Goal: Task Accomplishment & Management: Use online tool/utility

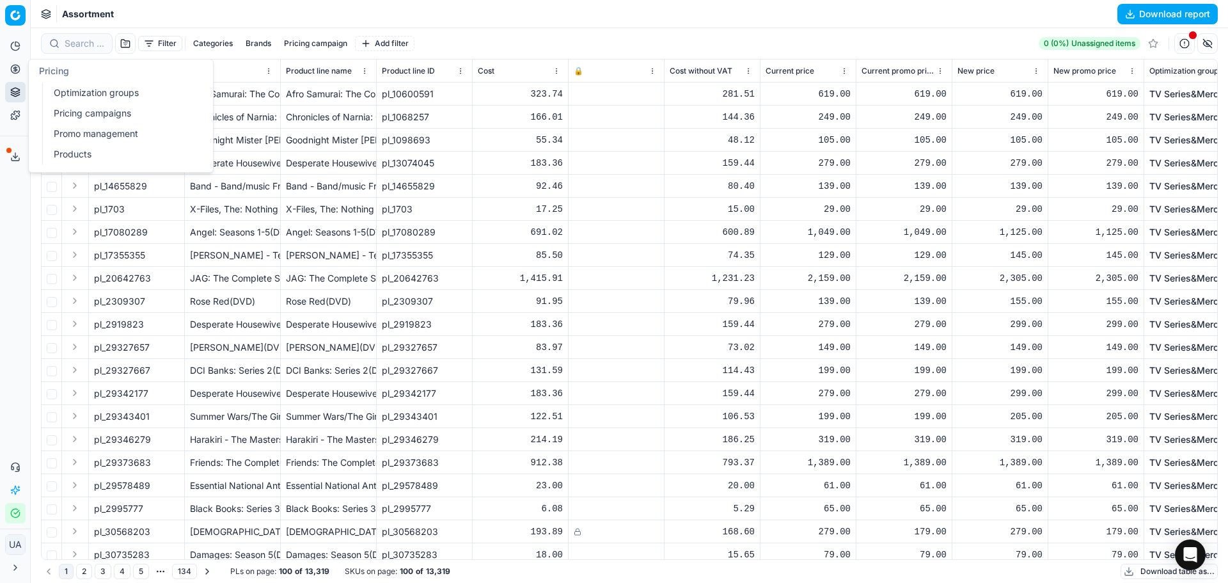
click at [20, 66] on button "Pricing" at bounding box center [15, 69] width 20 height 20
click at [77, 13] on span "Assortment" at bounding box center [88, 14] width 52 height 13
click at [37, 13] on div "Assortment Download report" at bounding box center [629, 14] width 1197 height 28
click at [12, 12] on html "Pricing platform Analytics Pricing Product portfolio Templates Export service 4…" at bounding box center [614, 291] width 1228 height 583
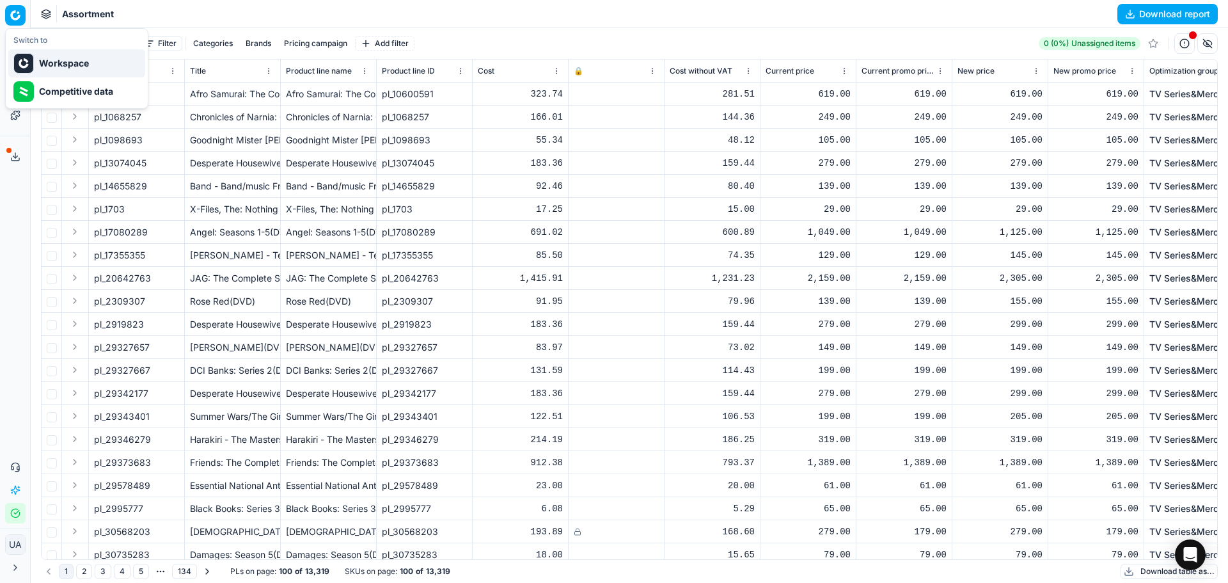
click at [48, 68] on div "Workspace" at bounding box center [76, 63] width 137 height 28
click at [17, 46] on icon at bounding box center [17, 44] width 4 height 4
click at [11, 45] on icon at bounding box center [15, 46] width 8 height 8
drag, startPoint x: 29, startPoint y: 52, endPoint x: 15, endPoint y: 50, distance: 14.2
click at [21, 51] on div "Pricing platform Analytics Pricing Product portfolio Templates Export service 4…" at bounding box center [15, 291] width 30 height 583
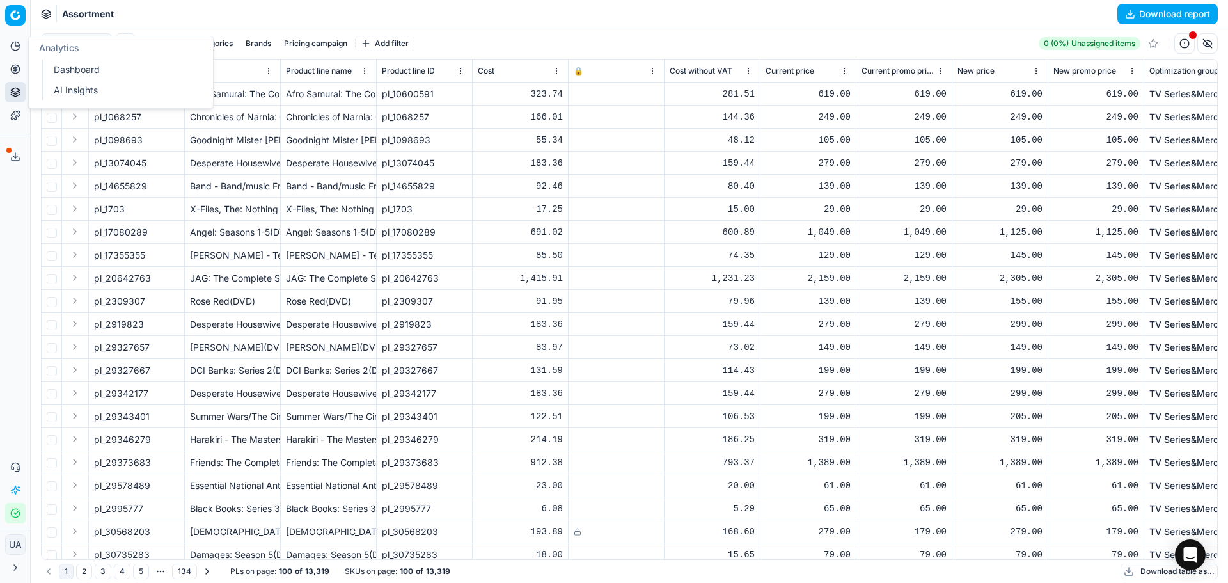
click at [55, 68] on link "Dashboard" at bounding box center [123, 70] width 149 height 18
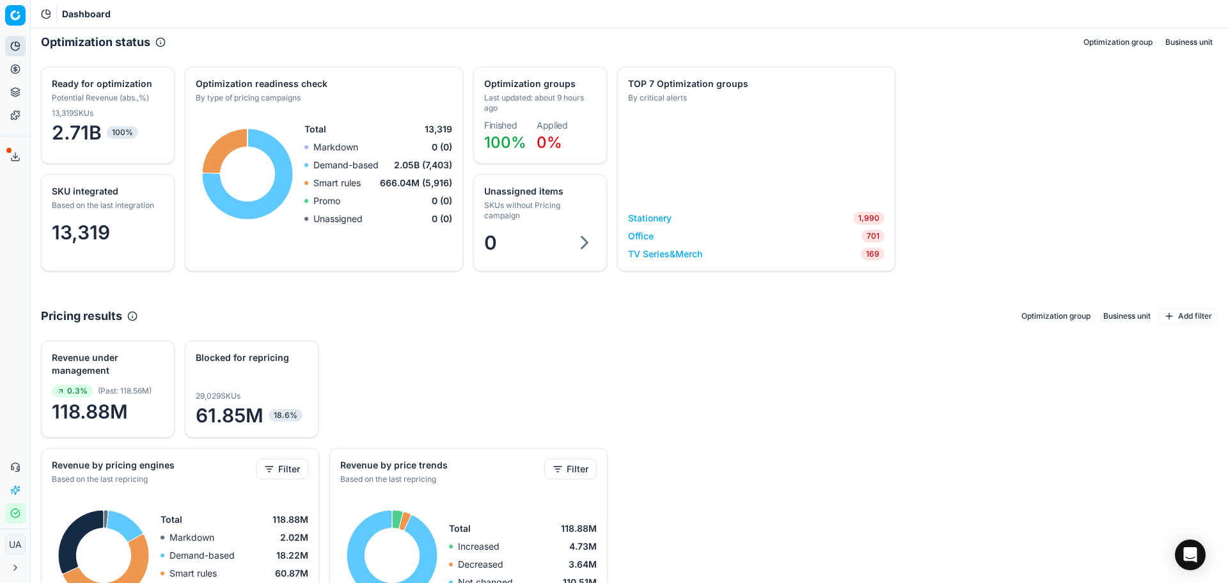
click at [16, 75] on button "Pricing" at bounding box center [15, 69] width 20 height 20
click at [15, 70] on icon at bounding box center [15, 69] width 10 height 10
click at [654, 221] on link "Stationery" at bounding box center [649, 218] width 43 height 13
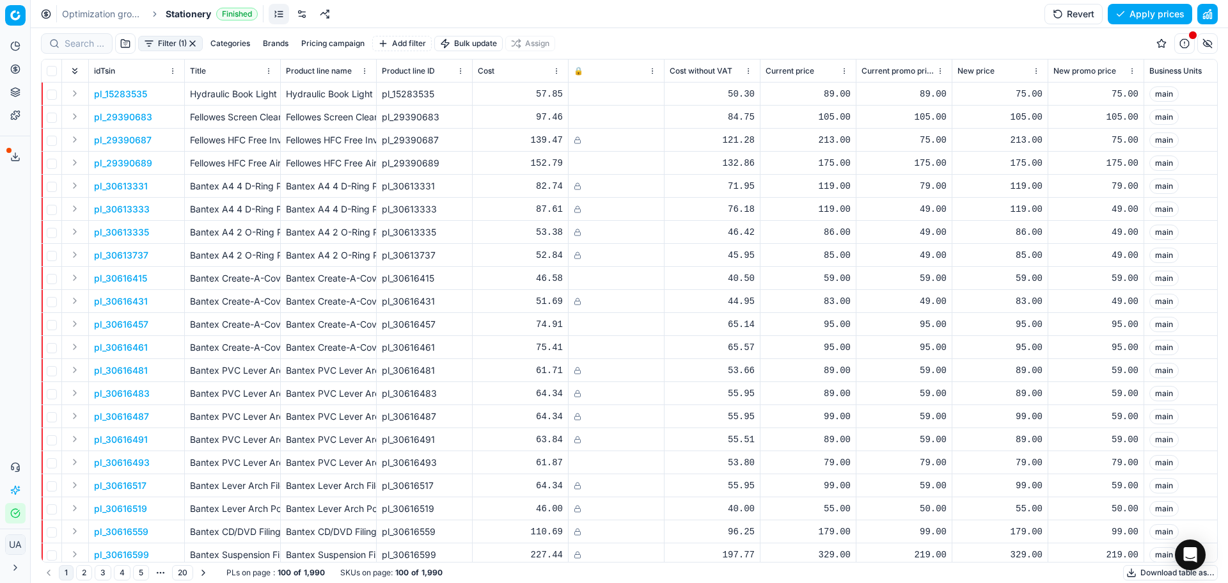
click at [325, 49] on button "Pricing campaign" at bounding box center [333, 43] width 74 height 15
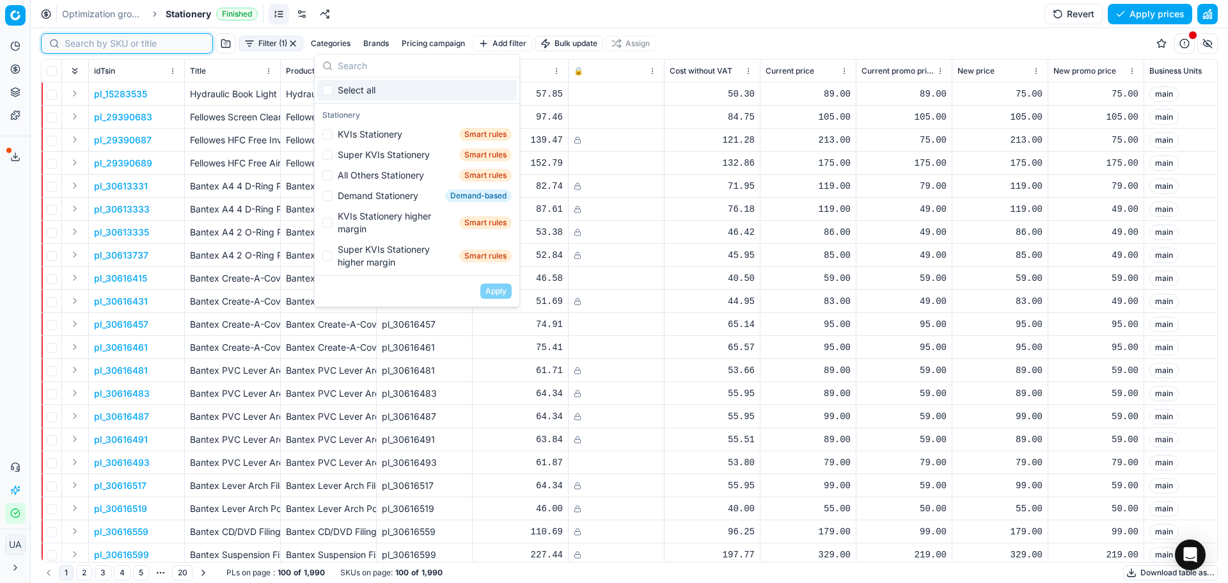
drag, startPoint x: 81, startPoint y: 43, endPoint x: 91, endPoint y: 51, distance: 12.7
click at [80, 43] on input at bounding box center [135, 43] width 140 height 13
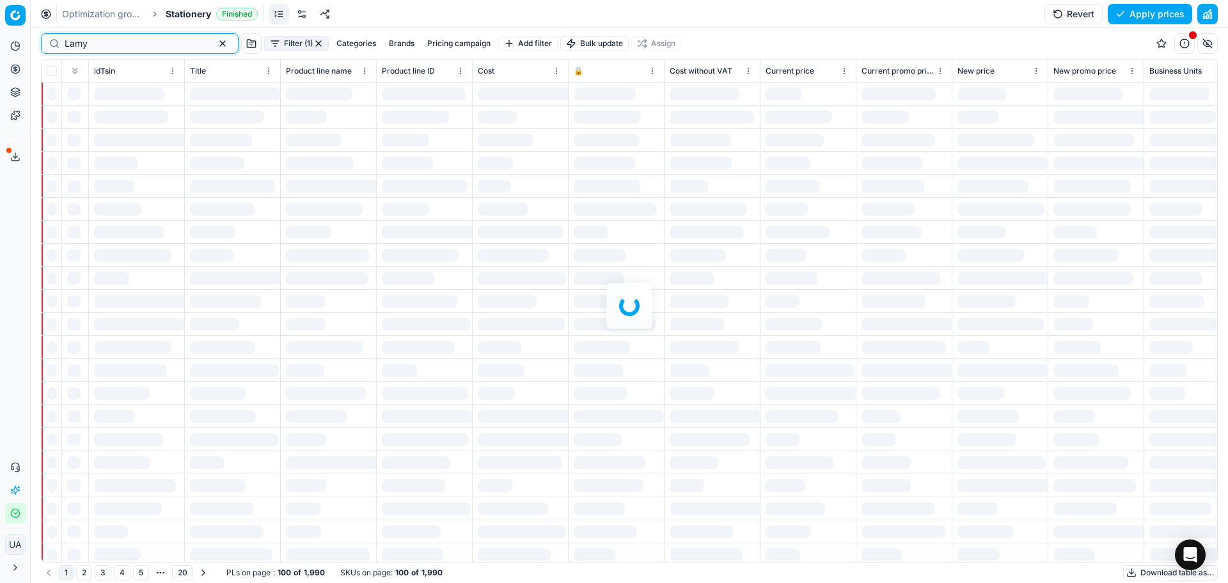
type input "Lamy"
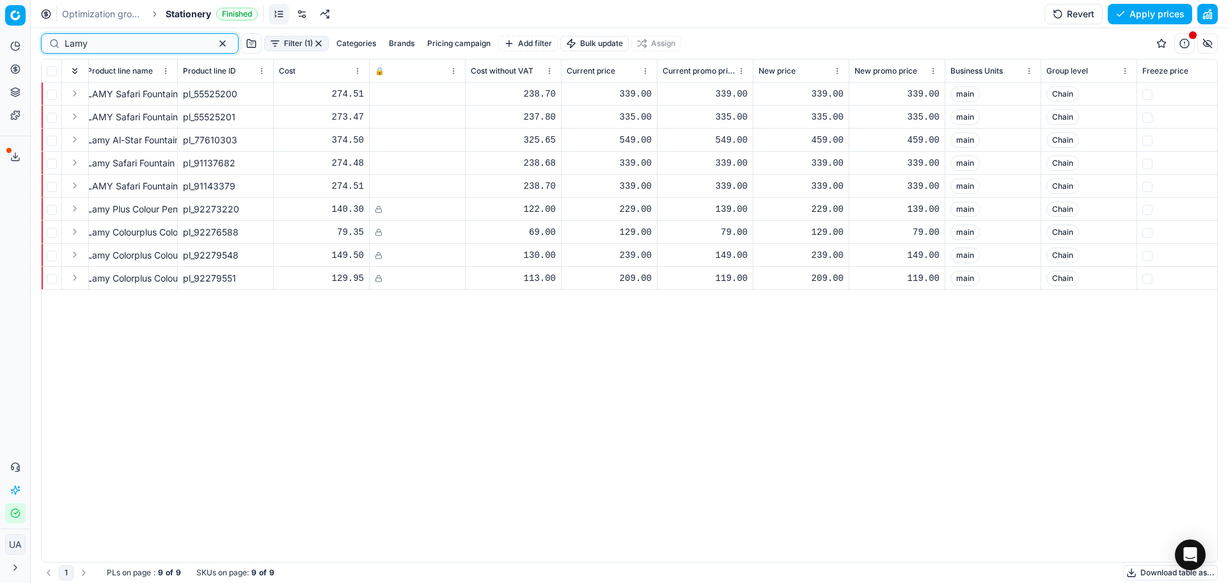
scroll to position [0, 249]
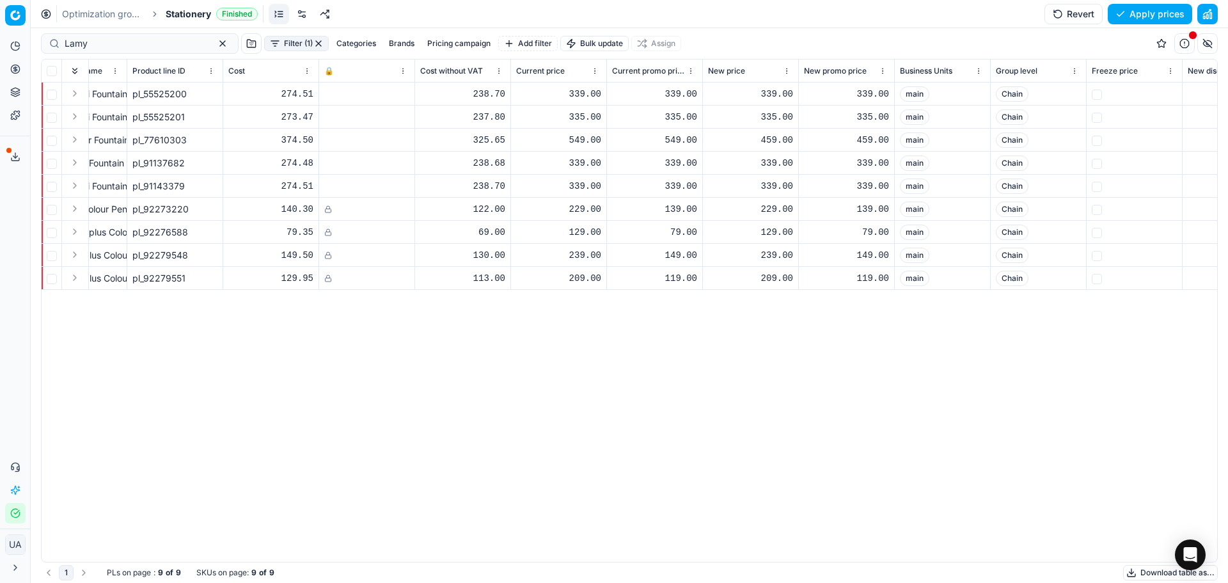
click at [327, 210] on icon at bounding box center [328, 209] width 8 height 8
click at [1084, 17] on button "Revert" at bounding box center [1074, 14] width 58 height 20
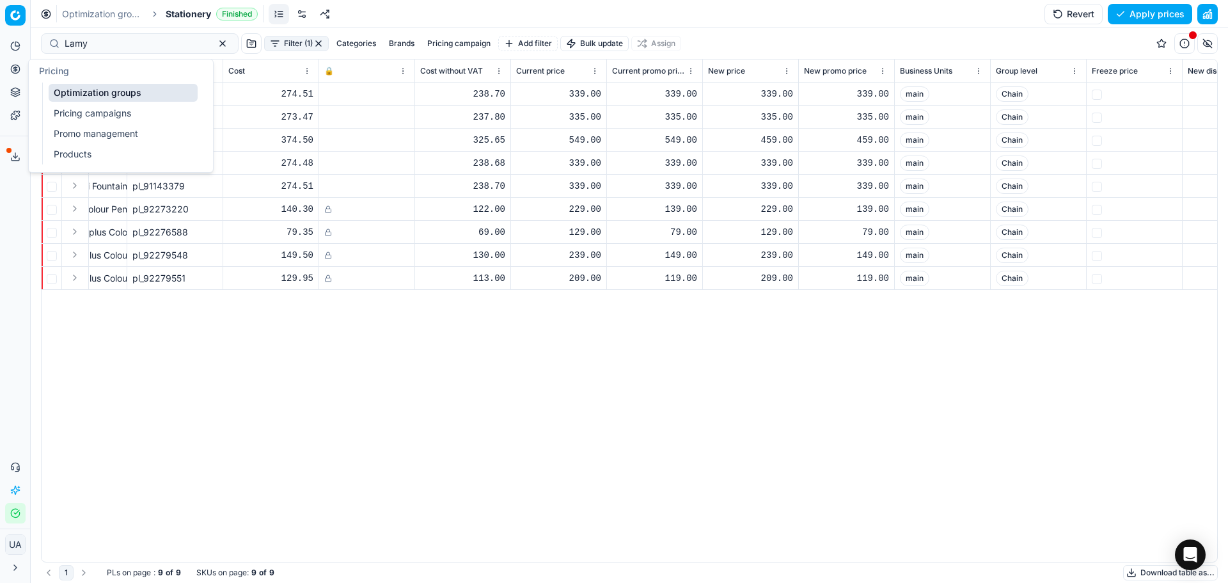
click at [21, 72] on button "Pricing" at bounding box center [15, 69] width 20 height 20
click at [97, 111] on link "Pricing campaigns" at bounding box center [123, 113] width 149 height 18
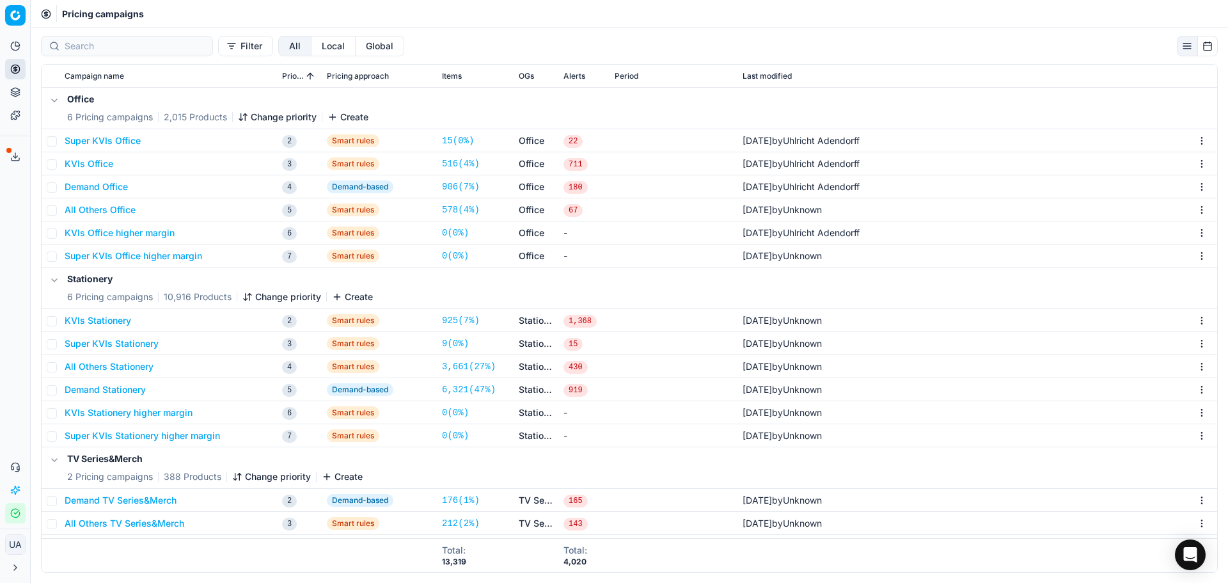
click at [343, 300] on button "Create" at bounding box center [352, 296] width 41 height 13
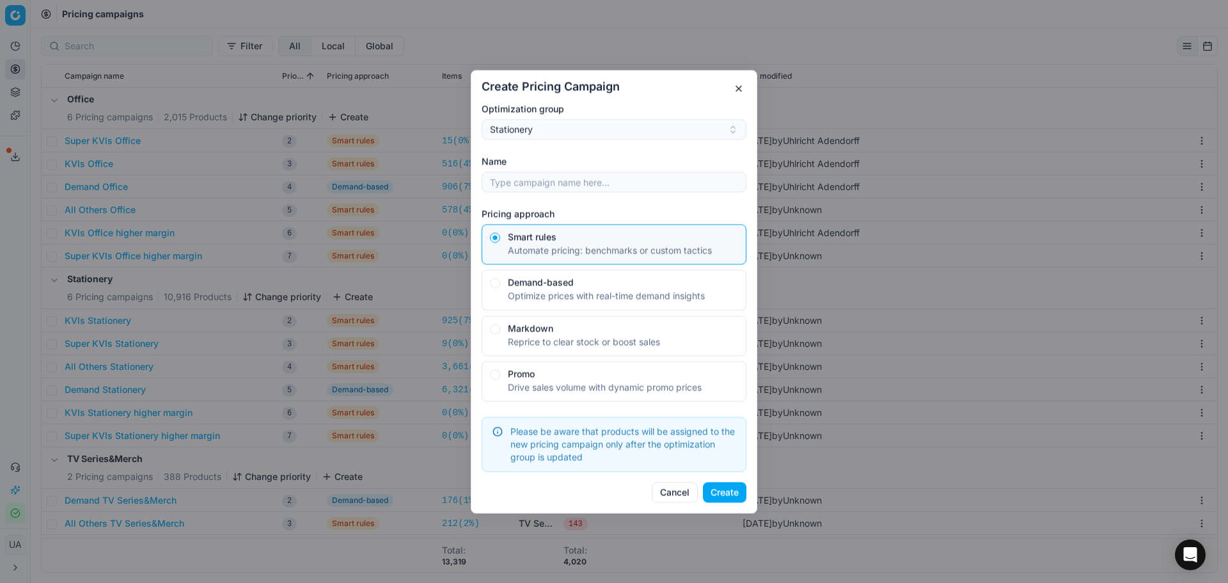
click at [553, 295] on div "Optimize prices with real-time demand insights" at bounding box center [609, 295] width 202 height 12
click at [500, 242] on button "Demand-based Optimize prices with real-time demand insights" at bounding box center [495, 237] width 10 height 10
radio input "false"
radio input "true"
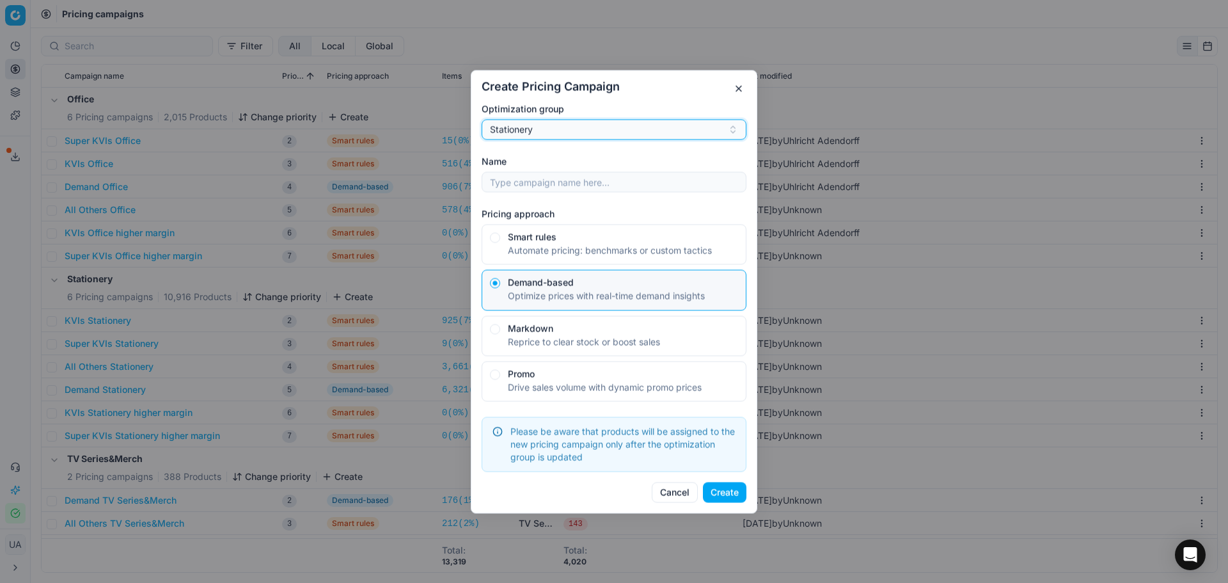
click at [553, 136] on button "Stationery" at bounding box center [614, 129] width 265 height 20
click at [554, 182] on div "Global" at bounding box center [614, 178] width 258 height 20
click at [533, 130] on div "Global" at bounding box center [606, 129] width 233 height 13
drag, startPoint x: 535, startPoint y: 224, endPoint x: 533, endPoint y: 212, distance: 12.4
click at [535, 224] on div "Stationery" at bounding box center [614, 219] width 258 height 20
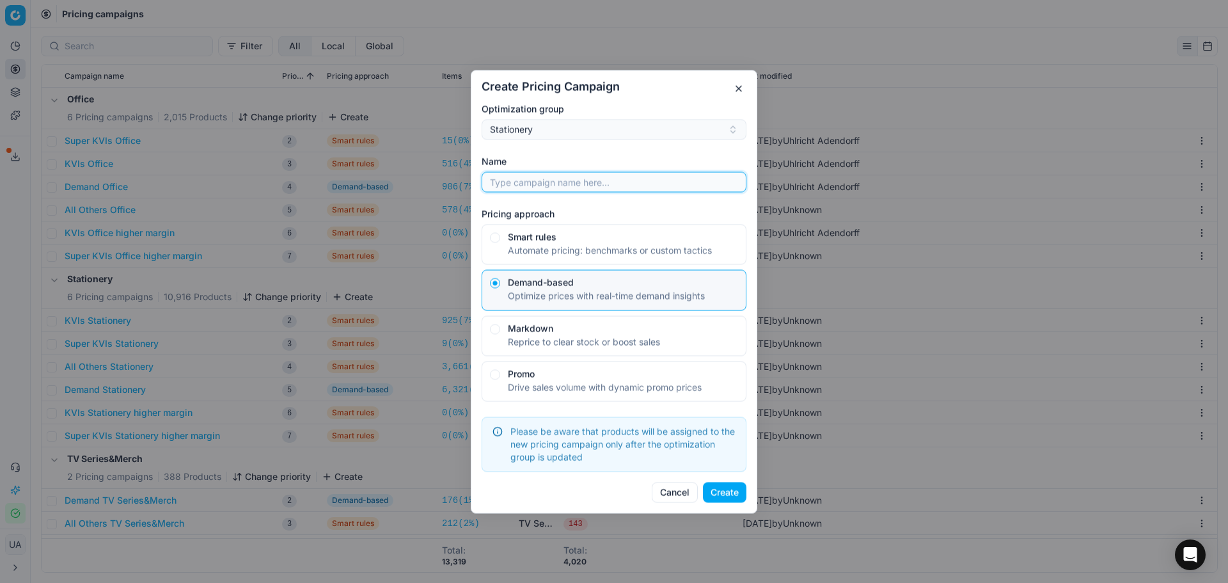
click at [532, 189] on input "Name" at bounding box center [613, 181] width 253 height 19
type input "Lamy"
click at [732, 492] on button "Create" at bounding box center [724, 492] width 43 height 20
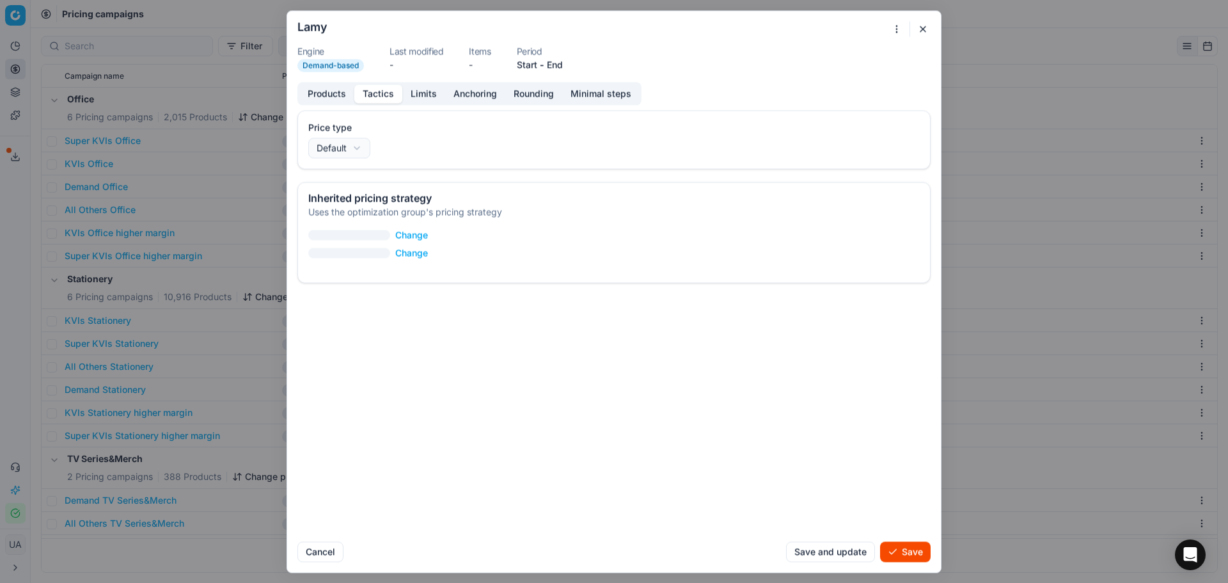
click at [371, 96] on button "Tactics" at bounding box center [378, 93] width 48 height 19
click at [330, 90] on button "Products" at bounding box center [326, 93] width 55 height 19
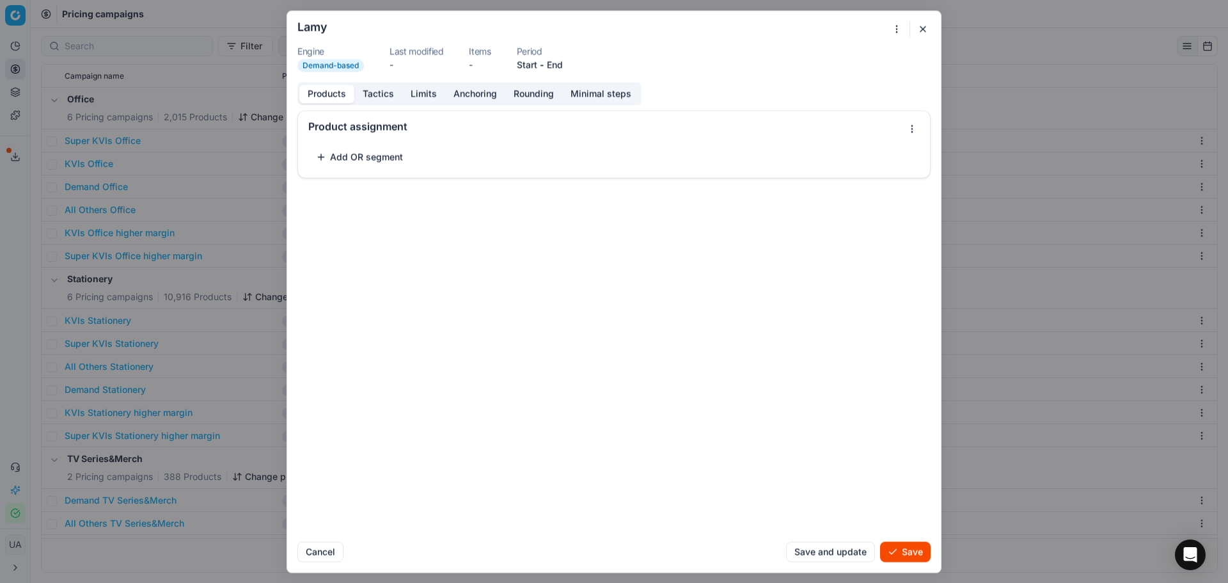
click at [328, 156] on button "Add OR segment" at bounding box center [359, 156] width 102 height 20
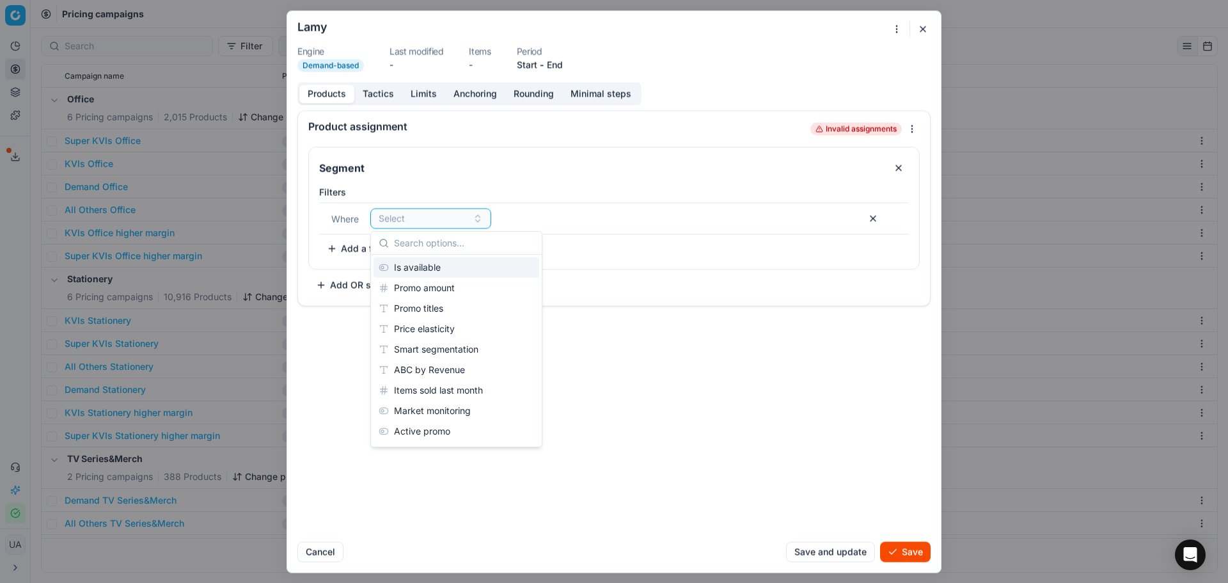
scroll to position [192, 0]
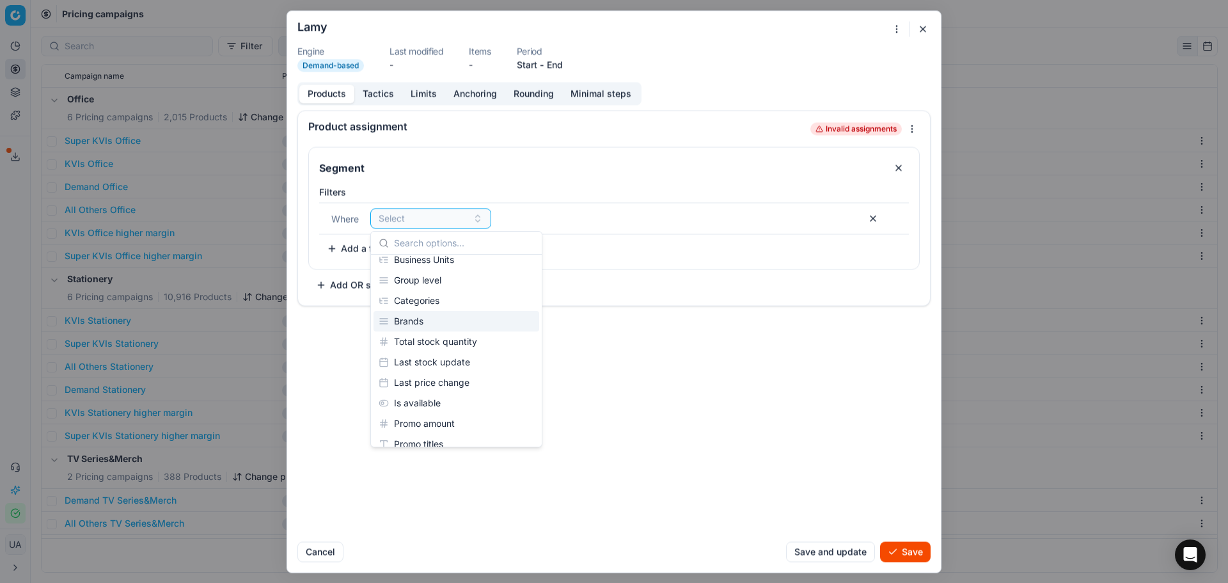
click at [443, 324] on div "Brands" at bounding box center [457, 321] width 166 height 20
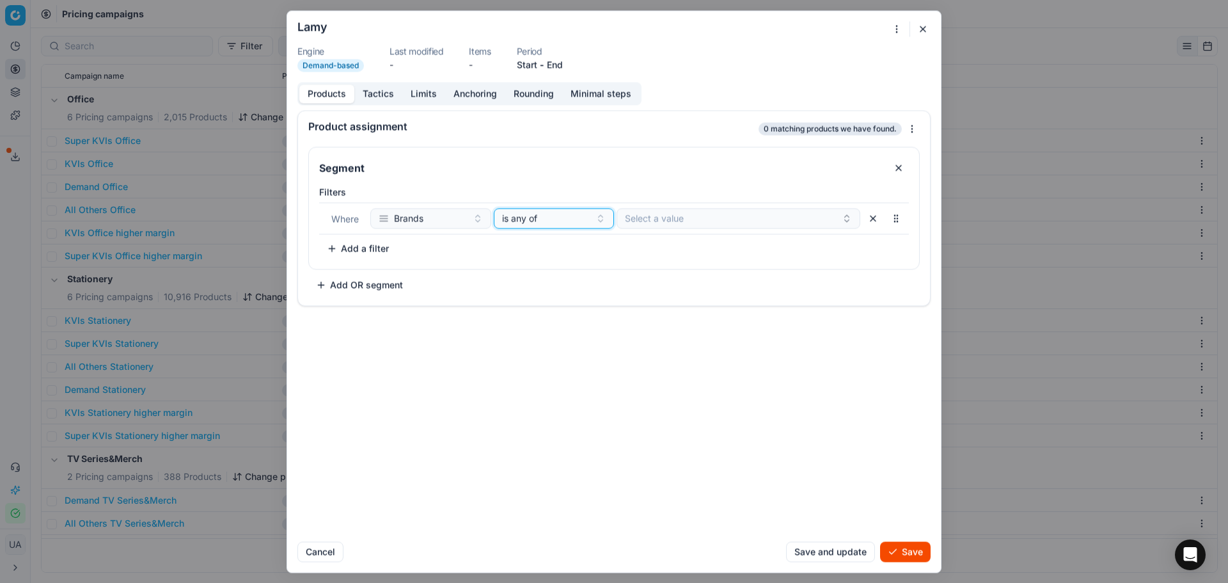
click at [566, 216] on div "is any of" at bounding box center [546, 218] width 89 height 13
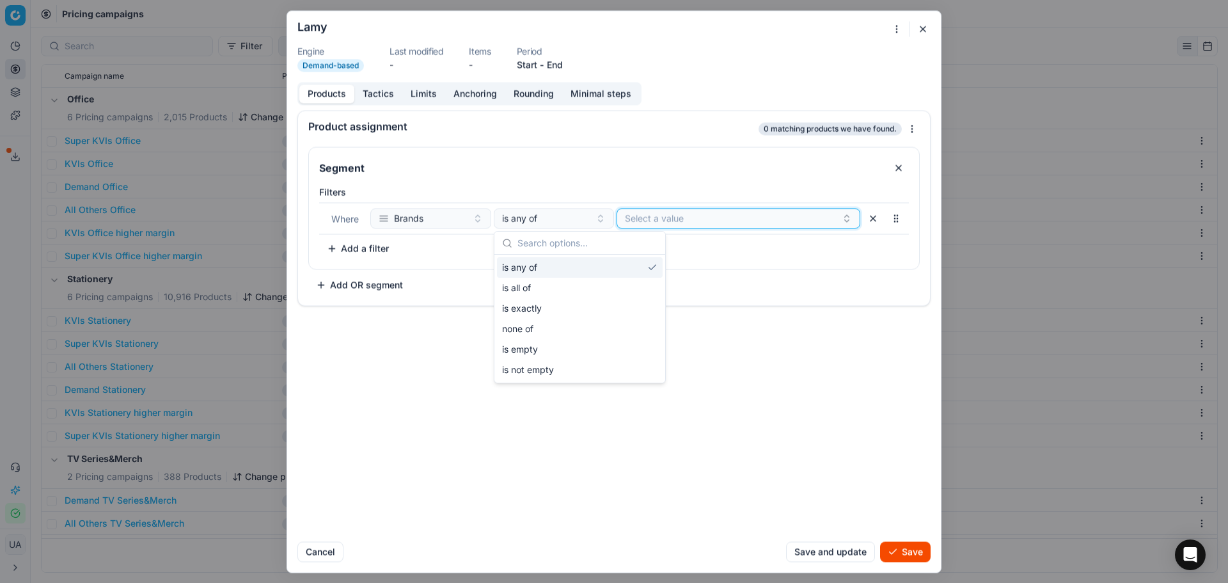
click at [655, 226] on button "Select a value" at bounding box center [739, 218] width 244 height 20
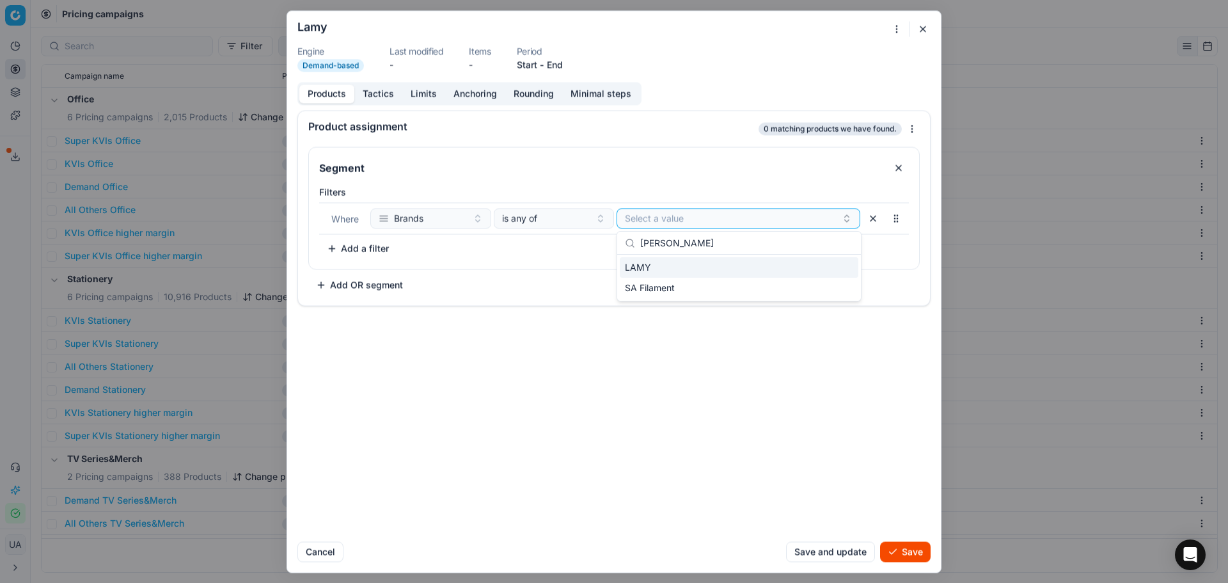
type input "[PERSON_NAME]"
click at [720, 262] on div "LAMY" at bounding box center [739, 267] width 239 height 20
click at [385, 90] on button "Tactics" at bounding box center [378, 93] width 48 height 19
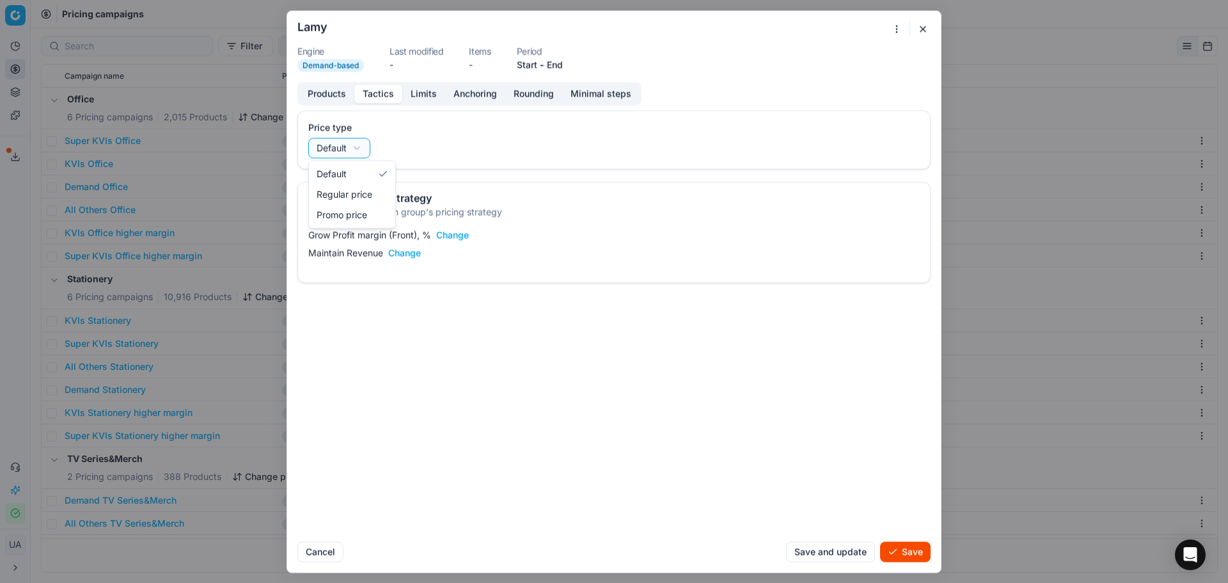
click at [354, 142] on div "We are saving PC settings. Please wait, it should take a few minutes Lamy Engin…" at bounding box center [614, 291] width 1228 height 583
select select "regular"
click at [448, 237] on button "Change" at bounding box center [452, 234] width 33 height 13
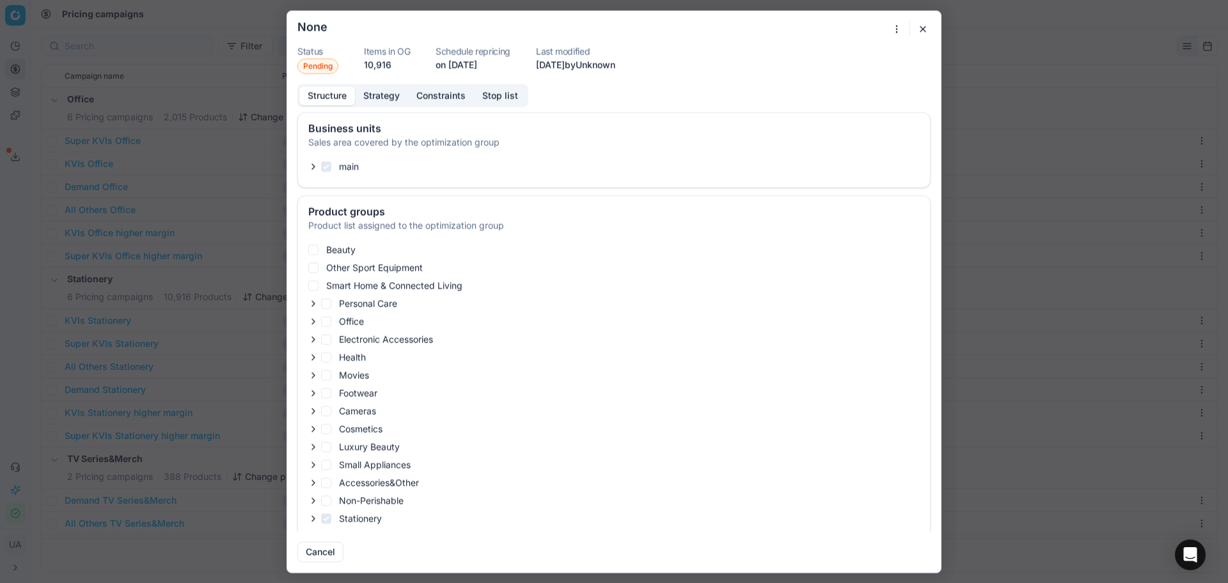
checkbox input "true"
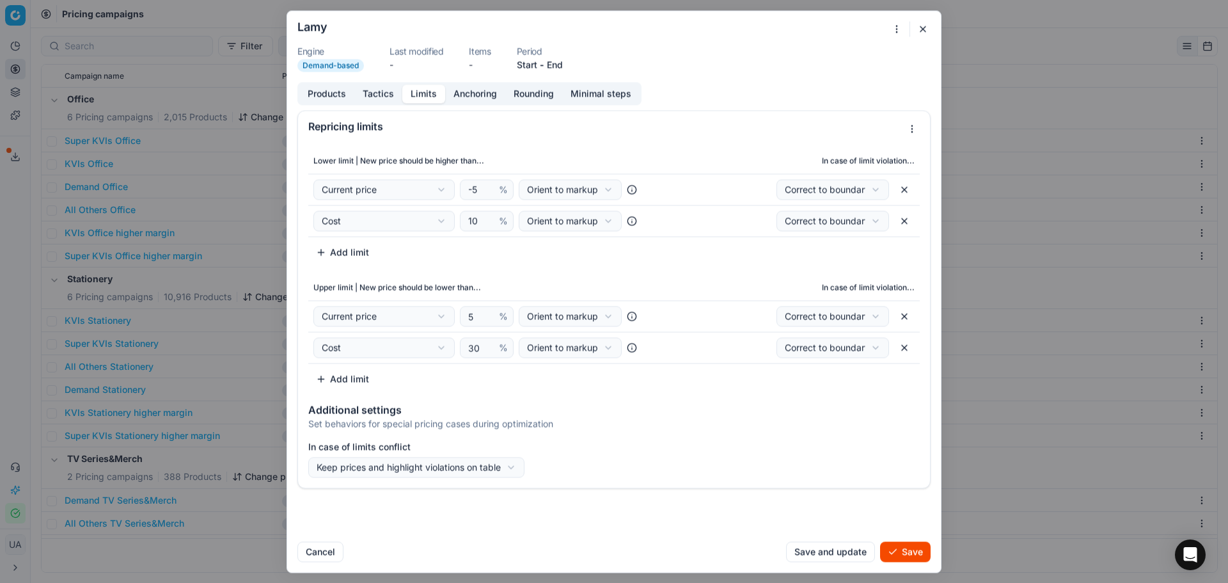
click at [425, 97] on button "Limits" at bounding box center [423, 93] width 43 height 19
drag, startPoint x: 482, startPoint y: 223, endPoint x: 439, endPoint y: 223, distance: 42.9
click at [439, 223] on div "Cost Cost Cost without VAT Current price Current promo price RRP (common) Max C…" at bounding box center [486, 220] width 347 height 20
type input "35"
drag, startPoint x: 477, startPoint y: 349, endPoint x: 444, endPoint y: 354, distance: 33.8
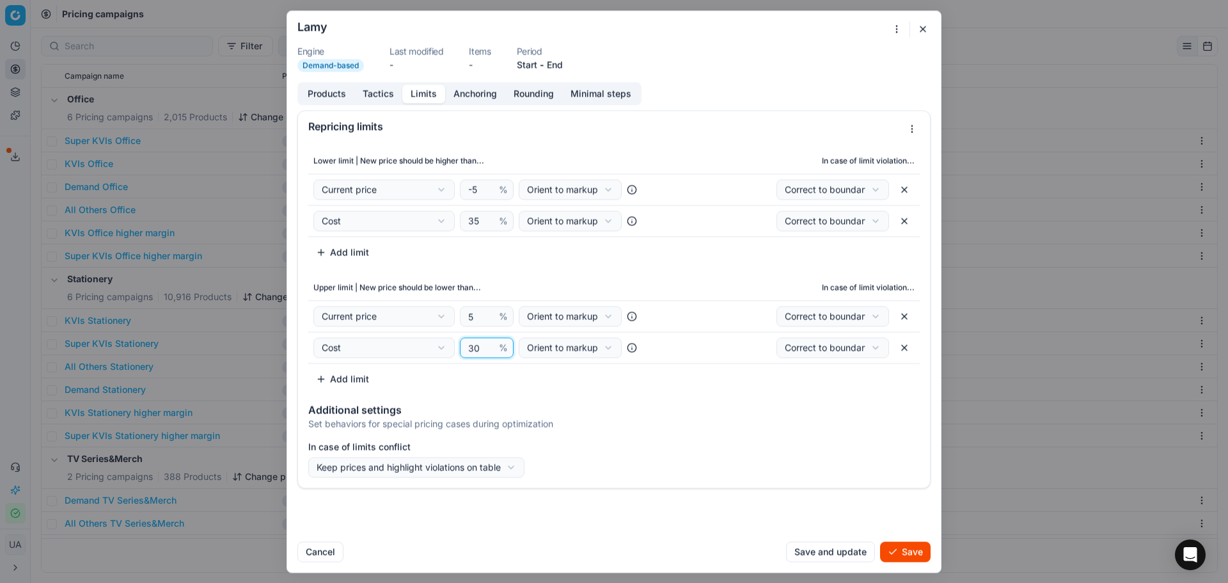
click at [444, 354] on div "Cost Cost Cost without VAT Current price Current promo price RRP (common) Max C…" at bounding box center [486, 347] width 347 height 20
type input "40"
drag, startPoint x: 482, startPoint y: 194, endPoint x: 462, endPoint y: 186, distance: 21.3
click at [457, 191] on div "Current price Cost Cost without VAT Current price Current promo price RRP (comm…" at bounding box center [486, 189] width 347 height 20
type input "0"
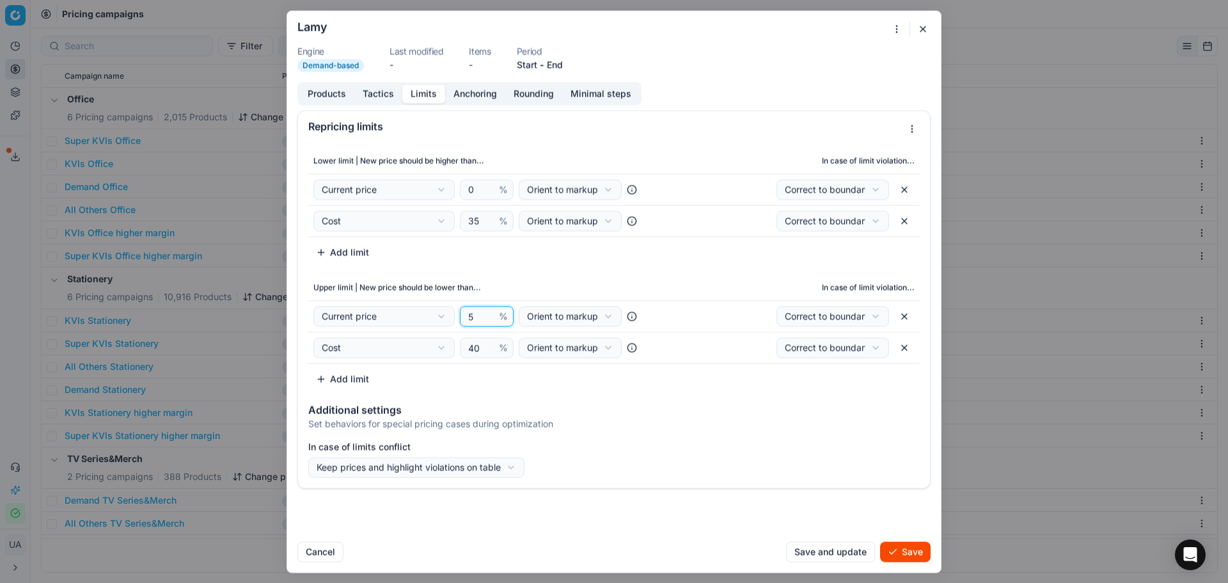
drag, startPoint x: 479, startPoint y: 316, endPoint x: 414, endPoint y: 319, distance: 65.3
click at [433, 324] on div "Current price Cost Cost without VAT Current price Current promo price RRP (comm…" at bounding box center [486, 316] width 347 height 20
type input "10"
click at [581, 191] on div "We are saving PC settings. Please wait, it should take a few minutes Lamy Engin…" at bounding box center [614, 291] width 1228 height 583
select select "margin"
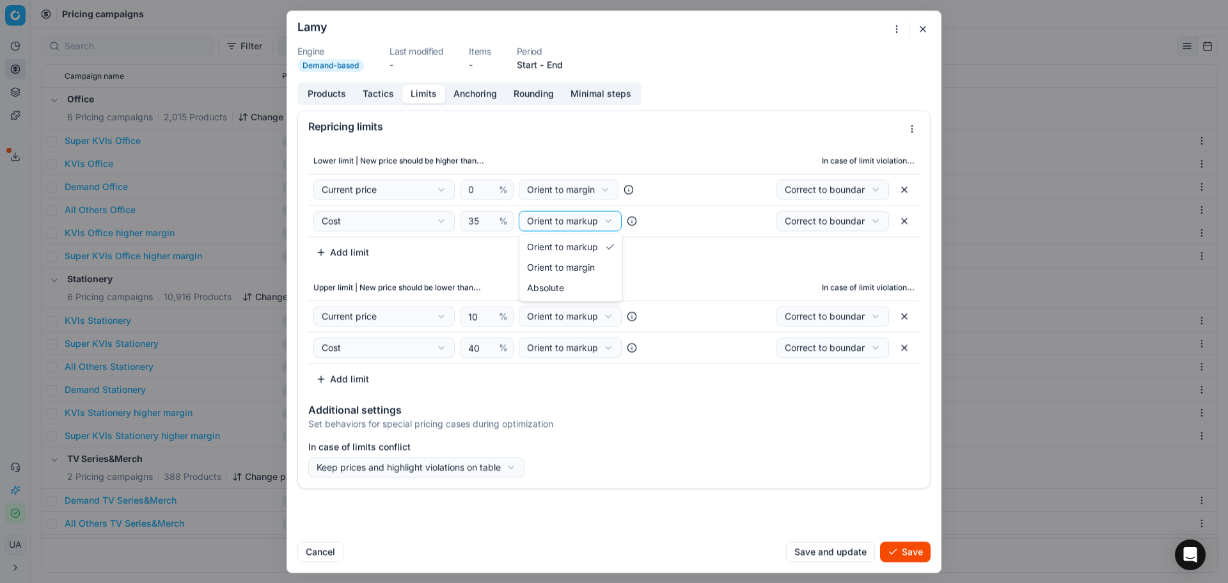
click at [578, 227] on div "We are saving PC settings. Please wait, it should take a few minutes Lamy Engin…" at bounding box center [614, 291] width 1228 height 583
select select "margin"
click at [577, 327] on td "Current price Cost Cost without VAT Current price Current promo price RRP (comm…" at bounding box center [486, 316] width 357 height 31
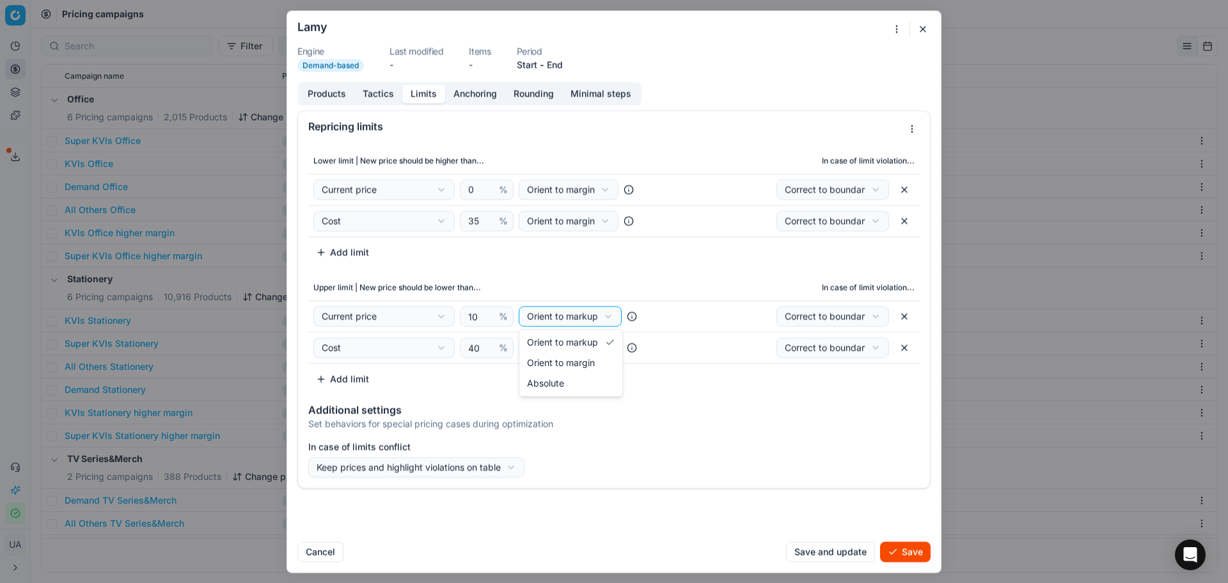
click at [578, 320] on div "We are saving PC settings. Please wait, it should take a few minutes Lamy Engin…" at bounding box center [614, 291] width 1228 height 583
select select "margin"
click at [580, 349] on div "We are saving PC settings. Please wait, it should take a few minutes Lamy Engin…" at bounding box center [614, 291] width 1228 height 583
select select "margin"
drag, startPoint x: 571, startPoint y: 390, endPoint x: 594, endPoint y: 404, distance: 26.7
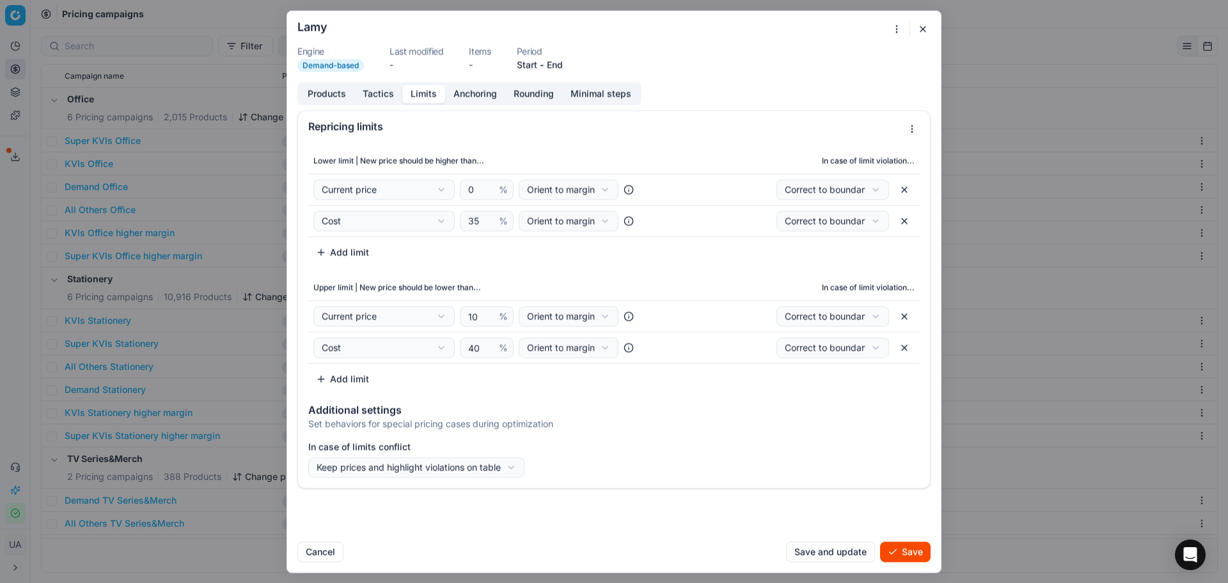
click at [897, 554] on button "Save" at bounding box center [905, 551] width 51 height 20
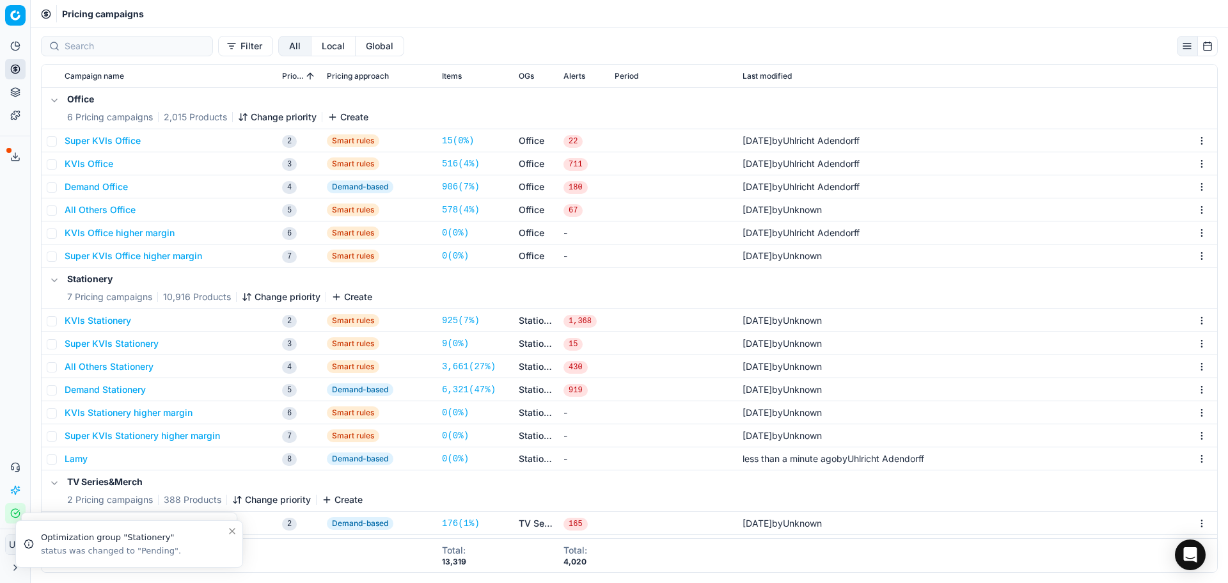
click at [297, 303] on div "Stationery 7 Pricing campaigns 10,916 Products Change priority Create" at bounding box center [629, 287] width 1165 height 41
click at [295, 299] on button "Change priority" at bounding box center [281, 296] width 79 height 13
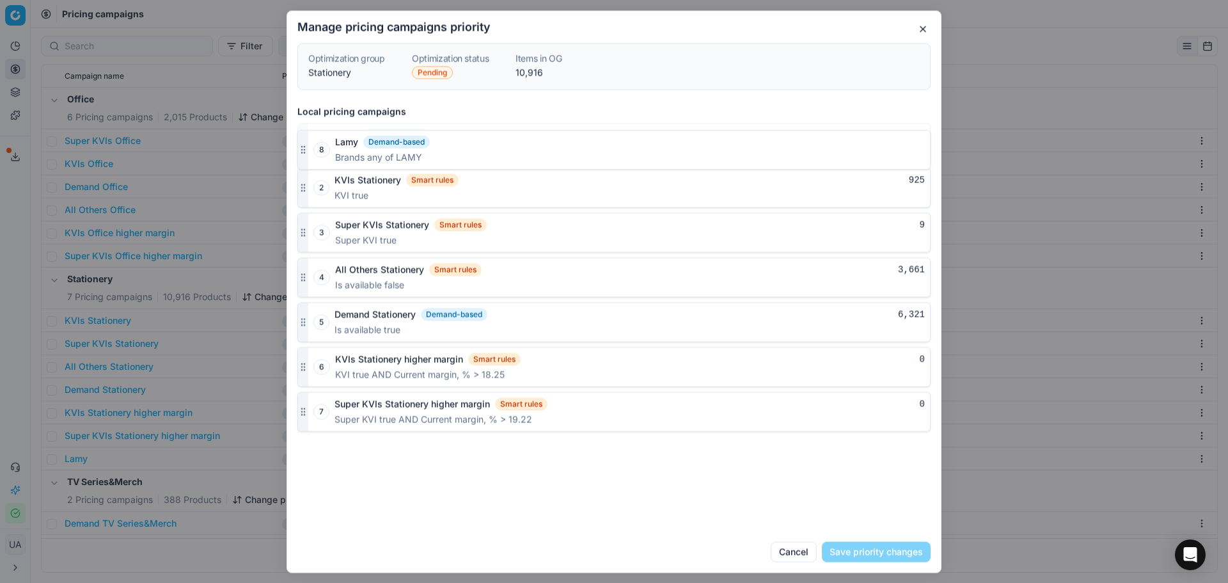
drag, startPoint x: 301, startPoint y: 413, endPoint x: 291, endPoint y: 152, distance: 261.8
click at [291, 152] on div "Local pricing campaigns 2 KVIs Stationery Smart rules 925 KVI true 3 Super KVIs…" at bounding box center [614, 315] width 654 height 431
click at [873, 543] on button "Save priority changes" at bounding box center [876, 551] width 109 height 20
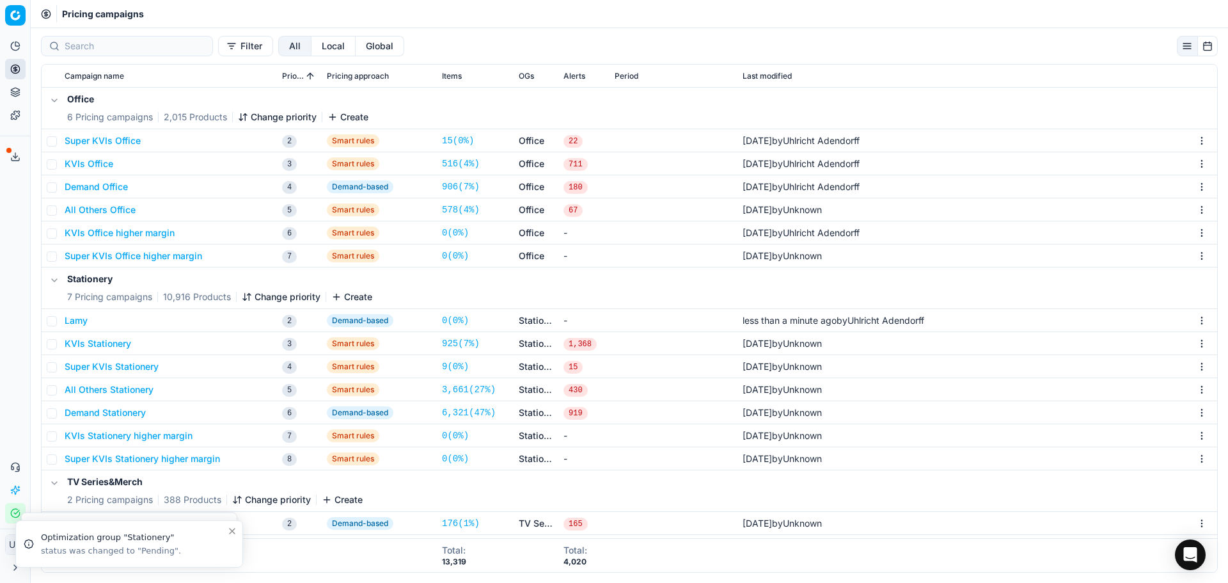
click at [77, 322] on button "Lamy" at bounding box center [76, 320] width 23 height 13
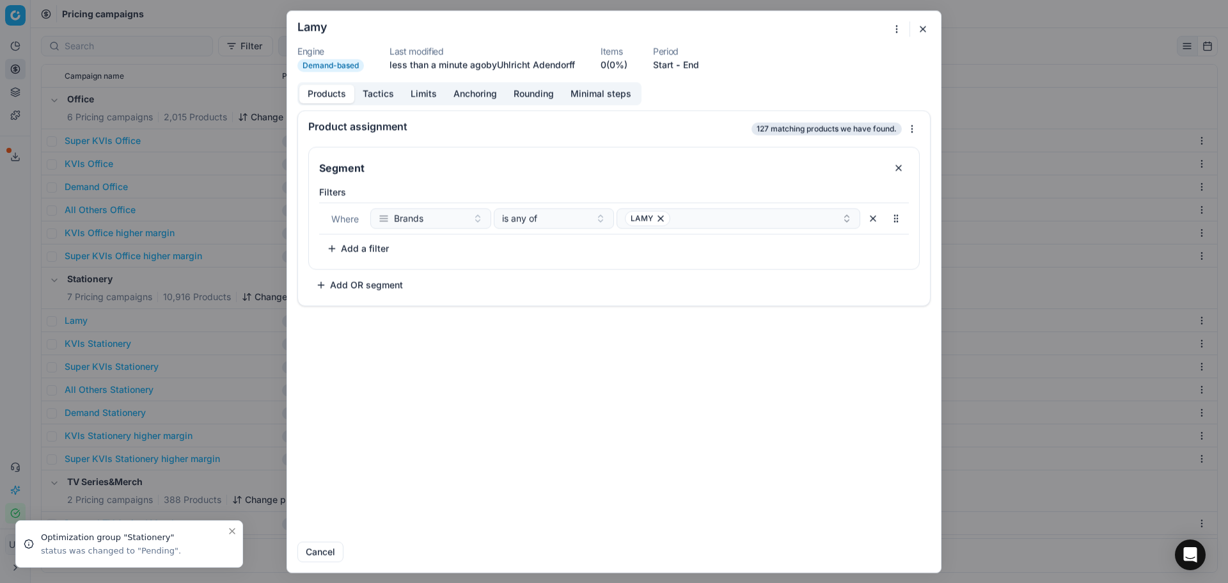
drag, startPoint x: 393, startPoint y: 83, endPoint x: 390, endPoint y: 98, distance: 14.9
click at [393, 84] on div "Products Tactics Limits Anchoring Rounding Minimal steps" at bounding box center [469, 93] width 344 height 23
click at [390, 98] on button "Tactics" at bounding box center [378, 93] width 48 height 19
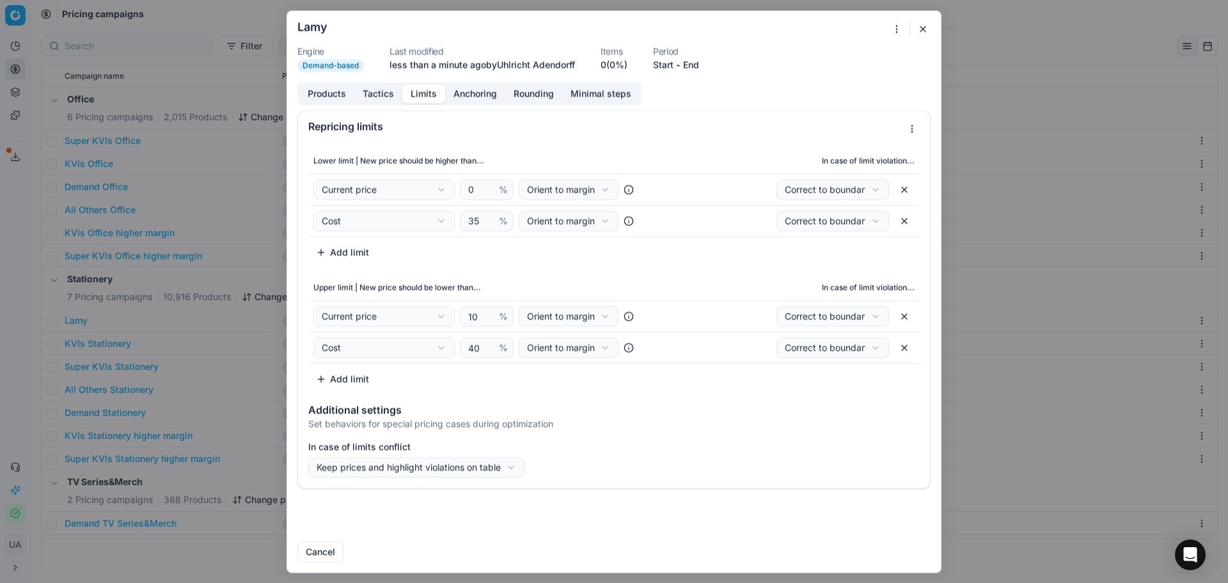
click at [412, 94] on button "Limits" at bounding box center [423, 93] width 43 height 19
click at [477, 229] on input "35" at bounding box center [481, 220] width 31 height 19
drag, startPoint x: 475, startPoint y: 222, endPoint x: 462, endPoint y: 223, distance: 13.5
click at [462, 223] on div "35 %" at bounding box center [487, 220] width 54 height 20
click at [475, 222] on input "35" at bounding box center [481, 220] width 31 height 19
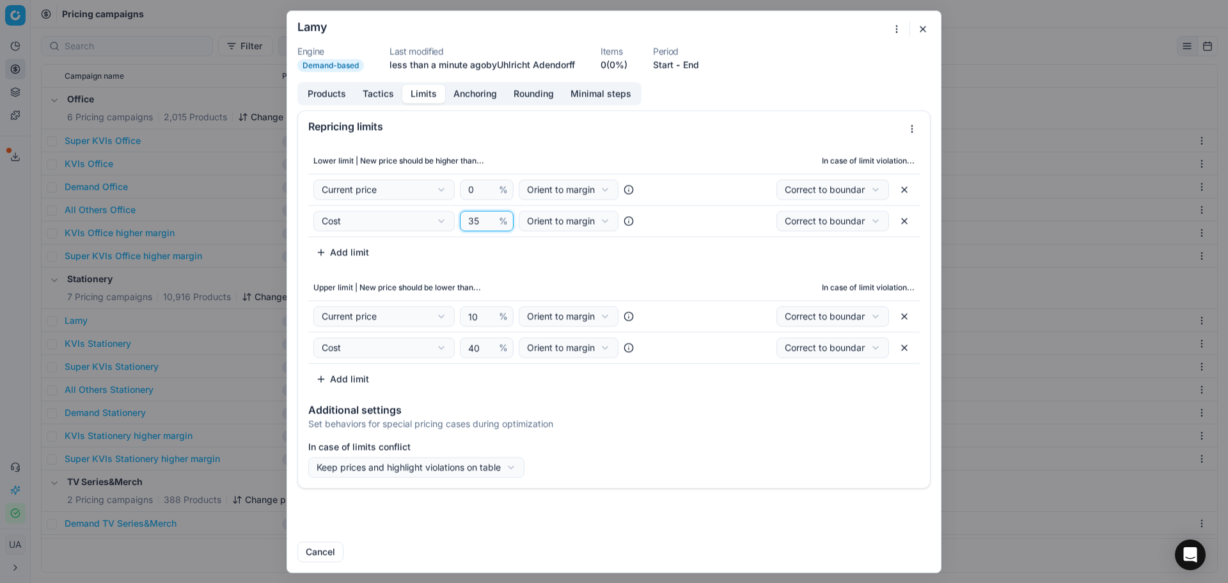
click at [475, 222] on input "35" at bounding box center [481, 220] width 31 height 19
type input "40"
click at [483, 101] on button "Anchoring" at bounding box center [475, 93] width 60 height 19
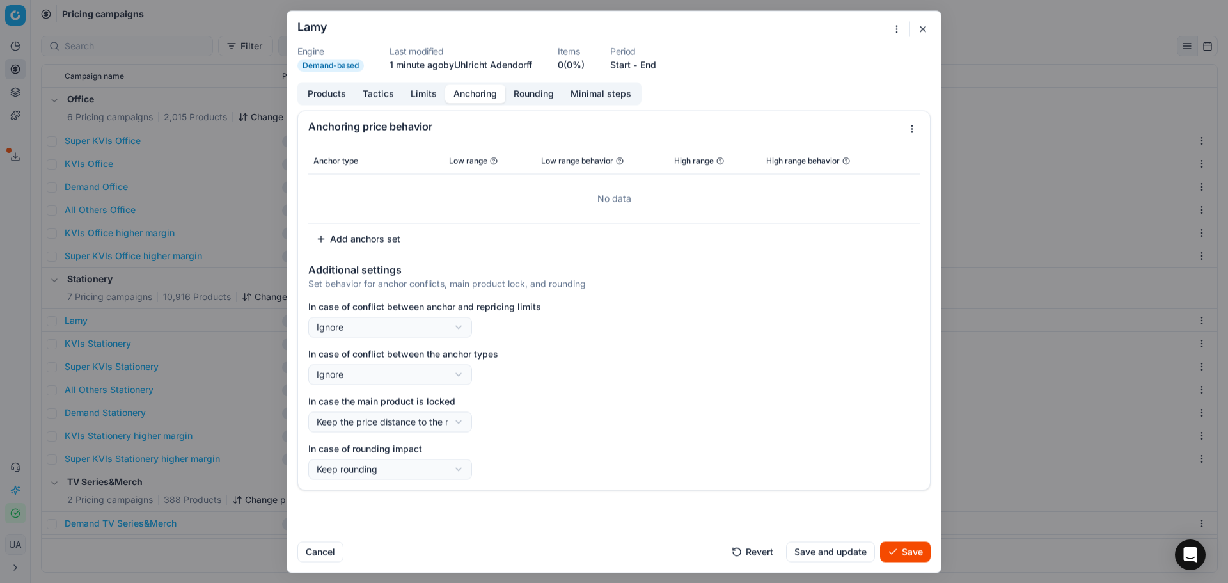
click at [532, 102] on button "Rounding" at bounding box center [533, 93] width 57 height 19
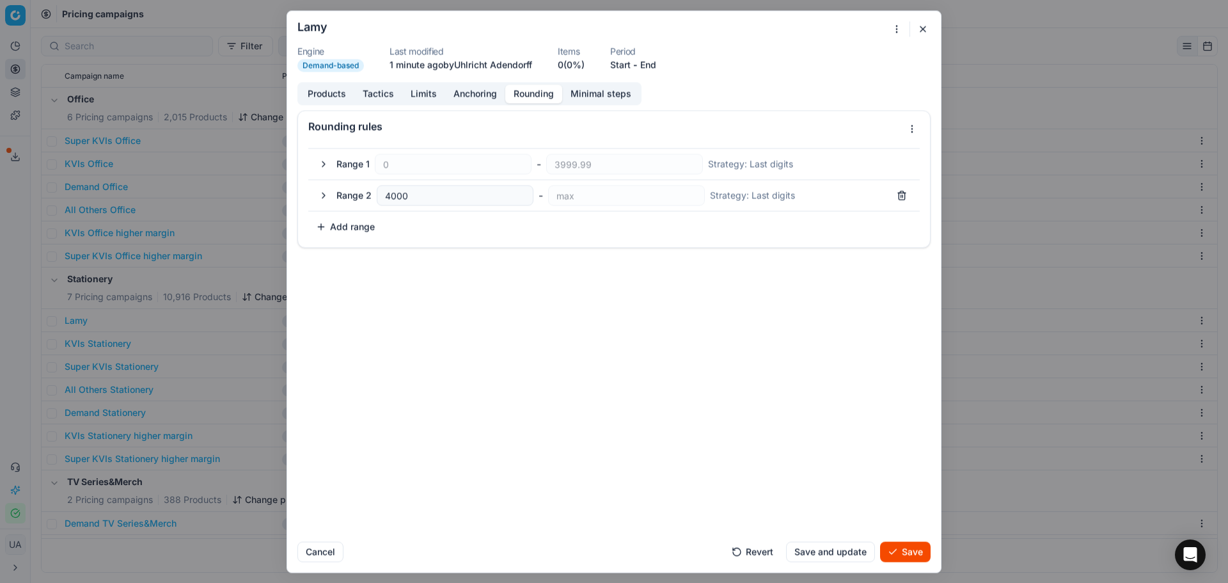
click at [576, 79] on form "We are saving PC settings. Please wait, it should take a few minutes Lamy Engin…" at bounding box center [614, 291] width 654 height 561
drag, startPoint x: 585, startPoint y: 84, endPoint x: 536, endPoint y: 88, distance: 48.8
click at [585, 85] on button "Minimal steps" at bounding box center [600, 93] width 77 height 19
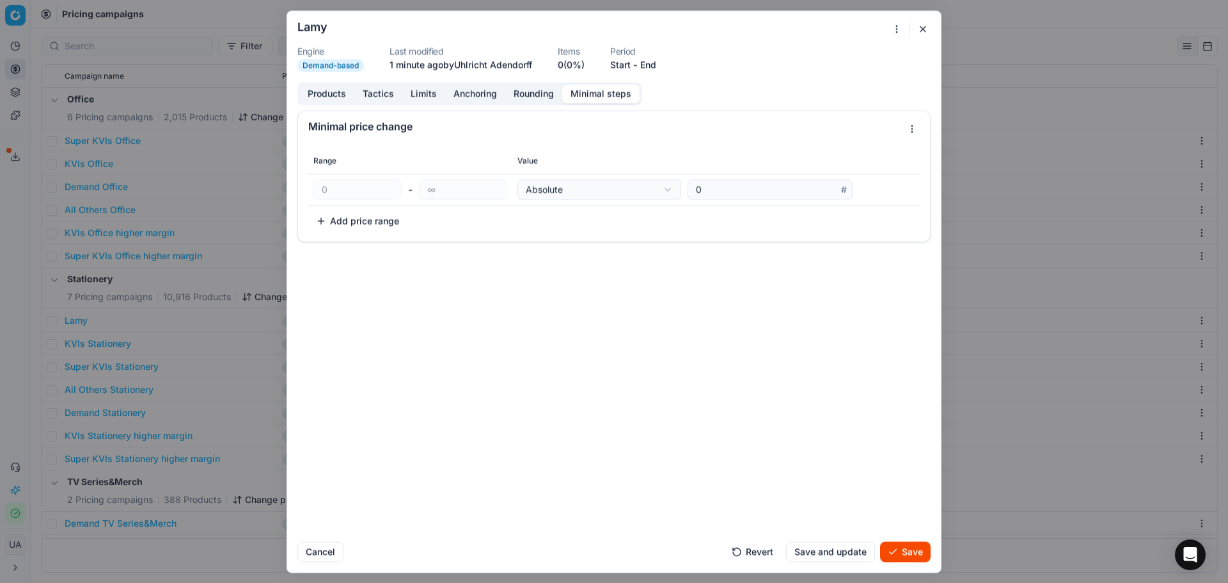
drag, startPoint x: 462, startPoint y: 85, endPoint x: 412, endPoint y: 90, distance: 50.8
click at [462, 84] on button "Anchoring" at bounding box center [475, 93] width 60 height 19
click at [418, 90] on button "Limits" at bounding box center [423, 93] width 43 height 19
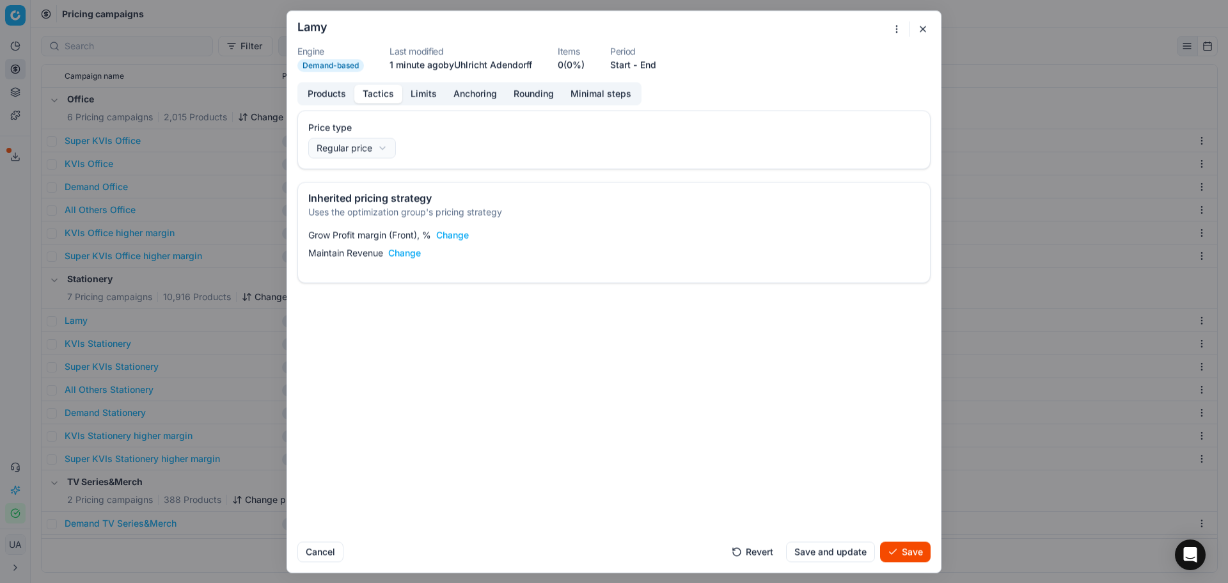
click at [386, 87] on button "Tactics" at bounding box center [378, 93] width 48 height 19
click at [333, 90] on button "Products" at bounding box center [326, 93] width 55 height 19
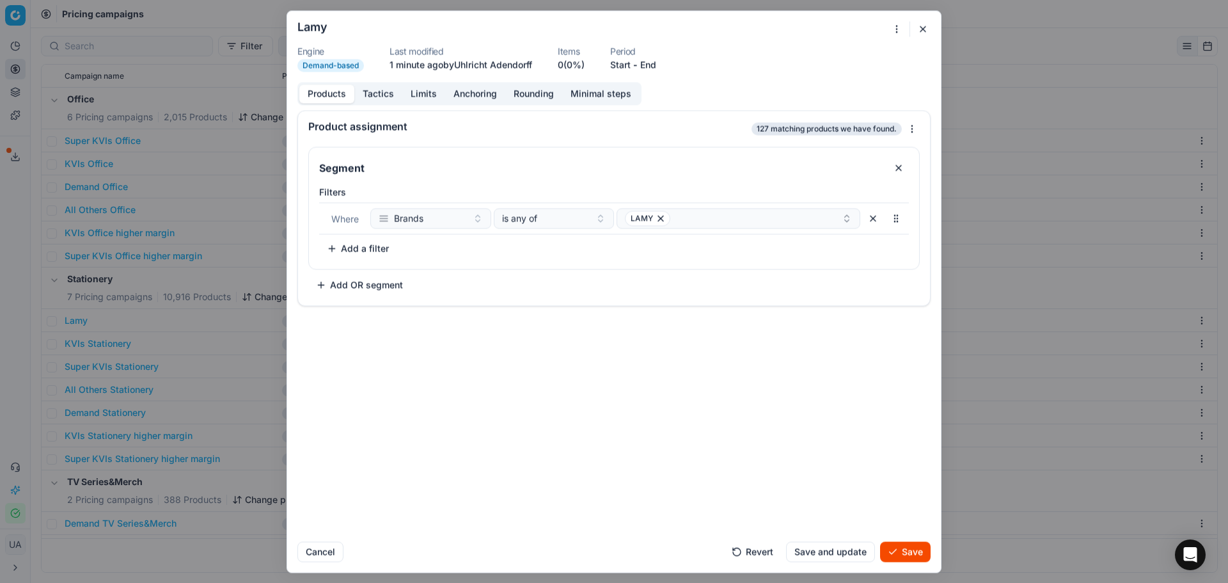
click at [837, 545] on button "Save and update" at bounding box center [830, 551] width 89 height 20
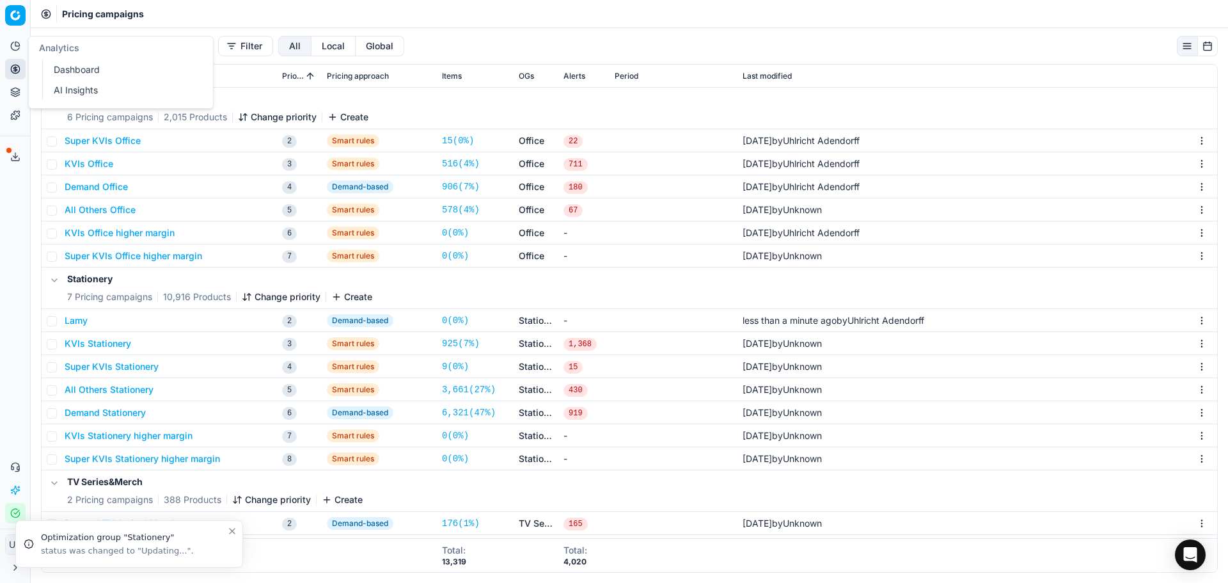
click at [19, 53] on button "Analytics" at bounding box center [15, 46] width 20 height 20
click at [11, 68] on circle at bounding box center [15, 69] width 8 height 8
click at [74, 91] on link "Optimization groups" at bounding box center [123, 93] width 149 height 18
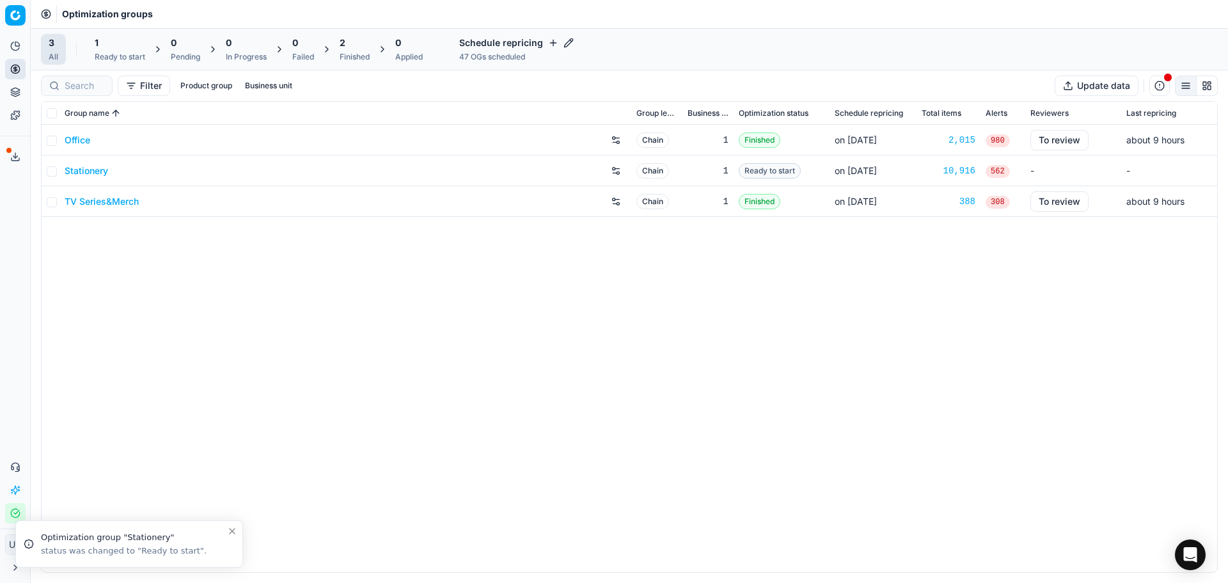
click at [67, 174] on link "Stationery" at bounding box center [86, 170] width 43 height 13
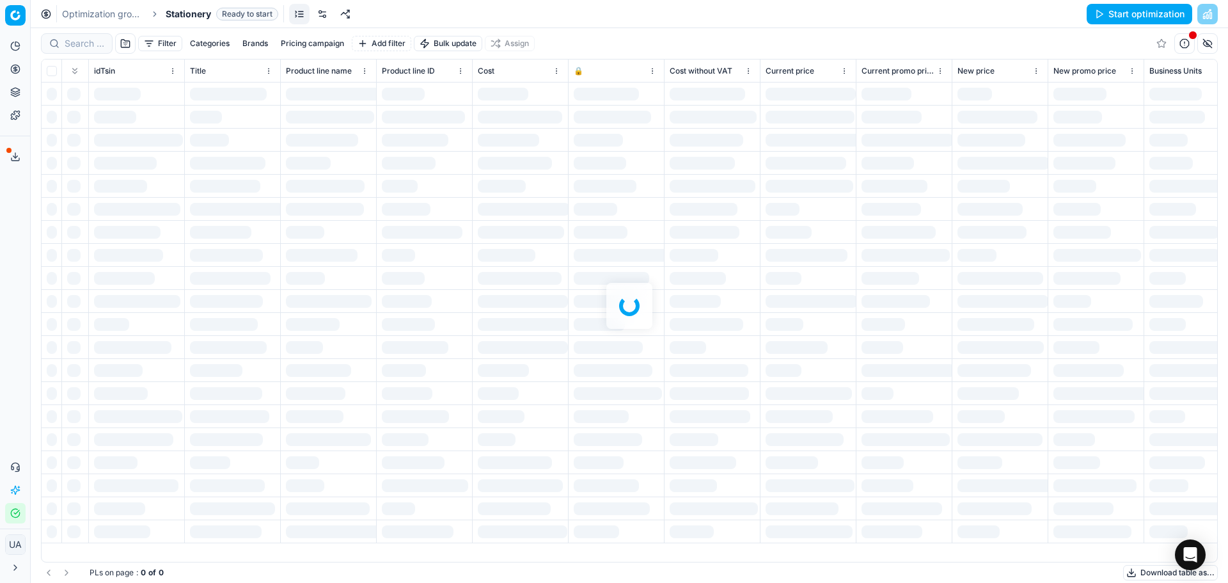
click at [1122, 13] on button "Start optimization" at bounding box center [1140, 14] width 106 height 20
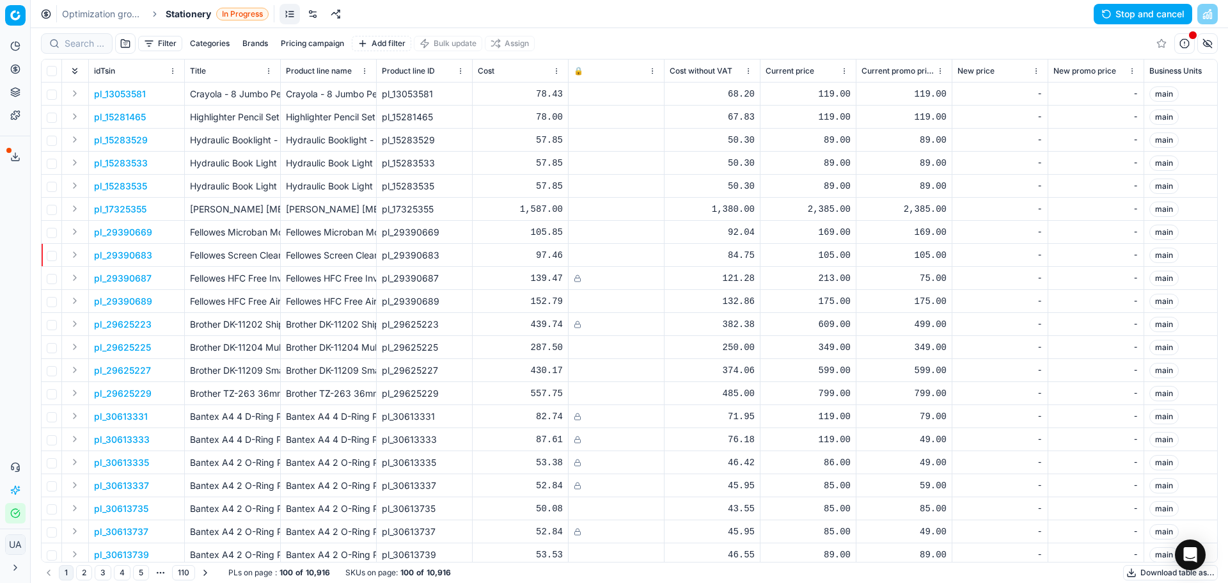
click at [589, 30] on div "Filter Categories Brands Pricing campaign Add filter Bulk update Assign" at bounding box center [629, 43] width 1177 height 31
click at [17, 48] on icon at bounding box center [15, 46] width 10 height 10
click at [79, 65] on link "Dashboard" at bounding box center [123, 70] width 149 height 18
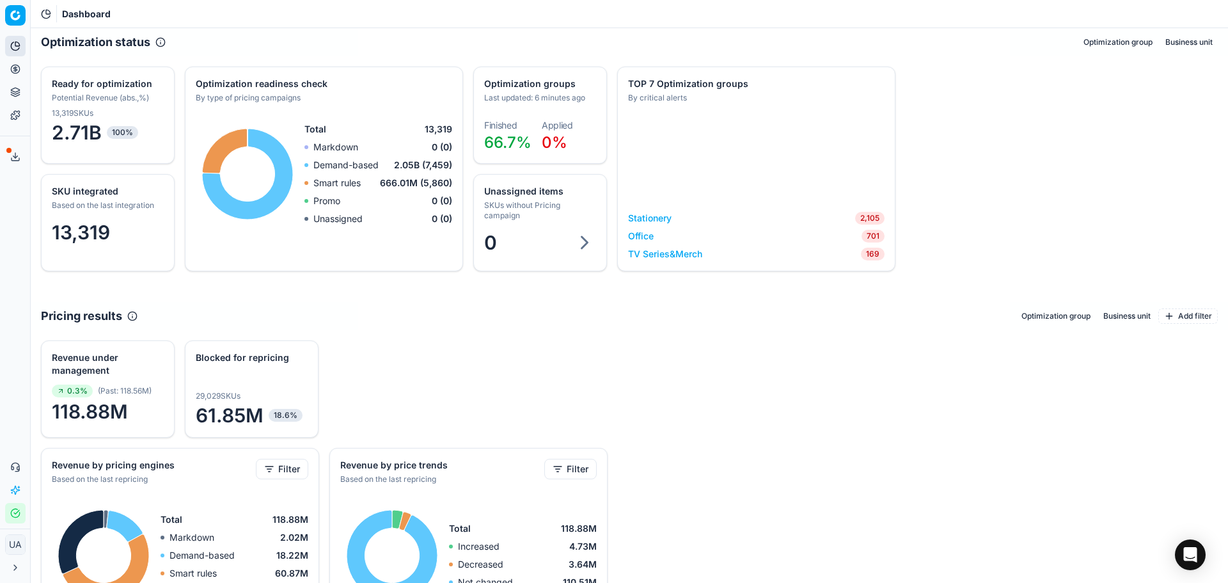
click at [657, 219] on link "Stationery" at bounding box center [649, 218] width 43 height 13
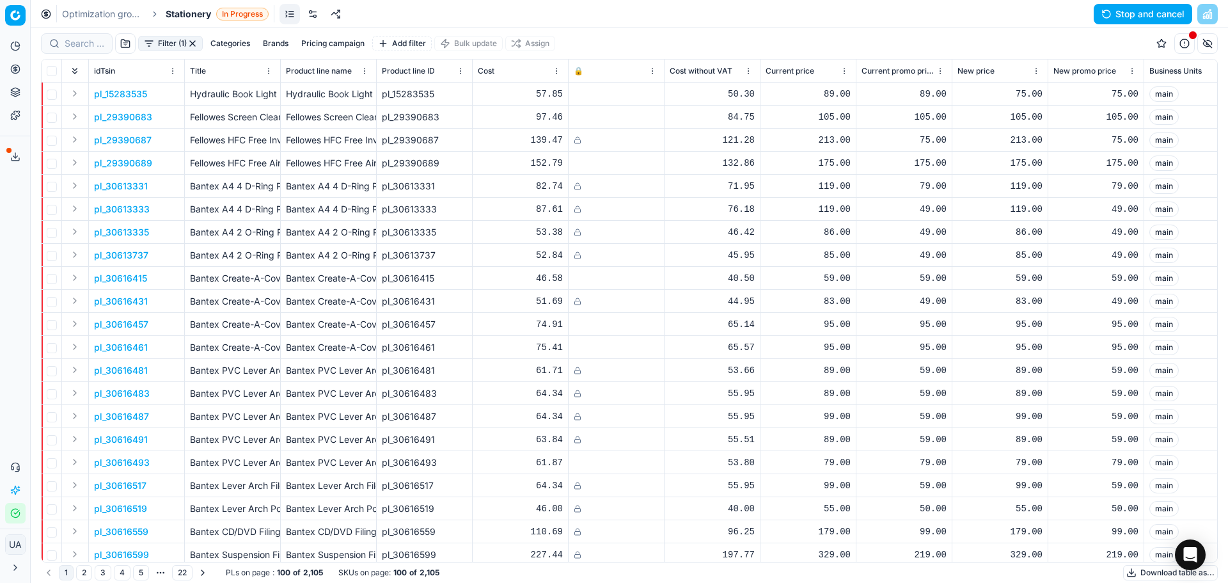
click at [1189, 42] on button "button" at bounding box center [1184, 43] width 20 height 20
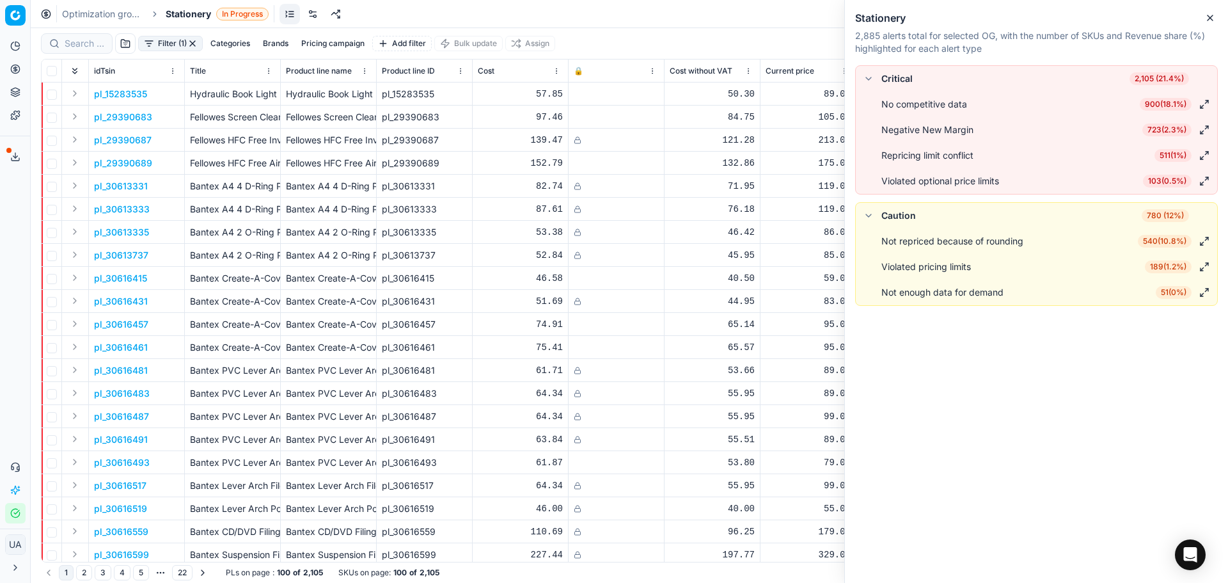
click at [661, 15] on div "Optimization groups Stationery In Progress Stop and cancel" at bounding box center [629, 14] width 1197 height 28
click at [670, 37] on div "Filter (1) Categories Brands Pricing campaign Add filter Bulk update Assign" at bounding box center [629, 43] width 1177 height 31
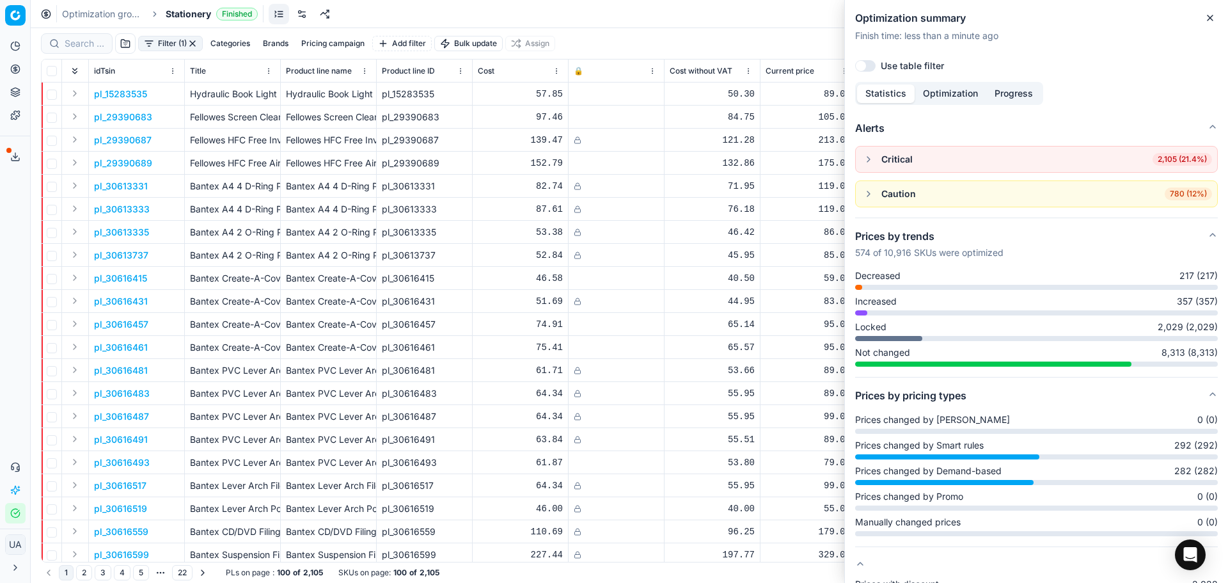
click at [762, 20] on div "Optimization groups Stationery Finished Revert Apply prices" at bounding box center [629, 14] width 1197 height 28
click at [1204, 19] on button "Close" at bounding box center [1210, 17] width 15 height 15
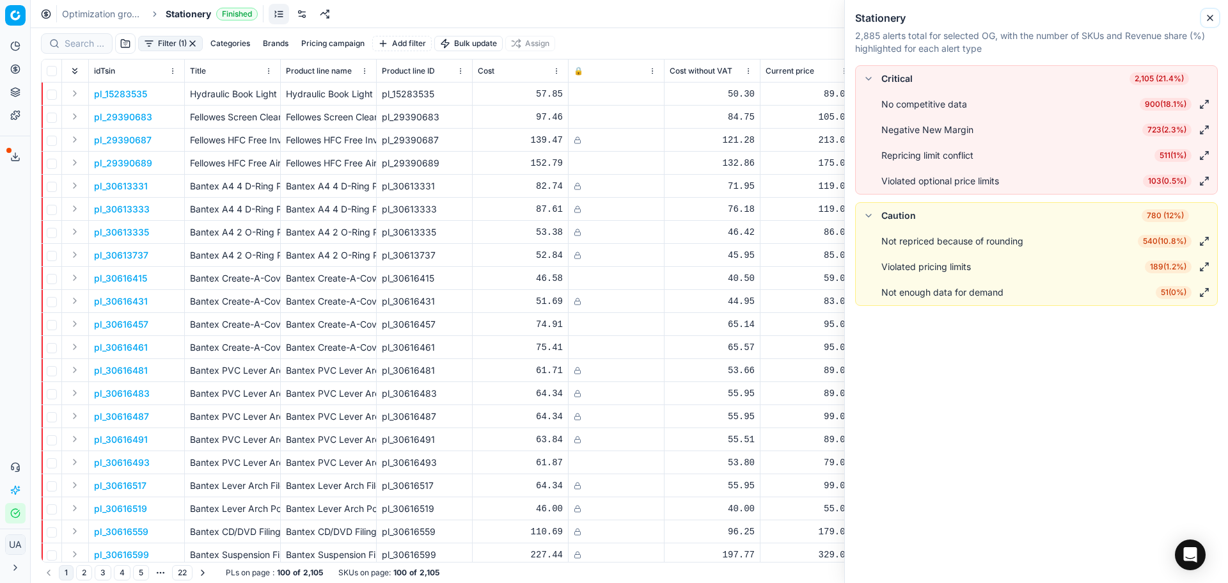
click at [1207, 22] on icon "button" at bounding box center [1210, 18] width 10 height 10
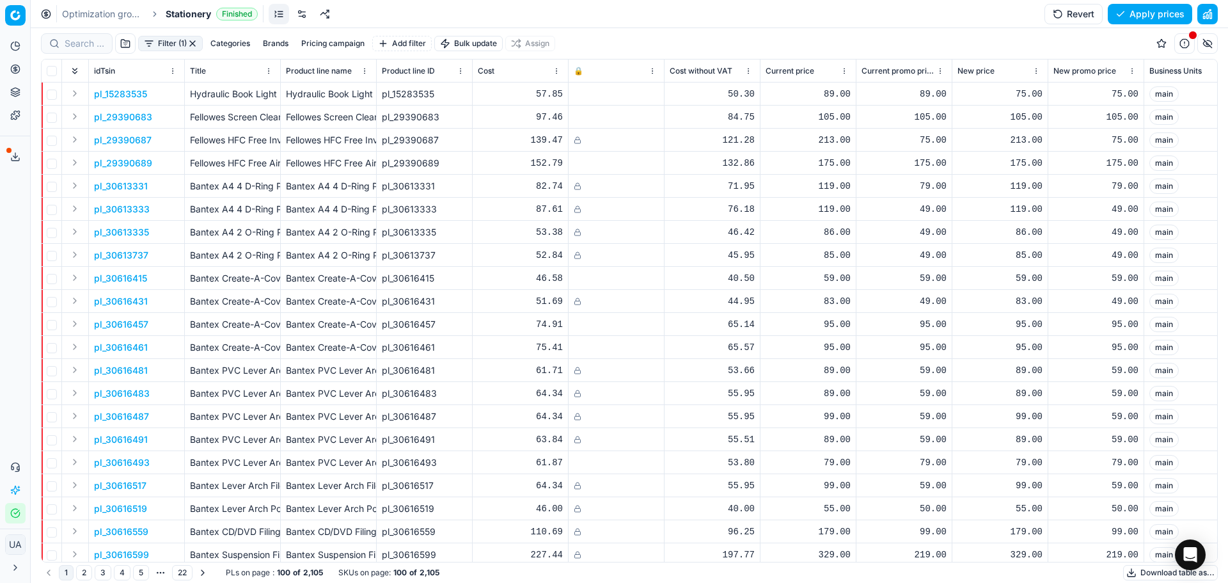
click at [1151, 14] on button "Apply prices" at bounding box center [1150, 14] width 84 height 20
click at [74, 42] on input at bounding box center [85, 43] width 40 height 13
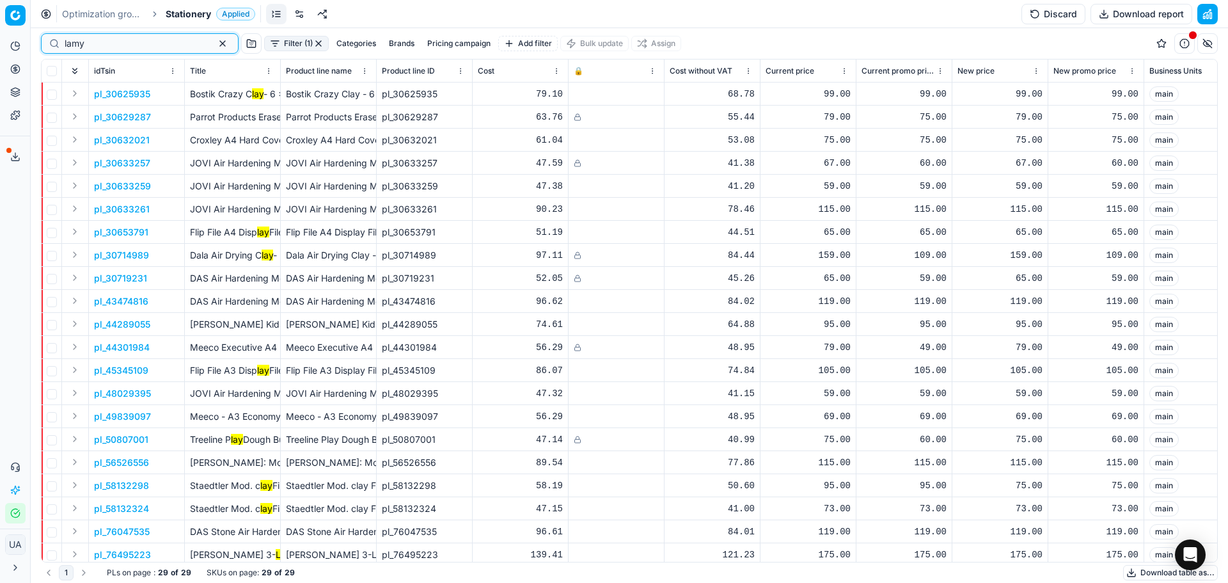
type input "lamy"
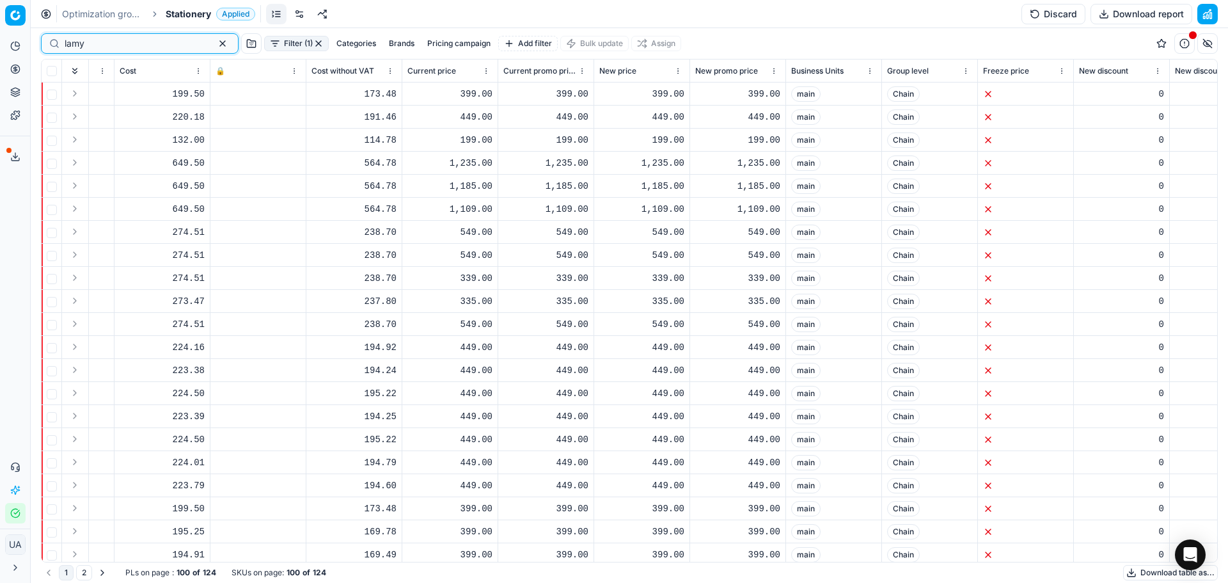
scroll to position [0, 362]
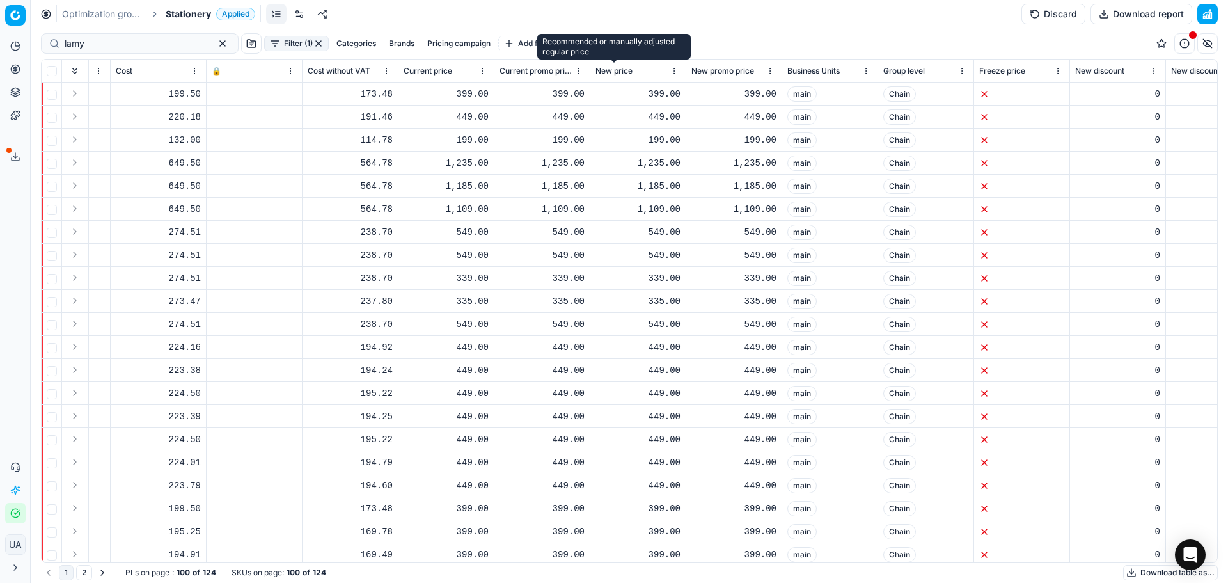
click at [627, 75] on span "New price" at bounding box center [614, 71] width 37 height 10
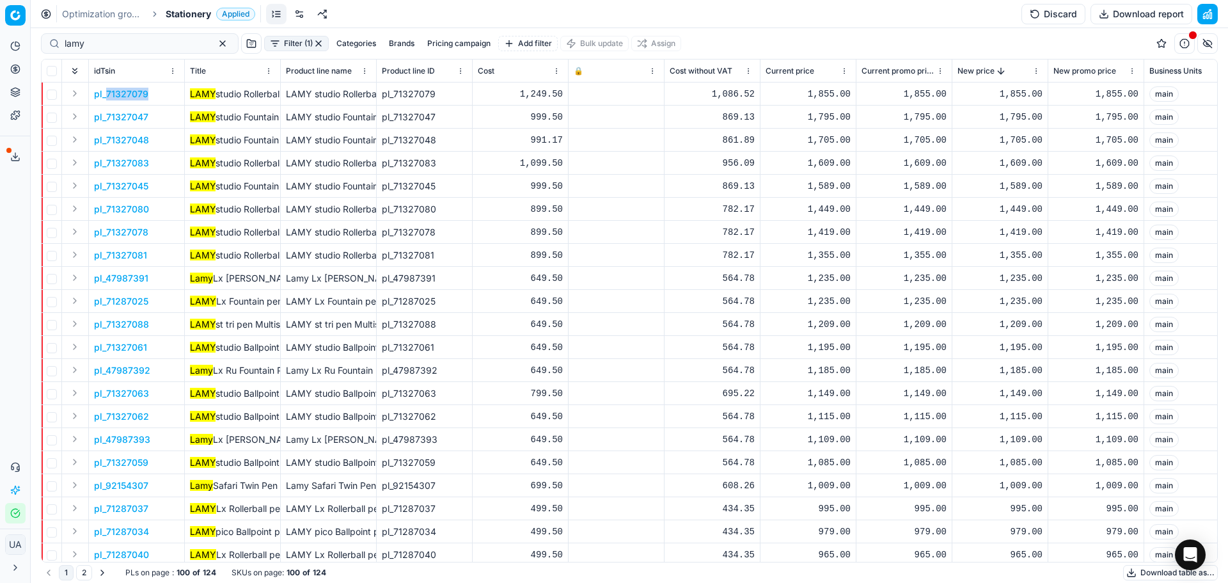
drag, startPoint x: 154, startPoint y: 94, endPoint x: 105, endPoint y: 97, distance: 49.4
click at [105, 97] on td "pl_71327079" at bounding box center [137, 94] width 96 height 23
copy span "71327079"
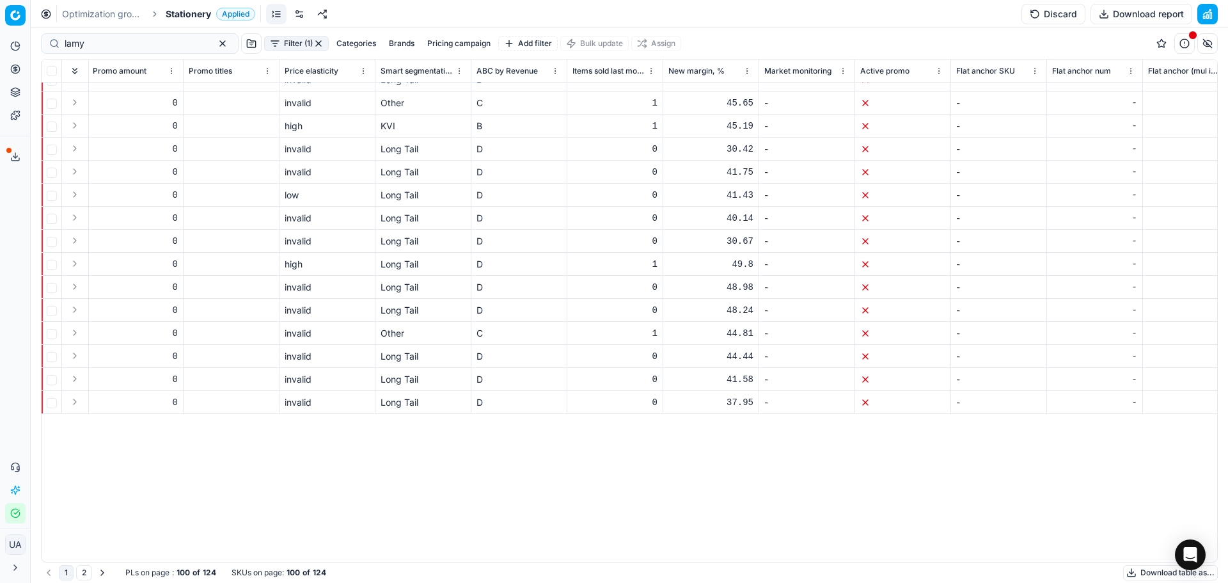
scroll to position [0, 2976]
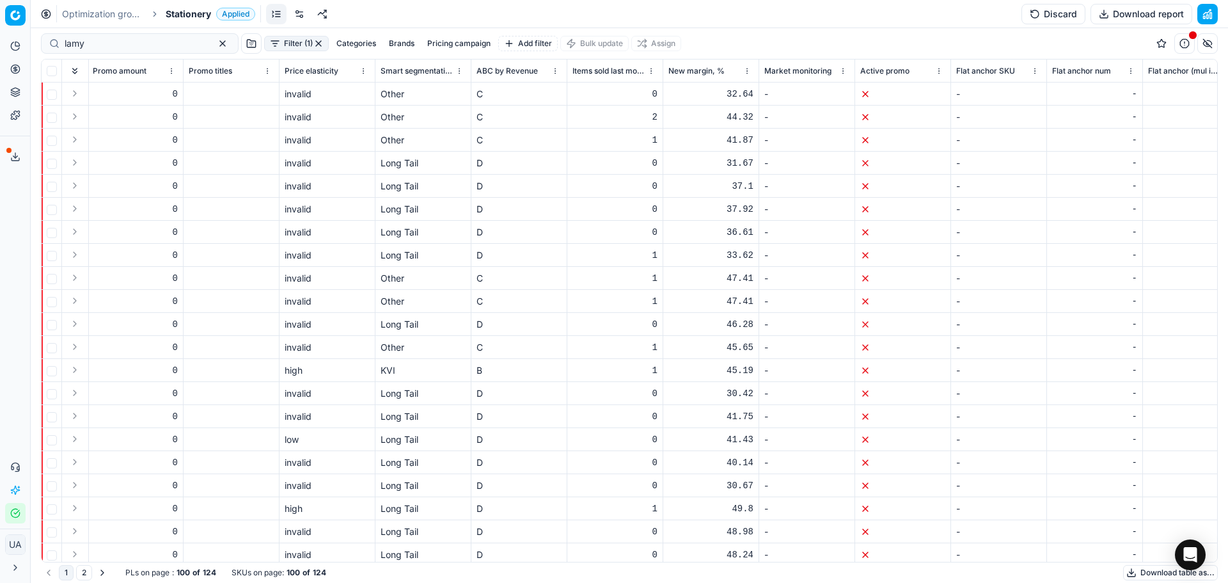
click at [730, 70] on div "New margin, %" at bounding box center [710, 71] width 85 height 13
click at [713, 68] on span "New margin, %" at bounding box center [696, 71] width 56 height 10
click at [733, 77] on button "Sorted by New margin, % descending" at bounding box center [731, 71] width 13 height 13
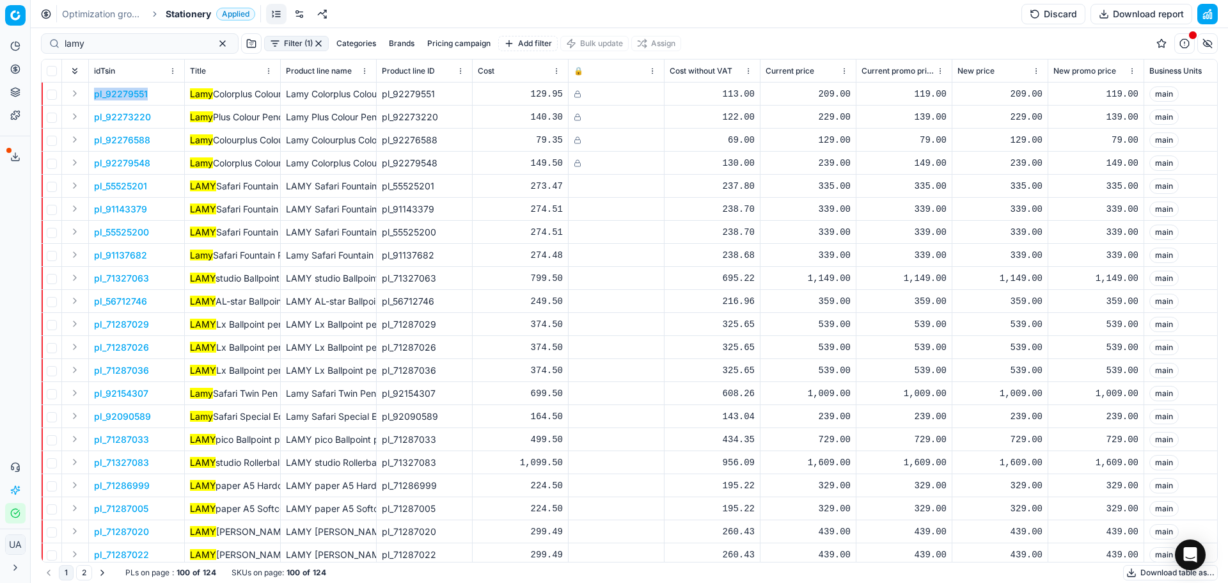
drag, startPoint x: 141, startPoint y: 100, endPoint x: 155, endPoint y: 96, distance: 14.0
click at [155, 96] on td "pl_92279551" at bounding box center [137, 94] width 96 height 23
copy span "pl_92279551"
click at [167, 98] on td "pl_92279551" at bounding box center [137, 94] width 96 height 23
drag, startPoint x: 152, startPoint y: 97, endPoint x: 132, endPoint y: 101, distance: 20.8
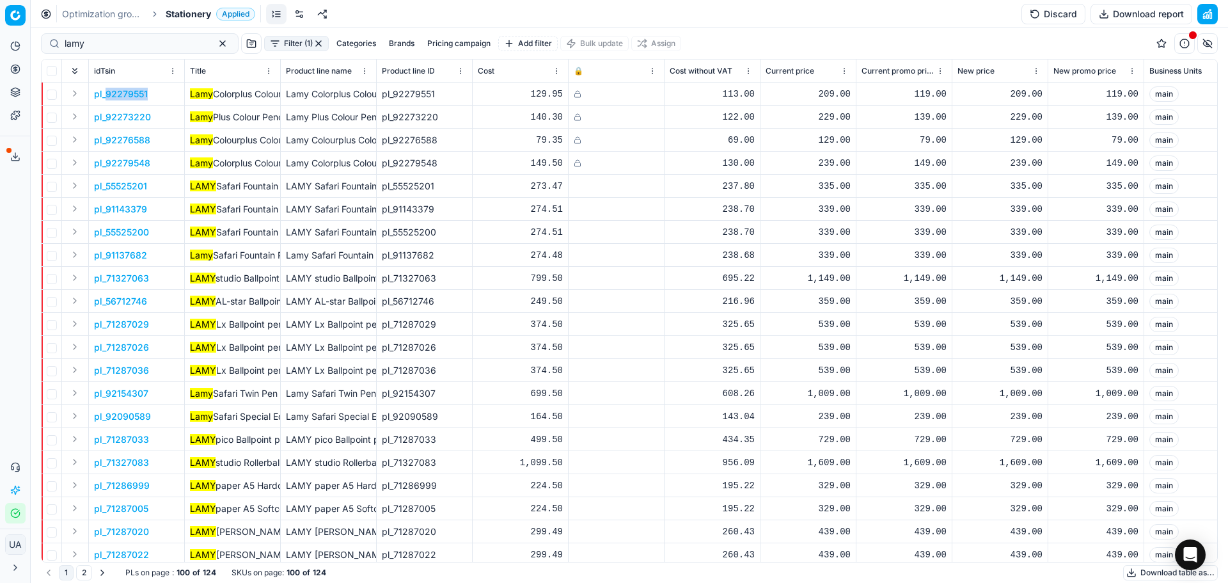
click at [109, 99] on td "pl_92279551" at bounding box center [137, 94] width 96 height 23
copy span "92279551"
drag, startPoint x: 162, startPoint y: 189, endPoint x: 169, endPoint y: 187, distance: 6.7
click at [164, 188] on td "pl_55525201" at bounding box center [137, 186] width 96 height 23
drag, startPoint x: 141, startPoint y: 191, endPoint x: 154, endPoint y: 175, distance: 20.1
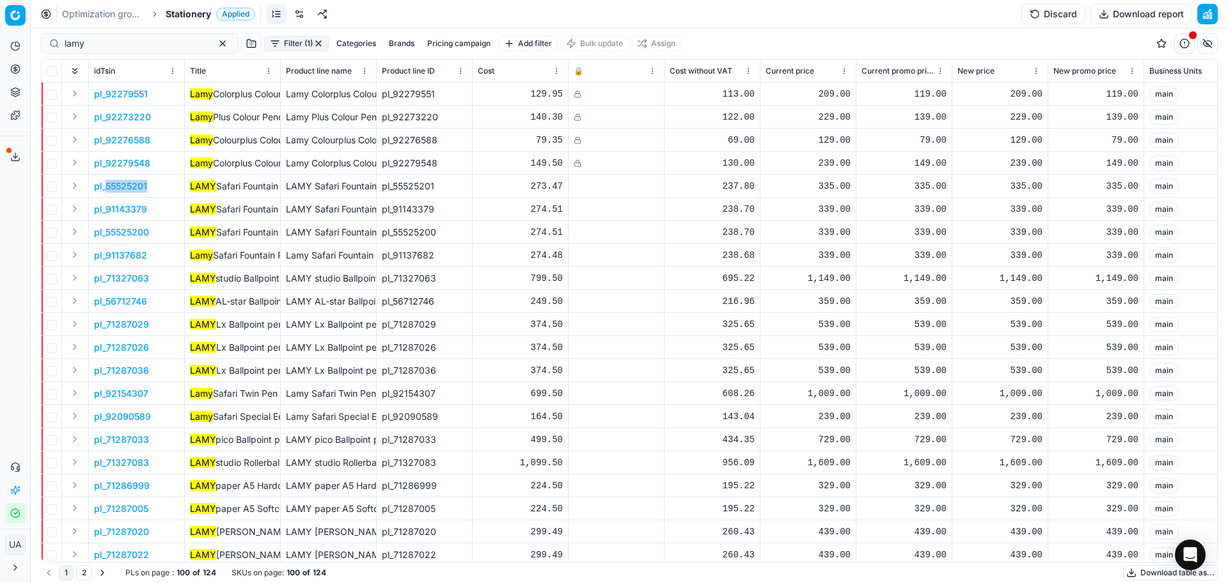
click at [109, 188] on td "pl_55525201" at bounding box center [137, 186] width 96 height 23
copy span "5525201"
copy span "55525201"
click at [10, 38] on button "Analytics" at bounding box center [15, 46] width 20 height 20
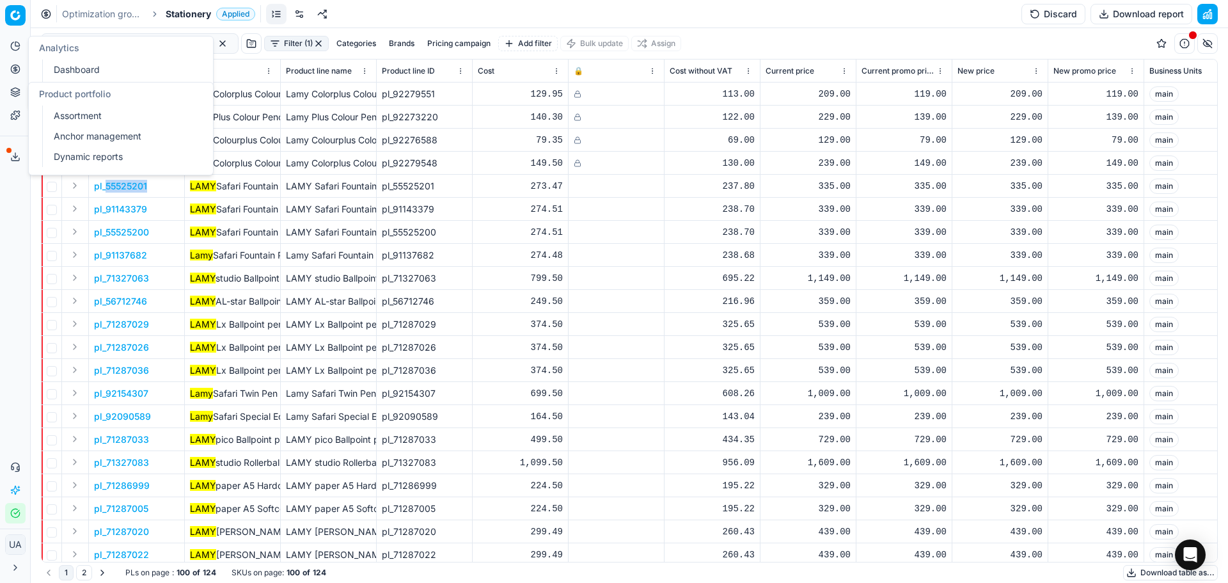
click at [16, 95] on icon at bounding box center [15, 92] width 10 height 10
click at [93, 155] on link "Dynamic reports" at bounding box center [123, 157] width 149 height 18
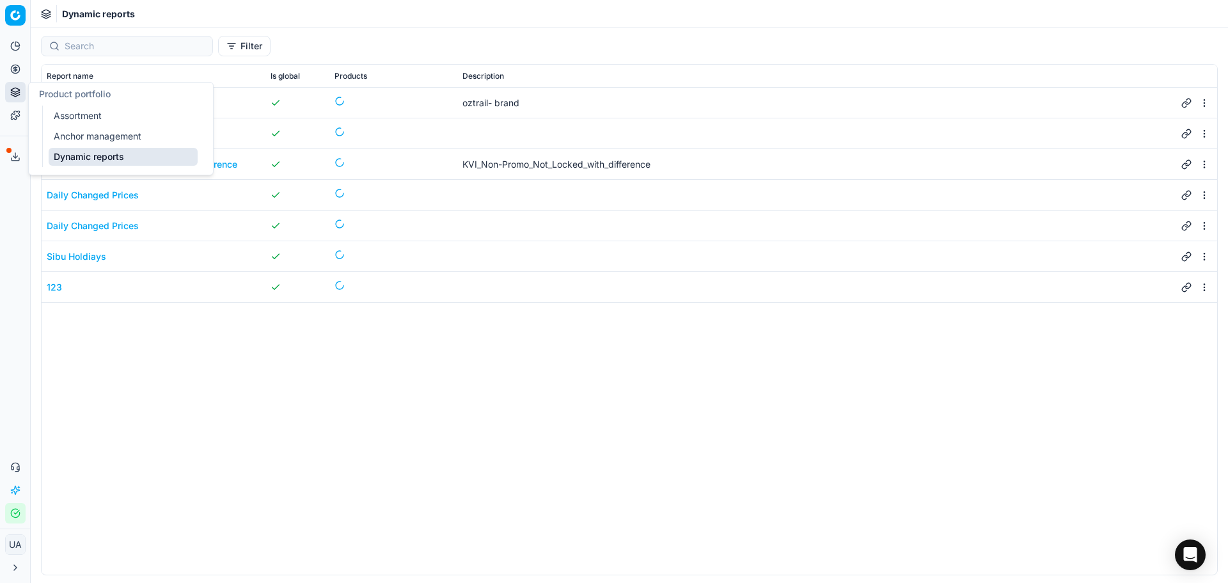
drag, startPoint x: 171, startPoint y: 365, endPoint x: 162, endPoint y: 334, distance: 32.2
click at [172, 365] on div "oztrail oztrail- brand unassigned_ kvi KVI_Non-Promo_Not_Locked_with_difference…" at bounding box center [630, 331] width 1176 height 487
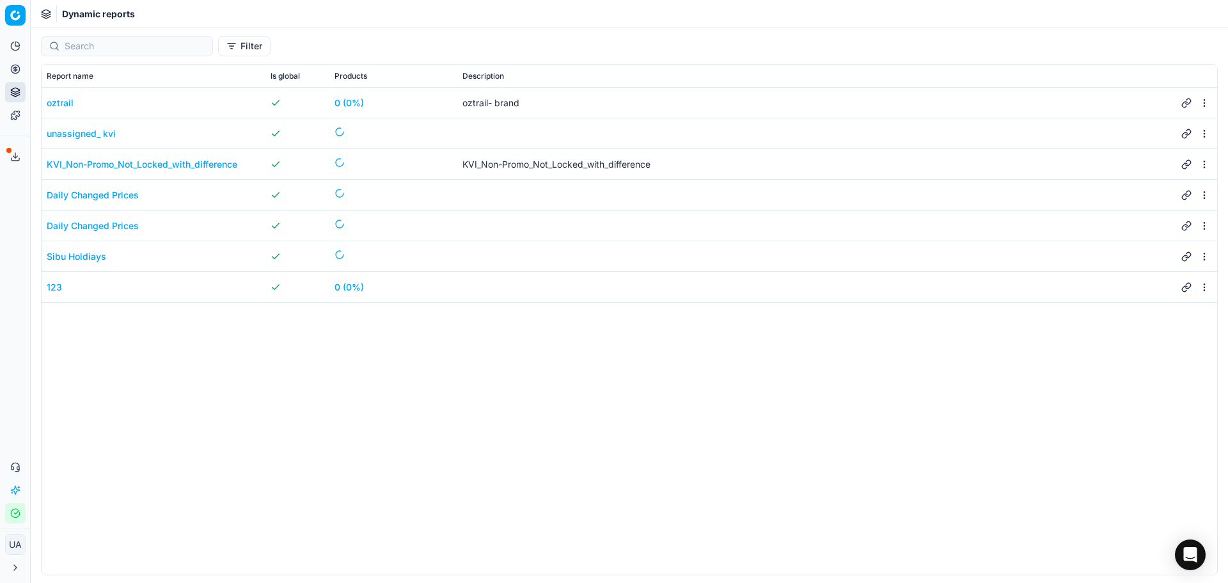
click at [23, 97] on button "Product portfolio" at bounding box center [15, 92] width 20 height 20
click at [86, 136] on link "Anchor management" at bounding box center [123, 136] width 149 height 18
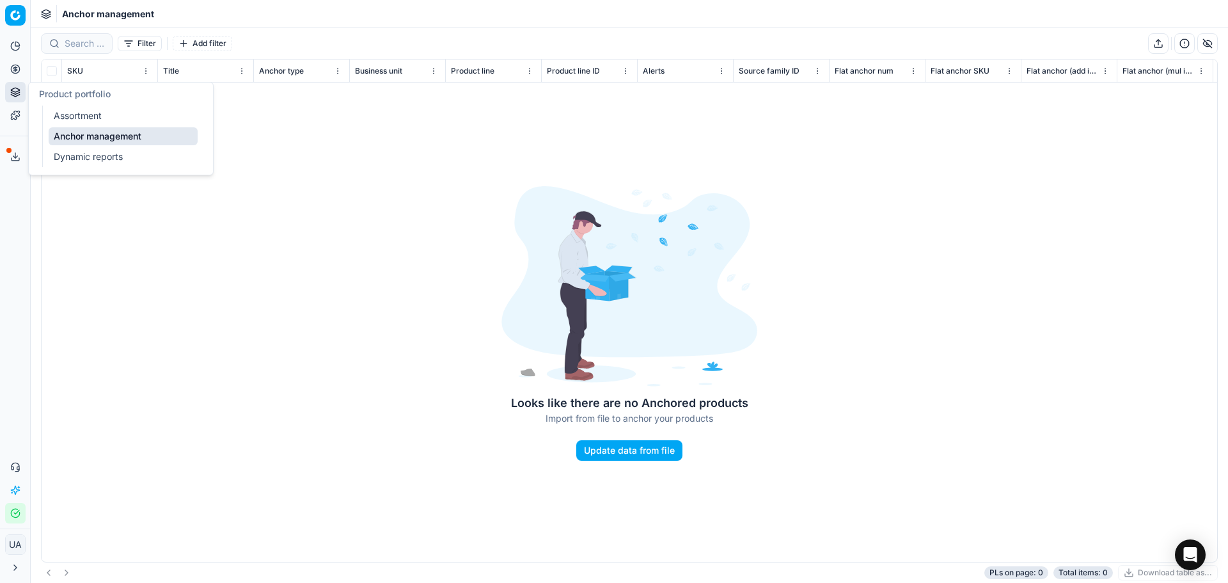
click at [83, 115] on link "Assortment" at bounding box center [123, 116] width 149 height 18
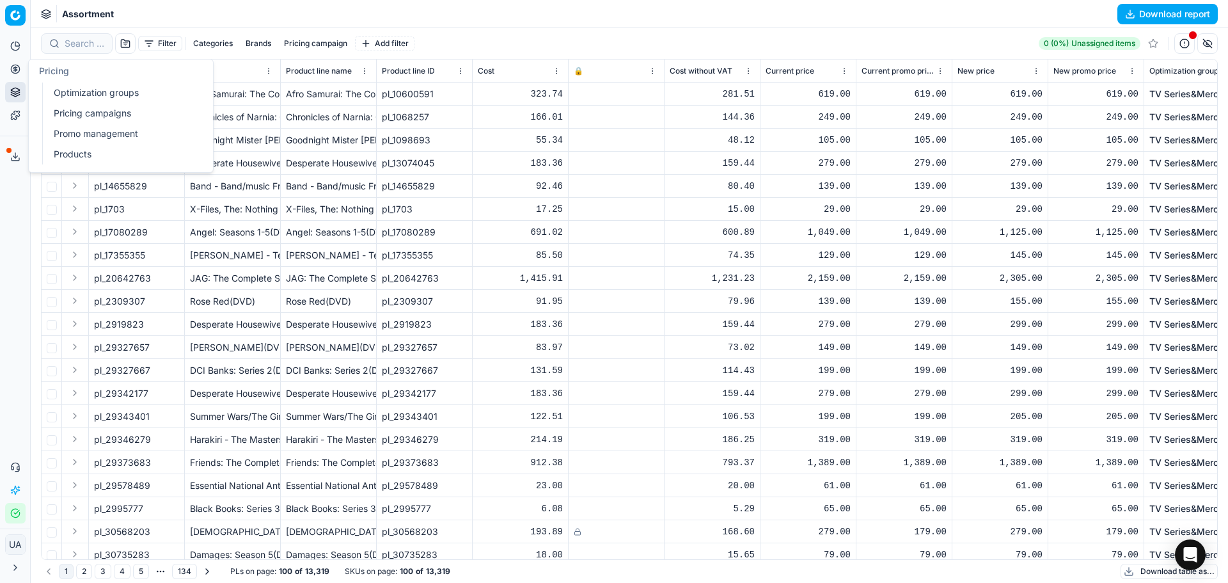
click at [13, 67] on icon at bounding box center [15, 69] width 10 height 10
click at [118, 152] on link "Products" at bounding box center [123, 154] width 149 height 18
click at [83, 132] on link "Promo management" at bounding box center [123, 134] width 149 height 18
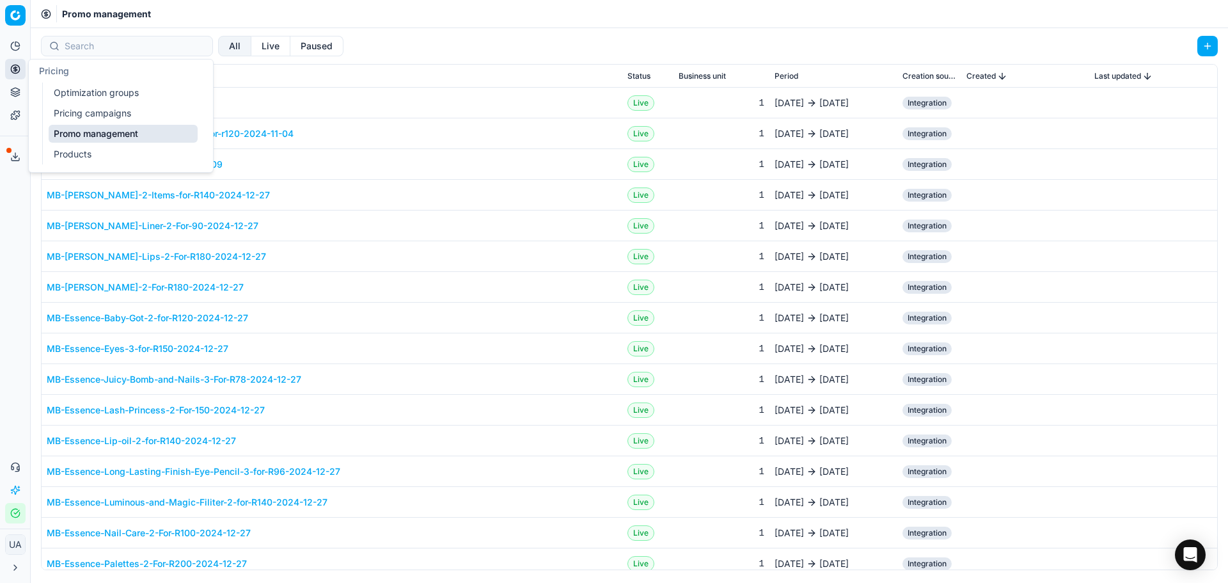
click at [17, 116] on icon at bounding box center [15, 115] width 10 height 10
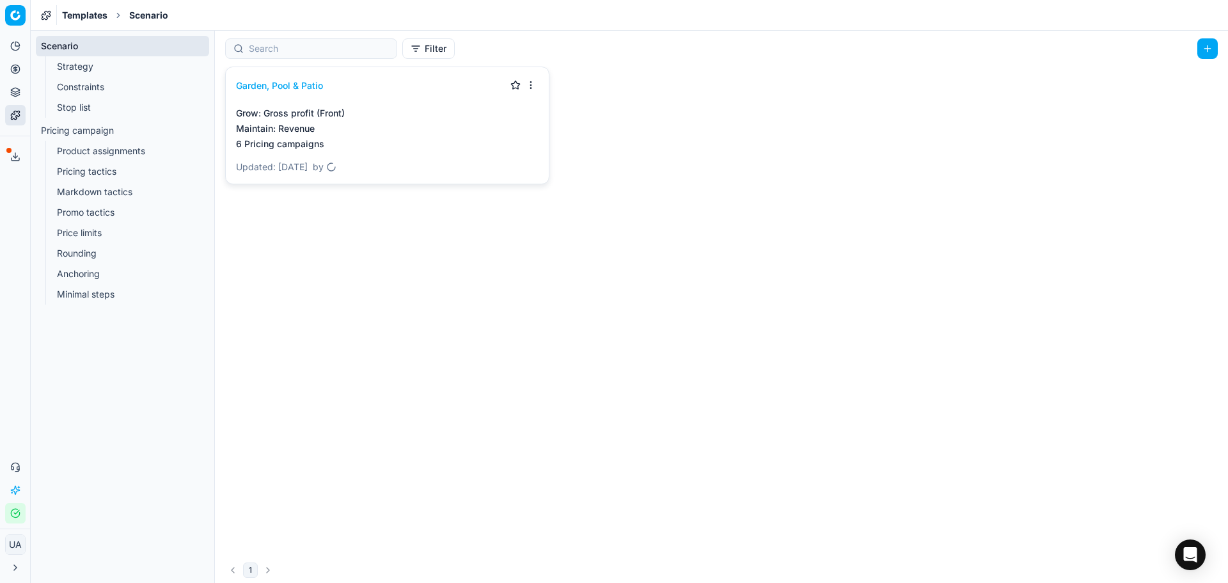
click at [89, 100] on link "Stop list" at bounding box center [123, 108] width 142 height 18
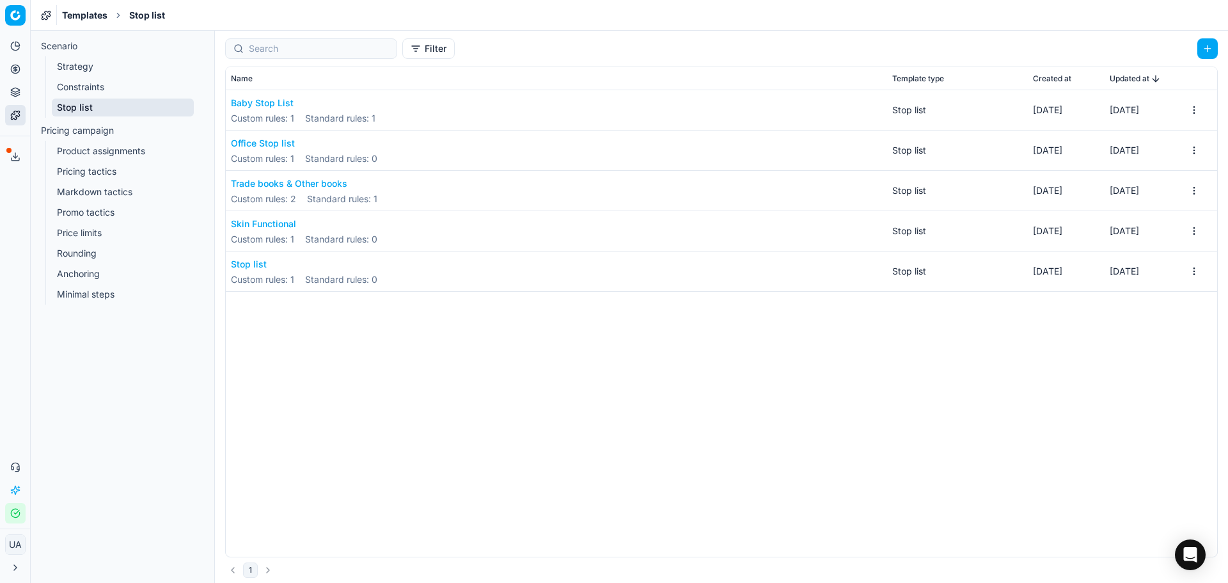
click at [272, 144] on button "Office Stop list" at bounding box center [304, 143] width 146 height 13
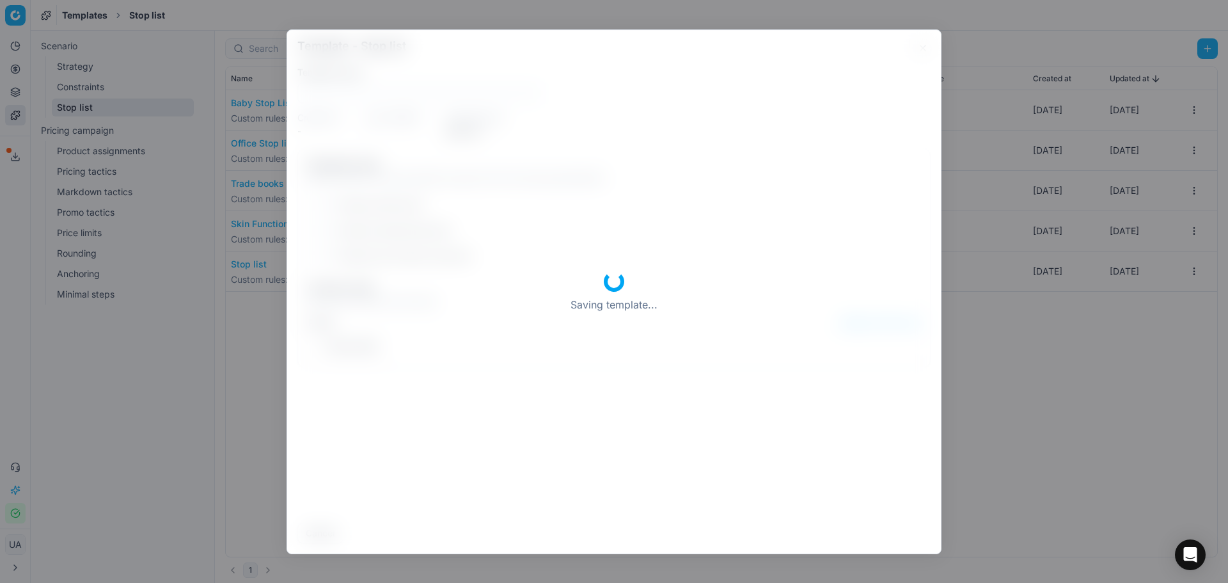
type input "Office Stop list"
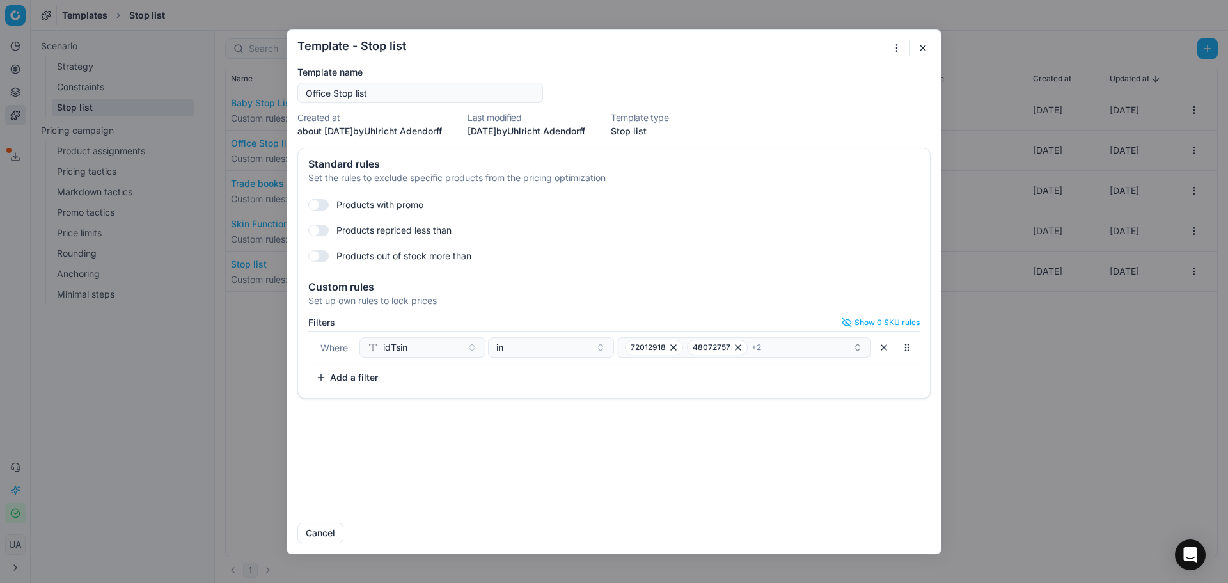
drag, startPoint x: 335, startPoint y: 372, endPoint x: 390, endPoint y: 397, distance: 59.8
click at [335, 373] on button "Add a filter" at bounding box center [346, 377] width 77 height 20
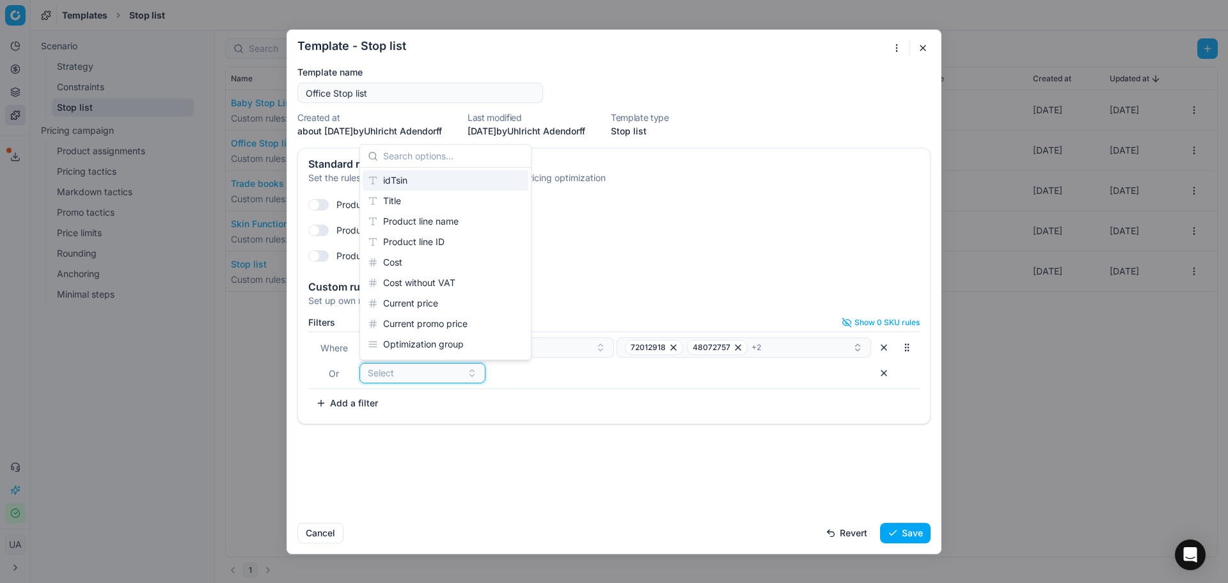
click at [429, 370] on div "Select" at bounding box center [415, 373] width 94 height 13
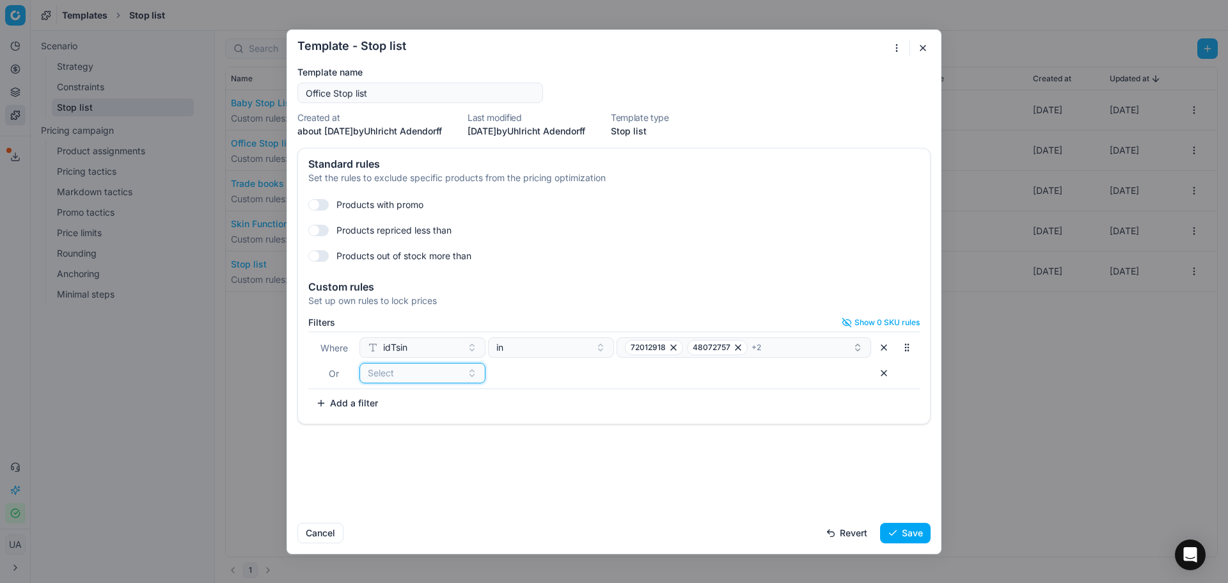
click at [429, 377] on div "Select" at bounding box center [415, 373] width 94 height 13
type input "brand"
click at [446, 420] on div "Brands" at bounding box center [446, 422] width 166 height 20
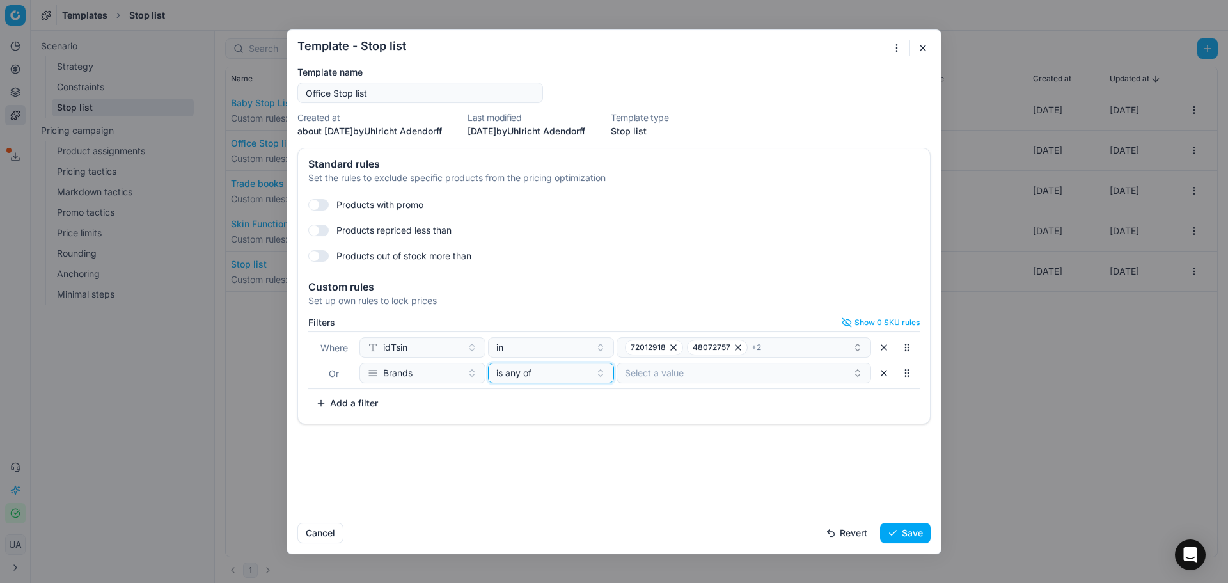
drag, startPoint x: 548, startPoint y: 377, endPoint x: 570, endPoint y: 377, distance: 21.7
click at [558, 377] on div "is any of" at bounding box center [543, 373] width 94 height 13
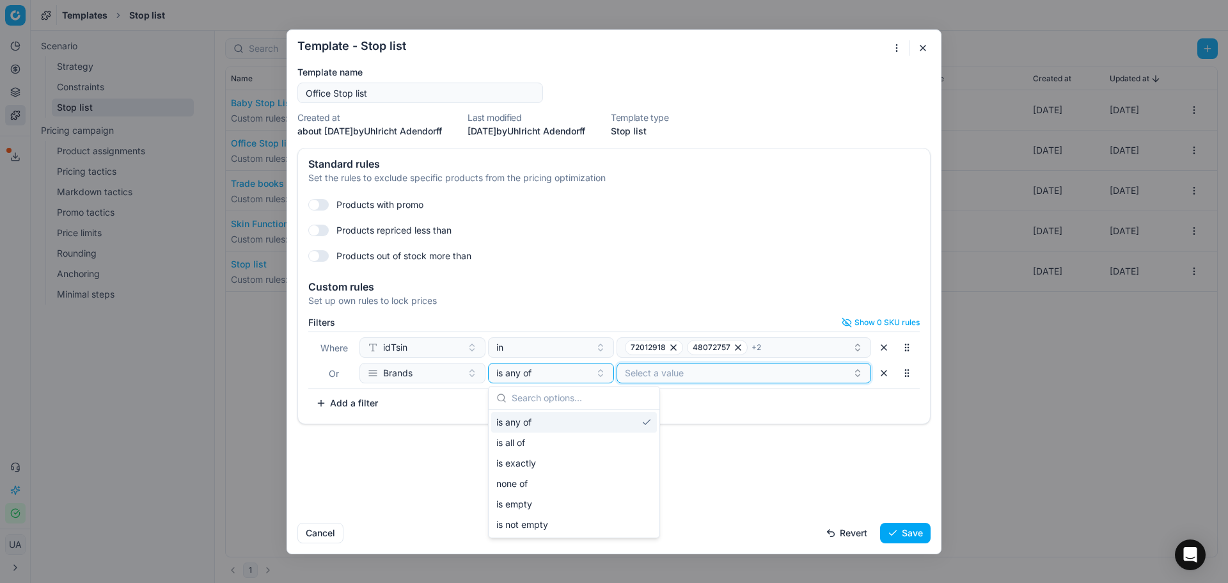
click at [686, 375] on button "Select a value" at bounding box center [744, 373] width 255 height 20
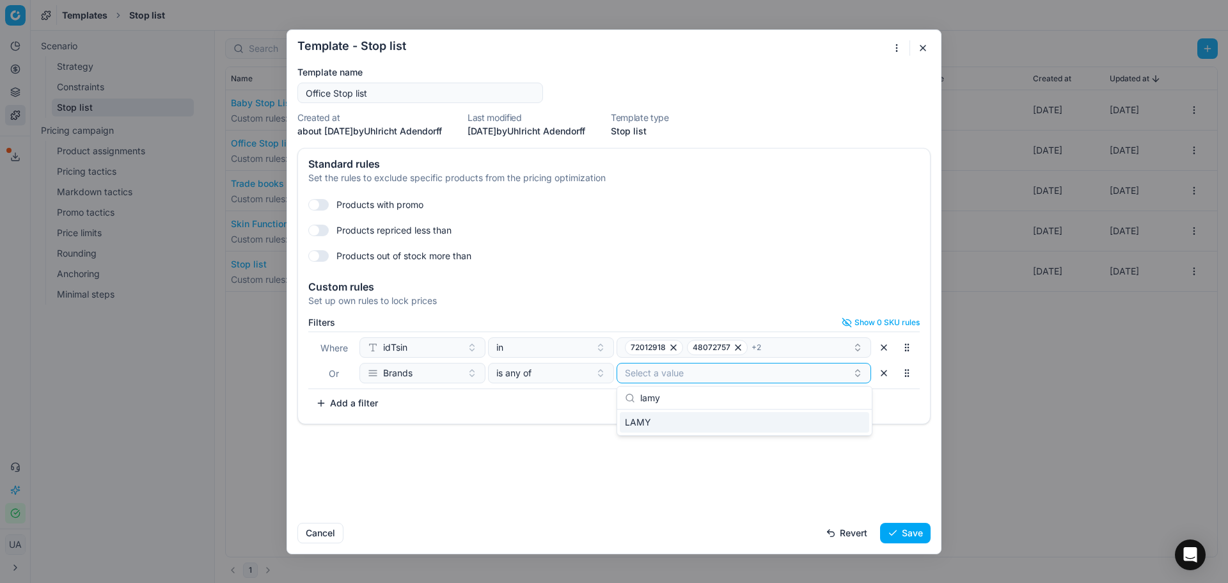
type input "lamy"
click at [690, 416] on div "LAMY" at bounding box center [744, 422] width 249 height 20
click at [897, 525] on button "Save" at bounding box center [905, 532] width 51 height 20
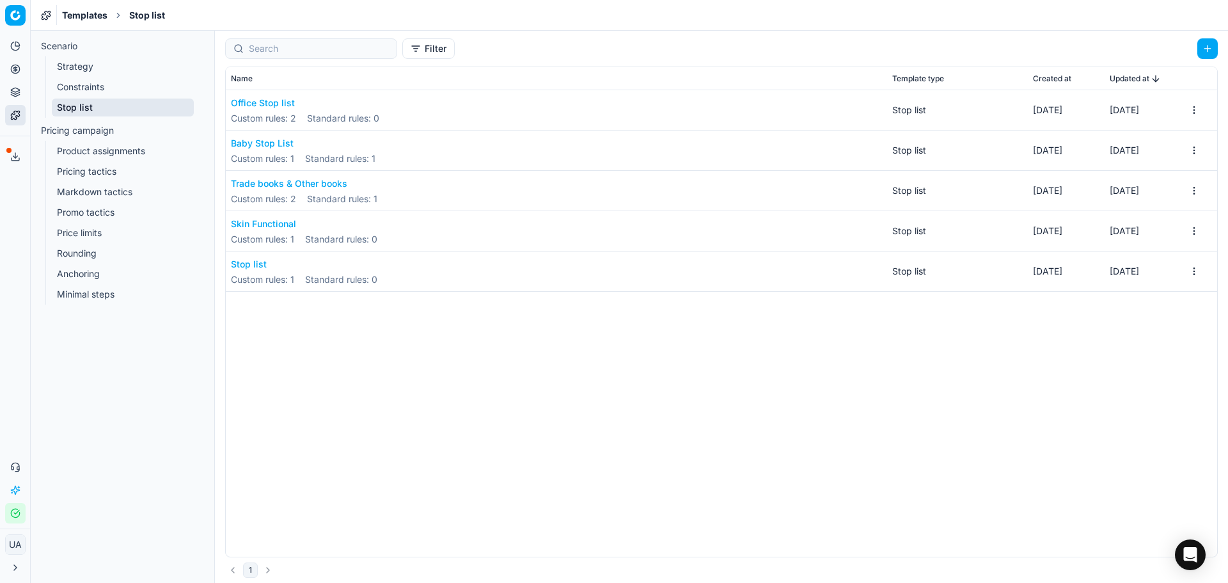
click at [1199, 109] on html "Pricing platform Analytics Pricing Product portfolio Templates Export service 4…" at bounding box center [614, 291] width 1228 height 583
click at [1176, 151] on div "Apply to ..." at bounding box center [1160, 154] width 75 height 20
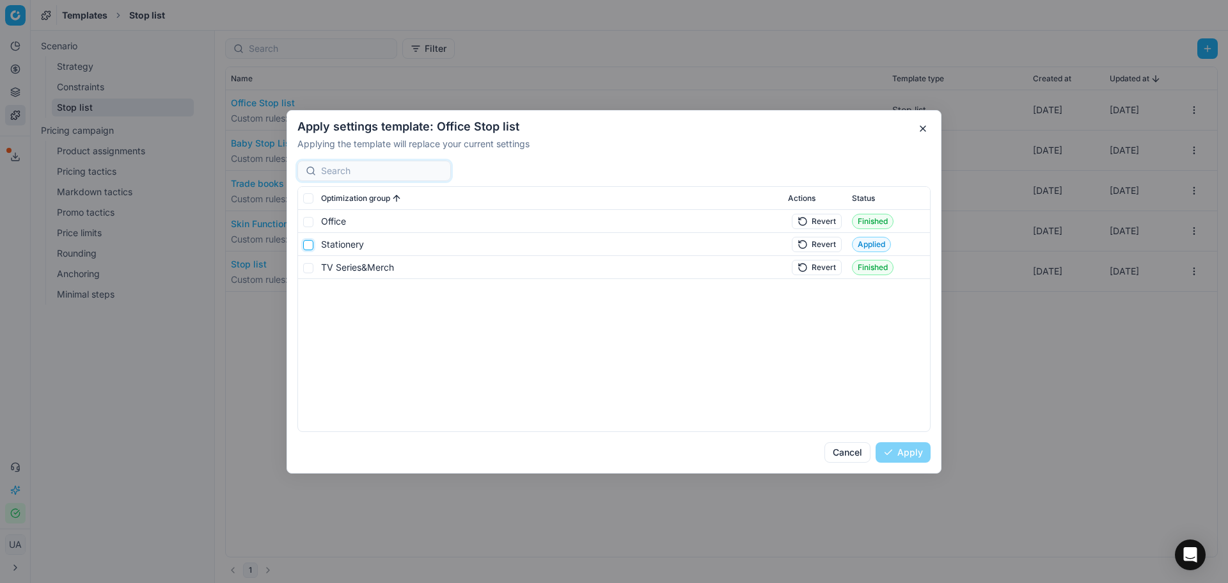
drag, startPoint x: 308, startPoint y: 248, endPoint x: 322, endPoint y: 257, distance: 16.7
click at [309, 248] on input "checkbox" at bounding box center [308, 244] width 10 height 10
checkbox input "true"
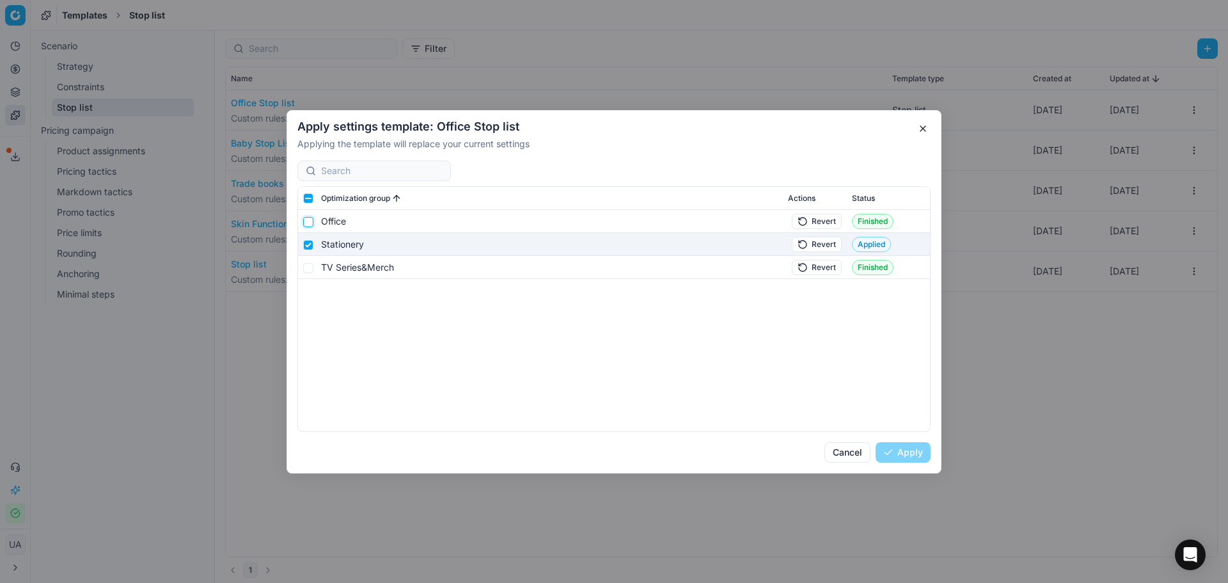
drag, startPoint x: 305, startPoint y: 221, endPoint x: 372, endPoint y: 265, distance: 80.4
click at [305, 221] on input "checkbox" at bounding box center [308, 221] width 10 height 10
checkbox input "true"
drag, startPoint x: 894, startPoint y: 437, endPoint x: 903, endPoint y: 448, distance: 14.1
click at [894, 438] on div "Apply settings template: Office Stop list Applying the template will replace yo…" at bounding box center [614, 291] width 655 height 363
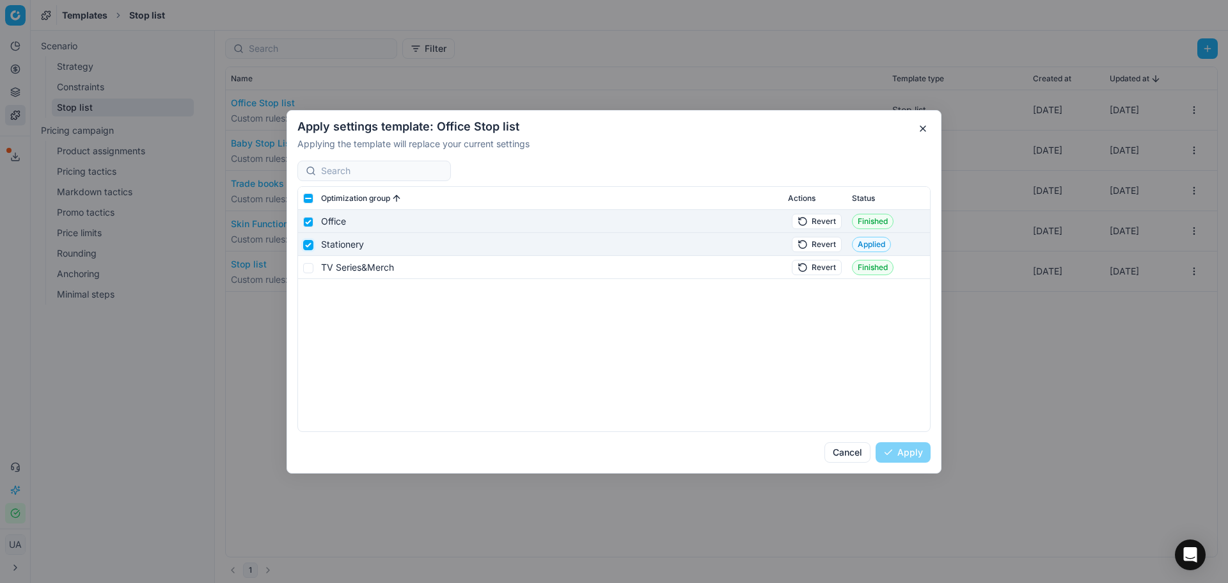
click at [303, 244] on input "checkbox" at bounding box center [308, 244] width 10 height 10
checkbox input "false"
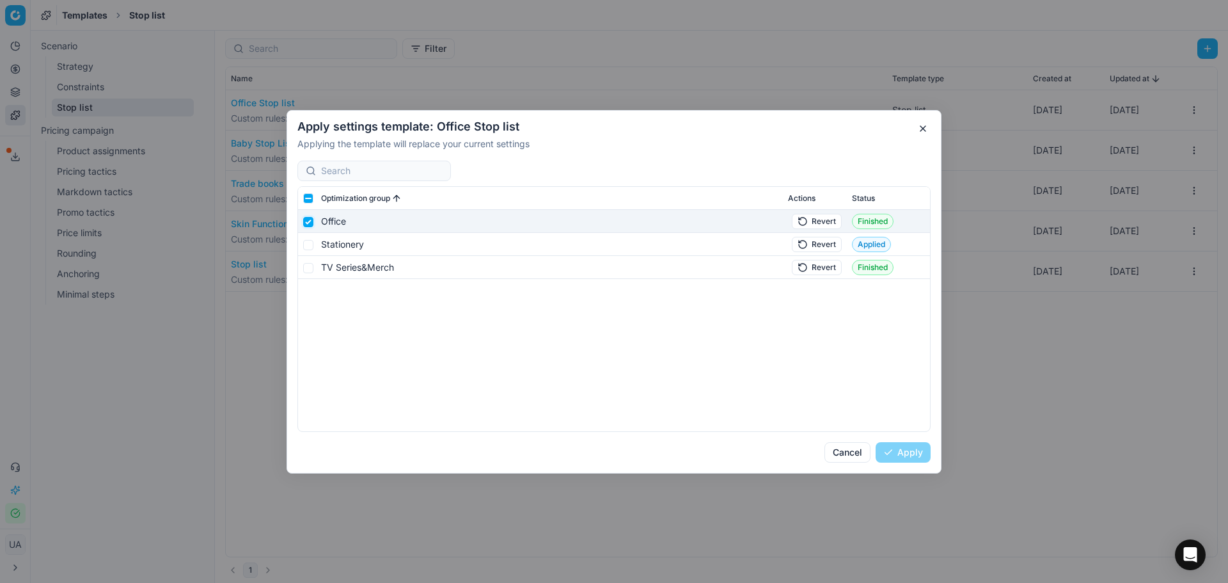
click at [304, 223] on input "checkbox" at bounding box center [308, 221] width 10 height 10
checkbox input "false"
click at [823, 246] on button "Revert" at bounding box center [817, 243] width 50 height 15
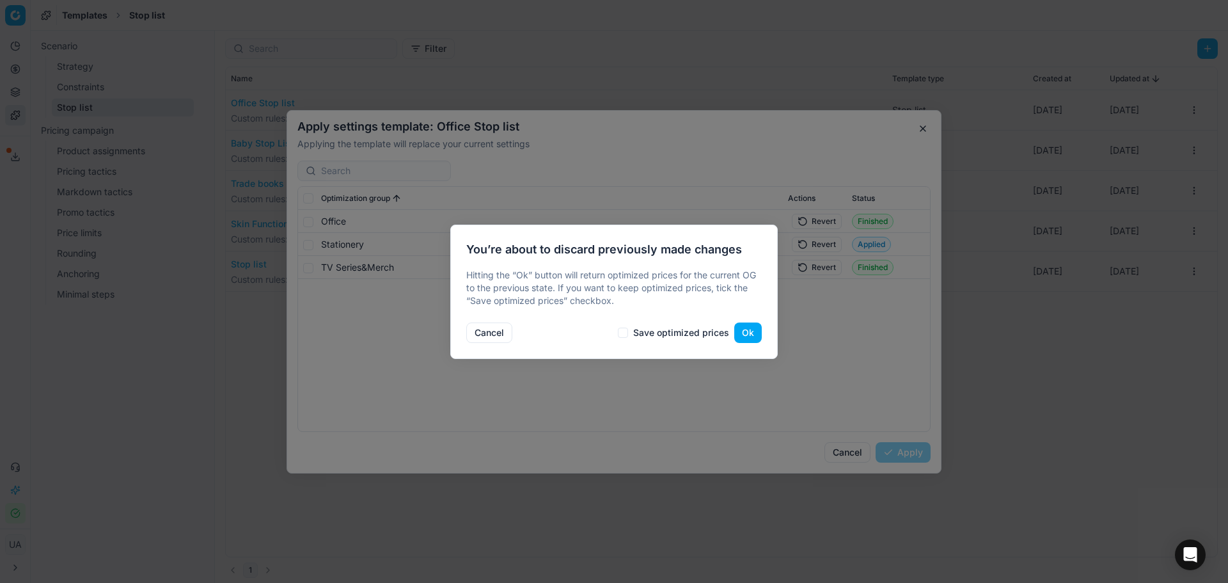
click at [753, 331] on button "Ok" at bounding box center [748, 332] width 28 height 20
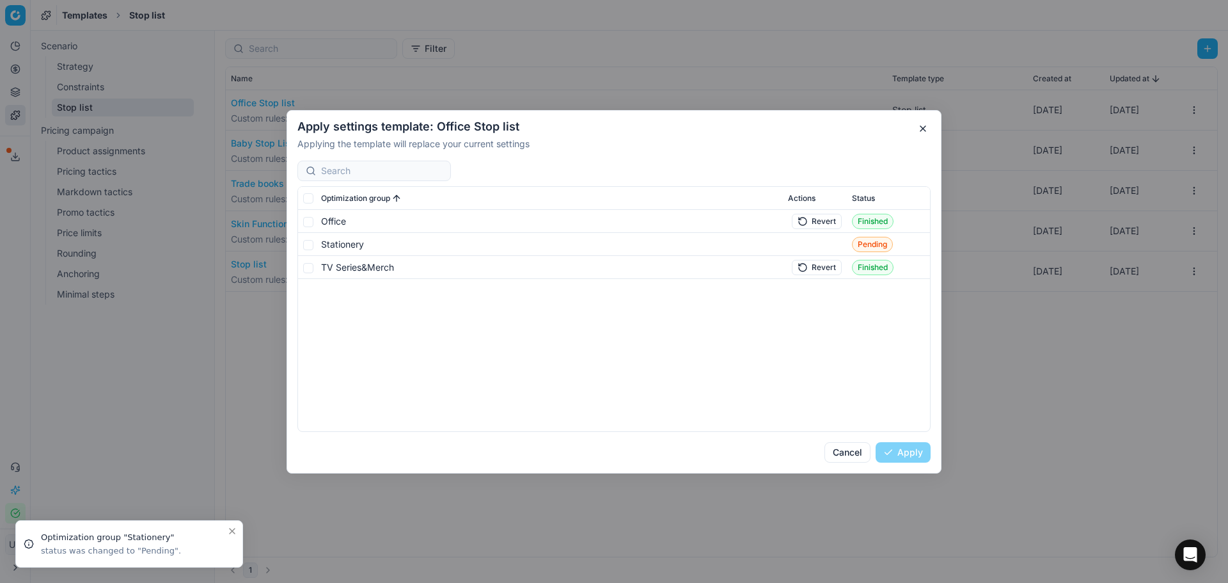
click at [849, 452] on button "Cancel" at bounding box center [848, 452] width 46 height 20
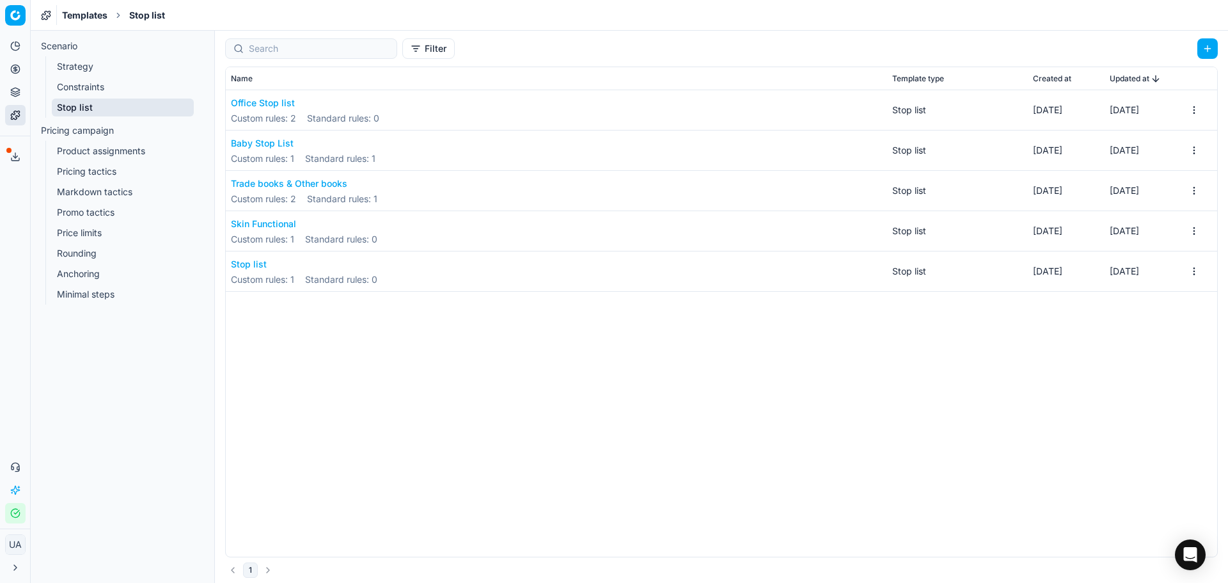
click at [268, 110] on div "Office Stop list Custom rules : 2 Standard rules : 0" at bounding box center [305, 111] width 148 height 28
click at [271, 101] on button "Office Stop list" at bounding box center [305, 103] width 148 height 13
drag, startPoint x: 200, startPoint y: 109, endPoint x: 97, endPoint y: 88, distance: 105.1
click at [196, 109] on div "Template - Stop list Saving template... Template name Office Stop list Created …" at bounding box center [614, 291] width 1228 height 583
click at [13, 75] on button "Pricing" at bounding box center [15, 69] width 20 height 20
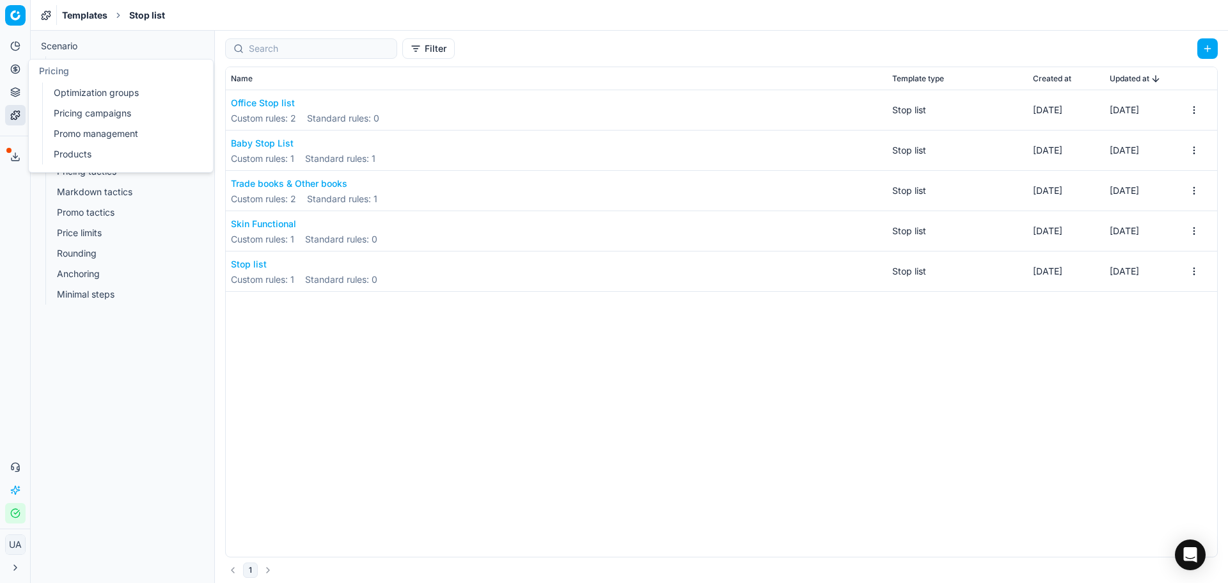
click at [80, 148] on link "Products" at bounding box center [123, 154] width 149 height 18
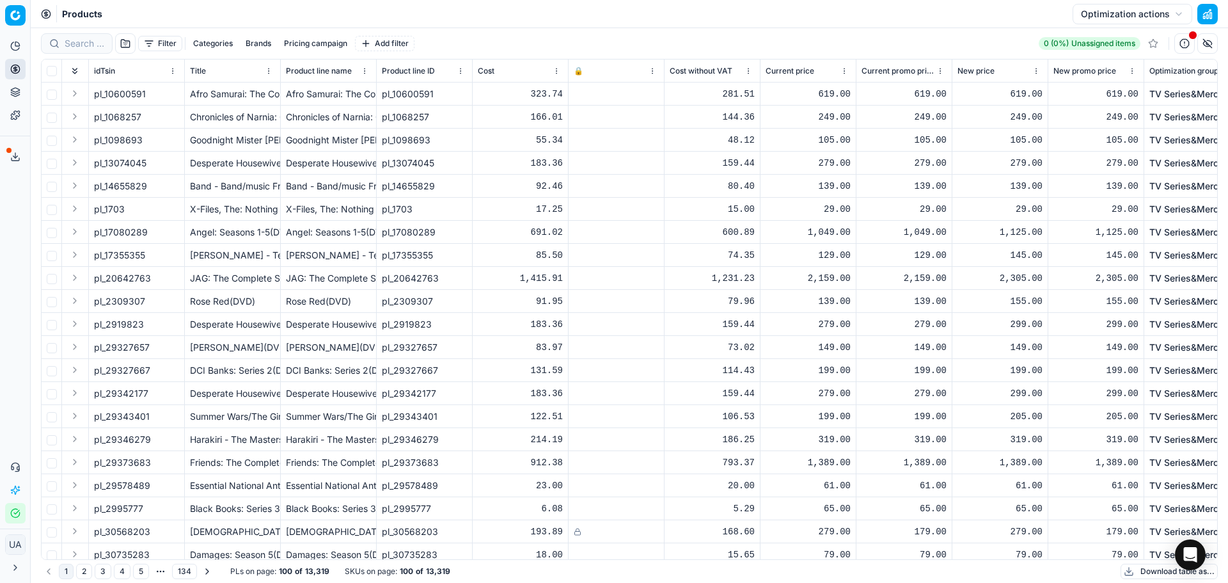
click at [1119, 17] on button "Optimization actions" at bounding box center [1133, 14] width 120 height 20
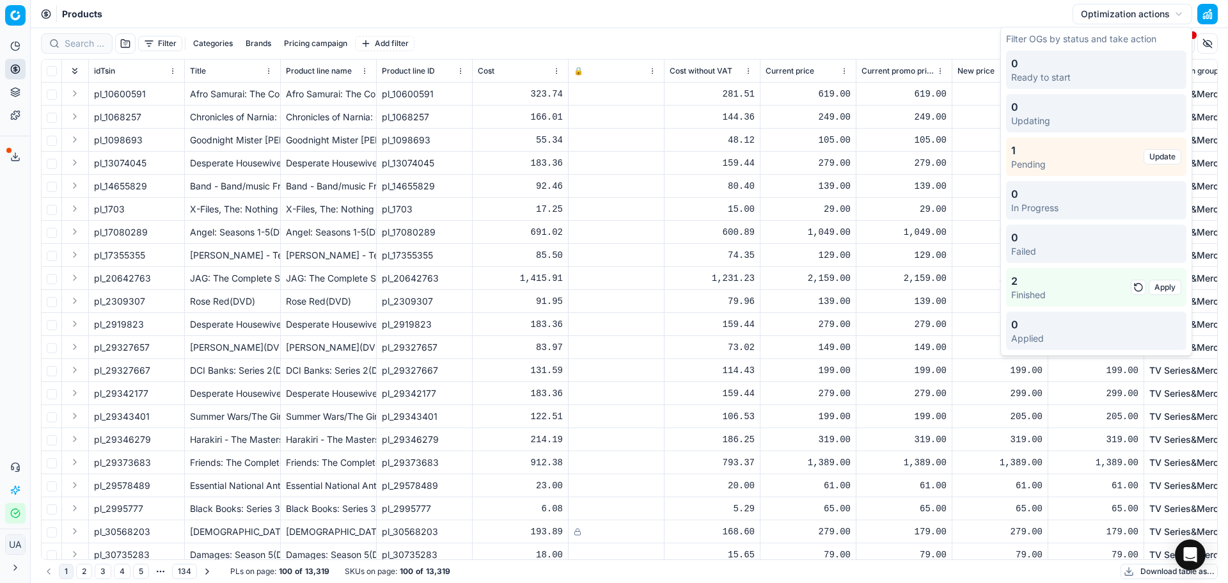
click at [1105, 159] on p "Pending" at bounding box center [1077, 164] width 132 height 13
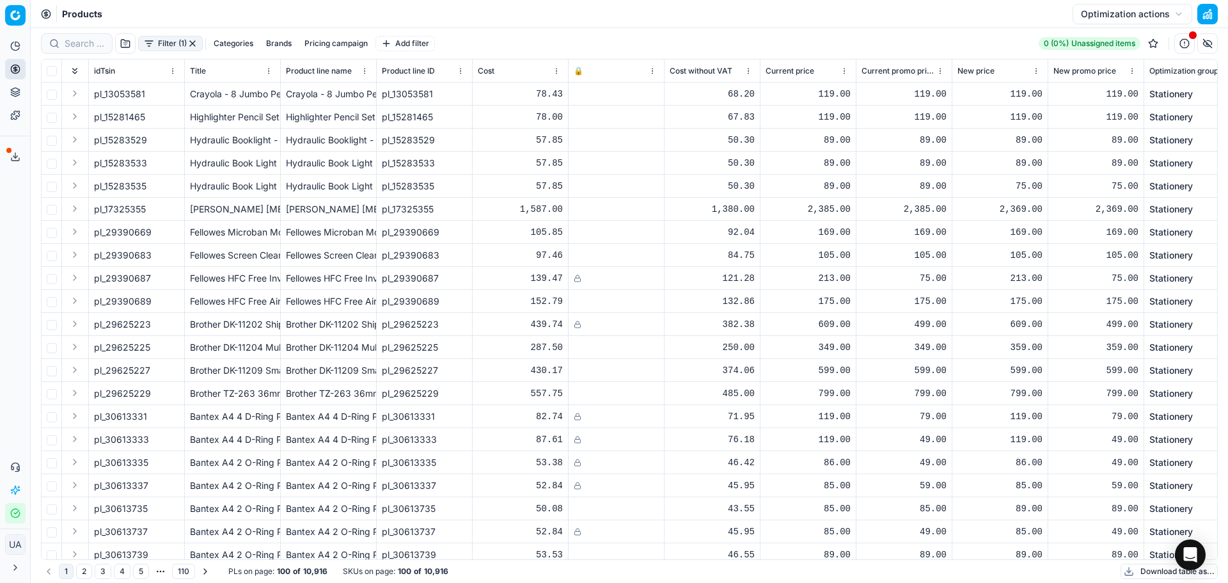
click at [1133, 16] on button "Optimization actions" at bounding box center [1133, 14] width 120 height 20
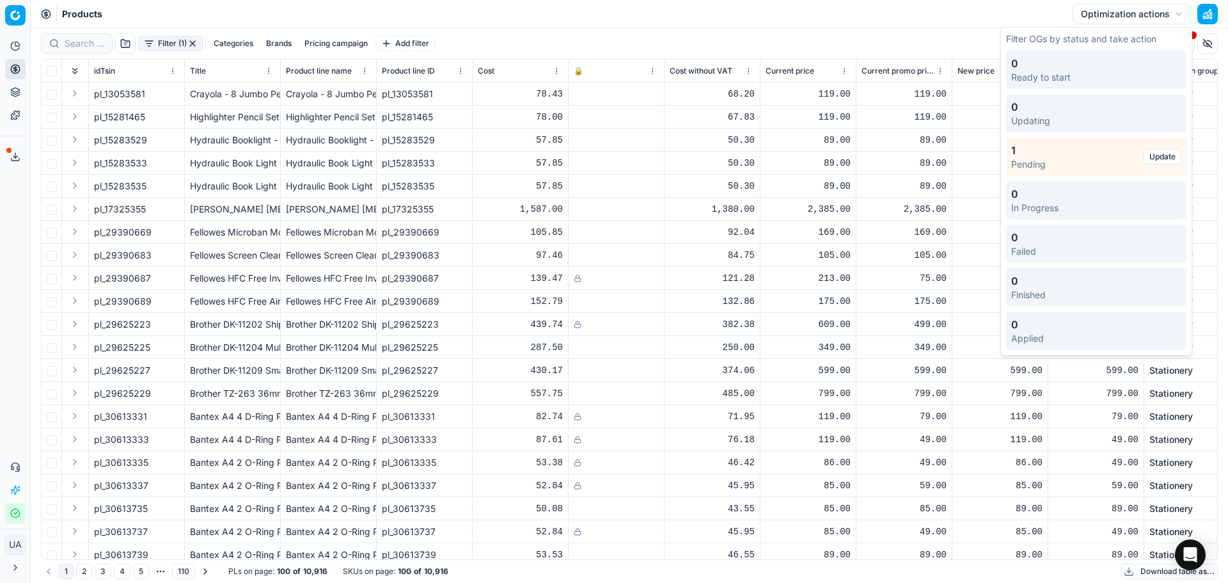
click at [1175, 157] on button "Update" at bounding box center [1163, 156] width 38 height 15
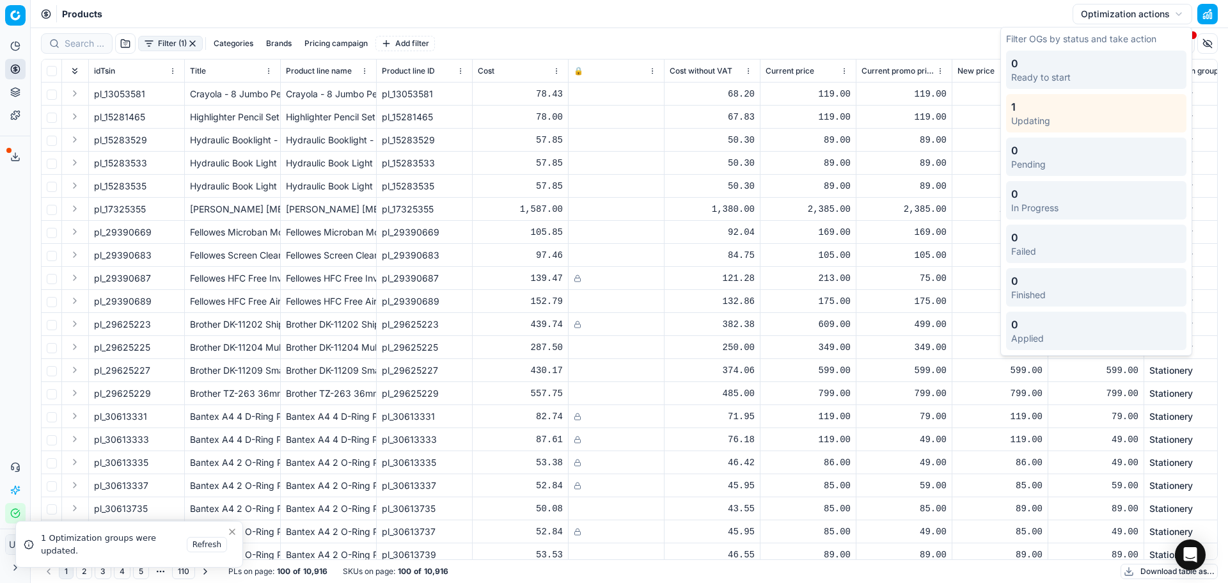
click at [968, 29] on div "Filter (1) Categories Brands Pricing campaign Add filter 0 (0%) Unassigned items" at bounding box center [629, 43] width 1177 height 31
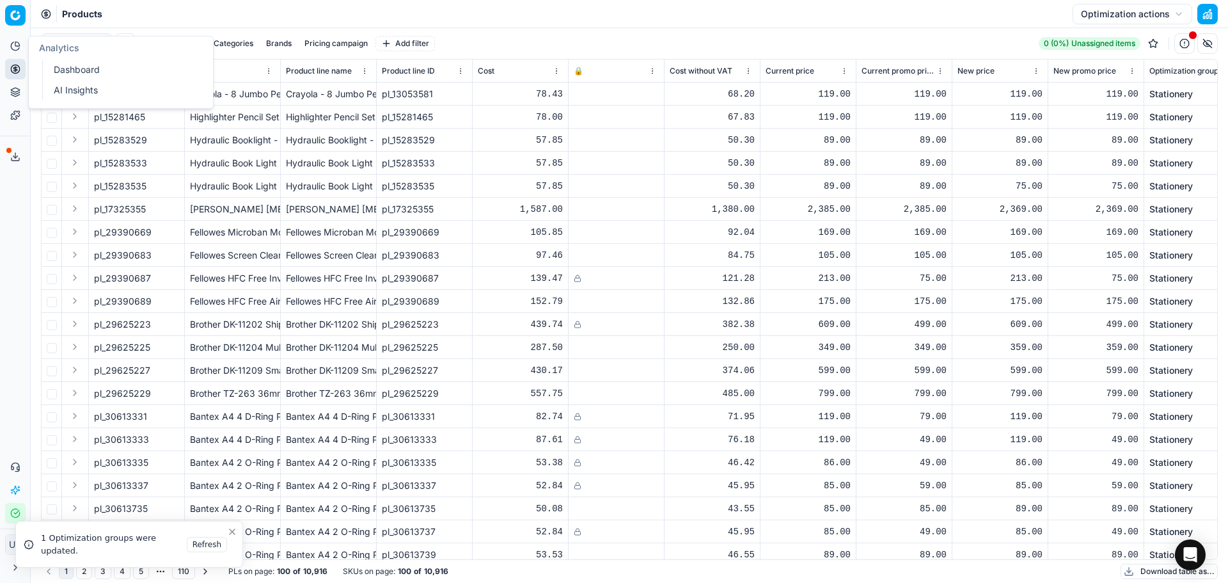
click at [79, 68] on link "Dashboard" at bounding box center [123, 70] width 149 height 18
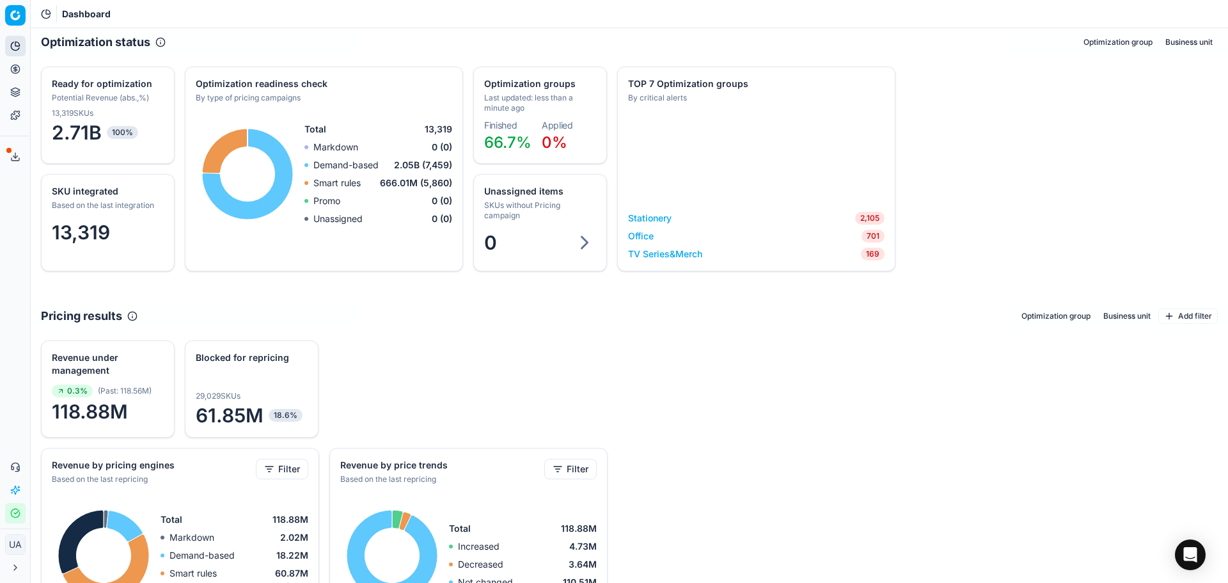
click at [651, 218] on link "Stationery" at bounding box center [649, 218] width 43 height 13
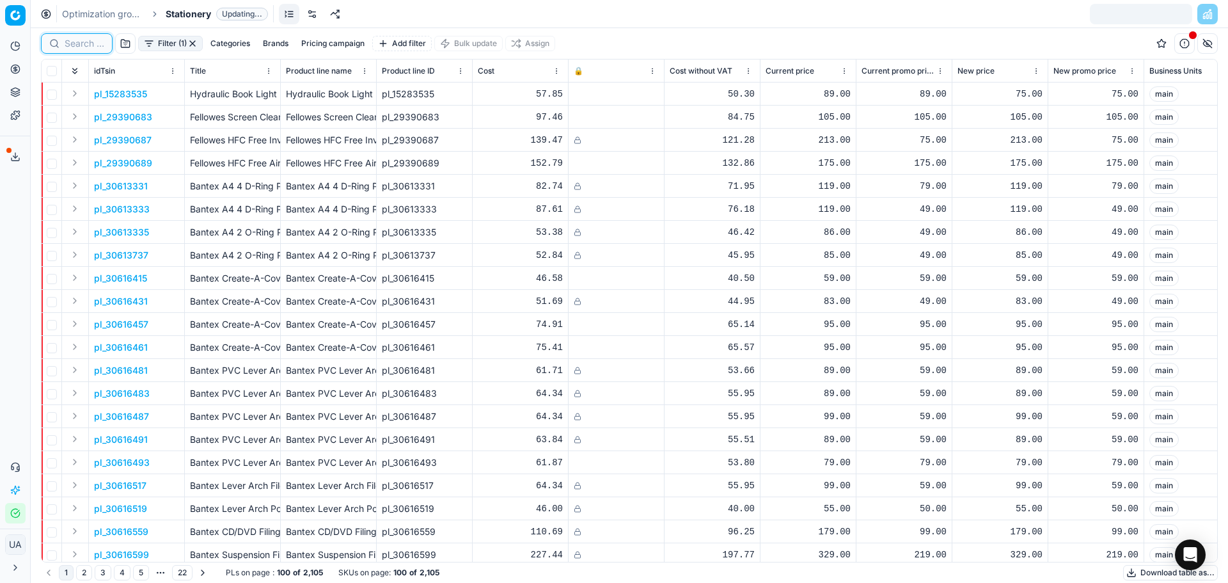
drag, startPoint x: 83, startPoint y: 45, endPoint x: 126, endPoint y: 58, distance: 45.3
click at [83, 45] on input at bounding box center [85, 43] width 40 height 13
type input "lamy"
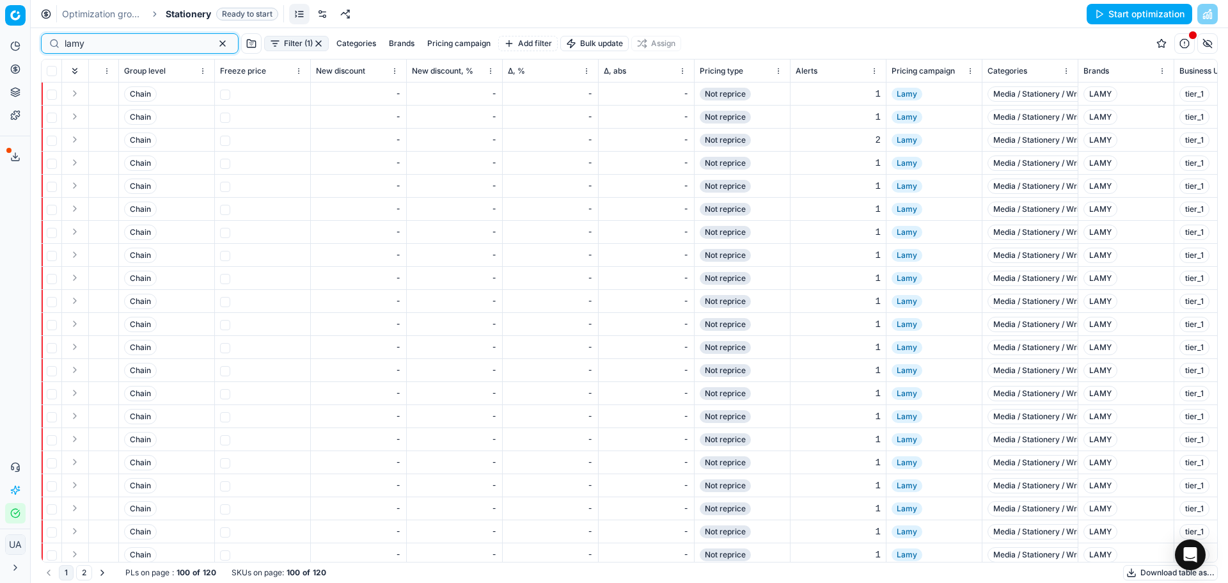
scroll to position [0, 1134]
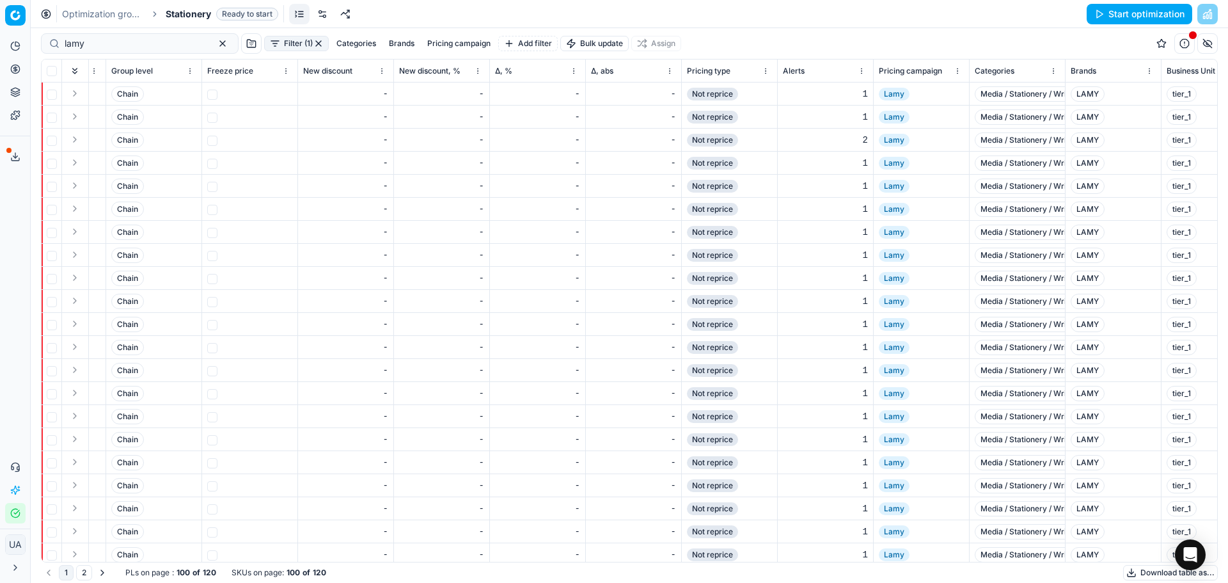
click at [1112, 12] on button "Start optimization" at bounding box center [1140, 14] width 106 height 20
drag, startPoint x: 380, startPoint y: 556, endPoint x: 541, endPoint y: 564, distance: 161.4
click at [541, 564] on div "lamy Filter (1) Categories Brands Pricing campaign Add filter Bulk update Assig…" at bounding box center [629, 305] width 1197 height 555
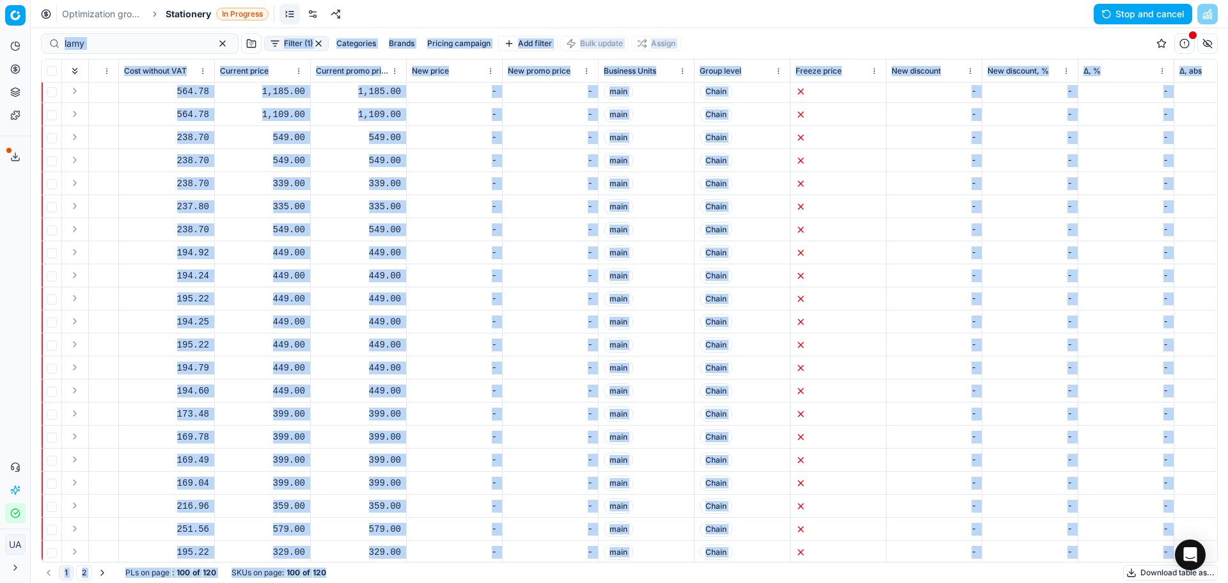
scroll to position [95, 0]
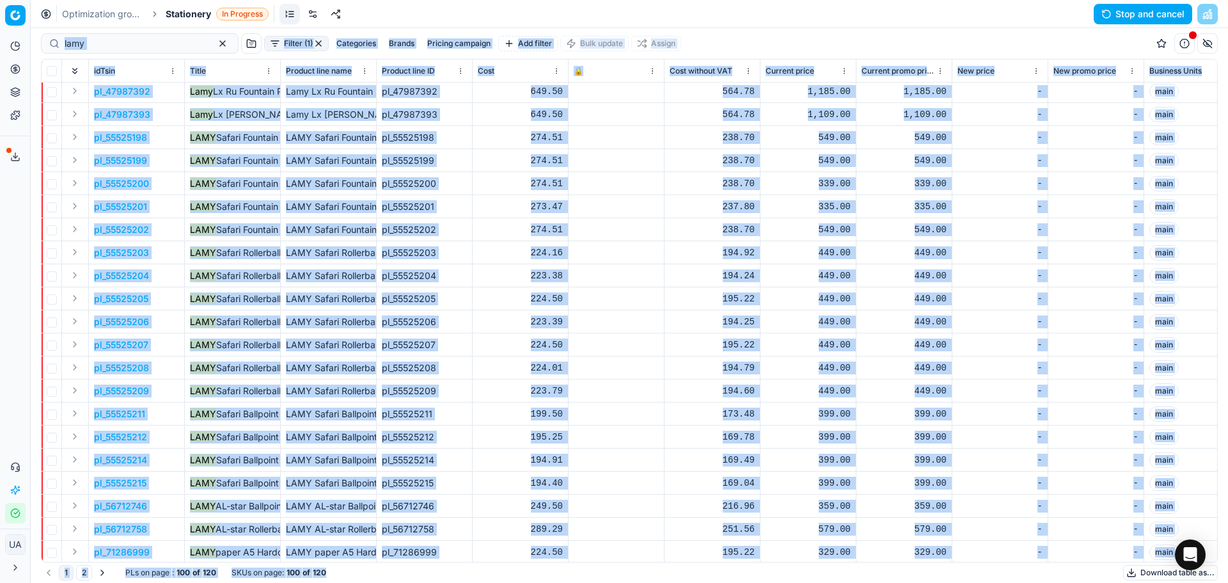
click at [1018, 49] on div "lamy Filter (1) Categories Brands Pricing campaign Add filter Bulk update Assign" at bounding box center [629, 43] width 1177 height 31
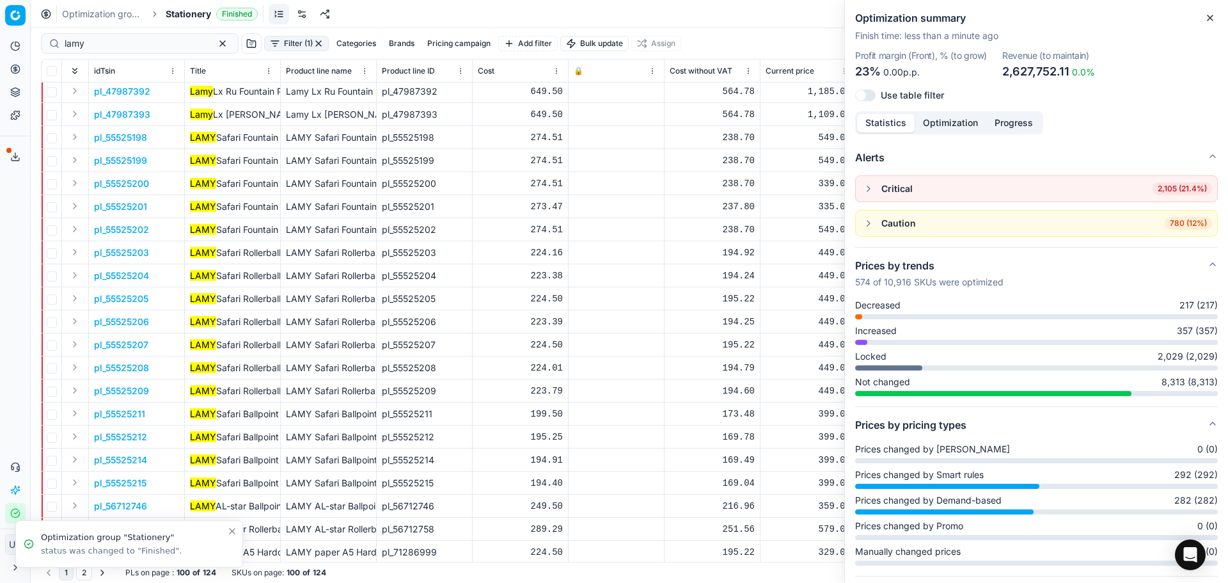
click at [775, 38] on div "lamy Filter (1) Categories Brands Pricing campaign Add filter Bulk update Assign" at bounding box center [629, 43] width 1177 height 31
drag, startPoint x: 1207, startPoint y: 17, endPoint x: 1181, endPoint y: 47, distance: 39.5
click at [1207, 18] on icon "button" at bounding box center [1210, 18] width 10 height 10
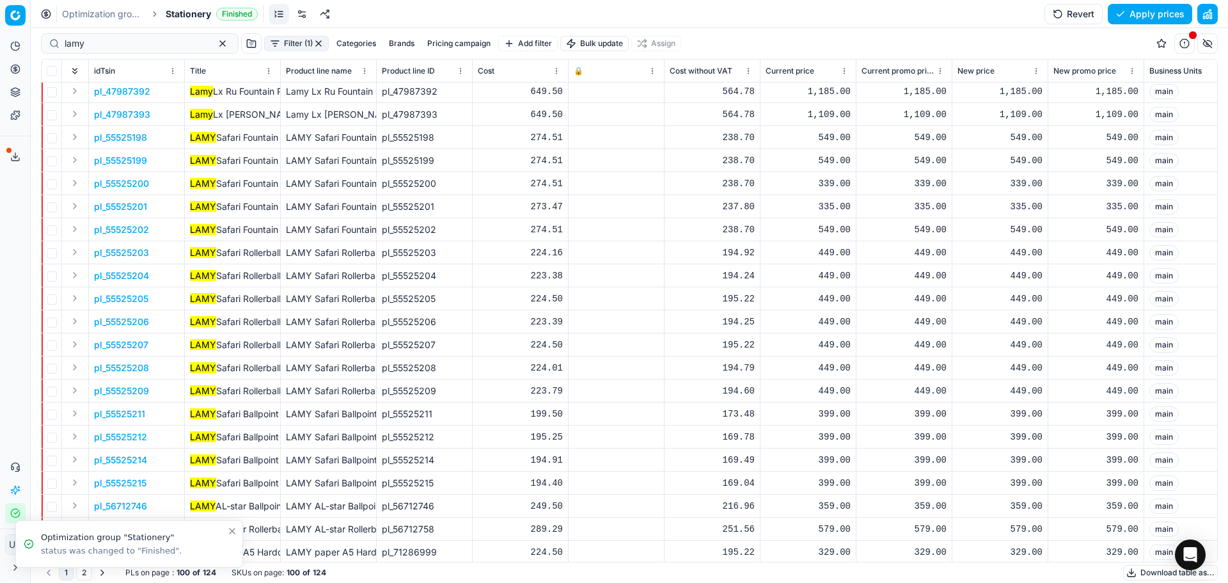
click at [1141, 20] on button "Apply prices" at bounding box center [1150, 14] width 84 height 20
